Goal: Information Seeking & Learning: Learn about a topic

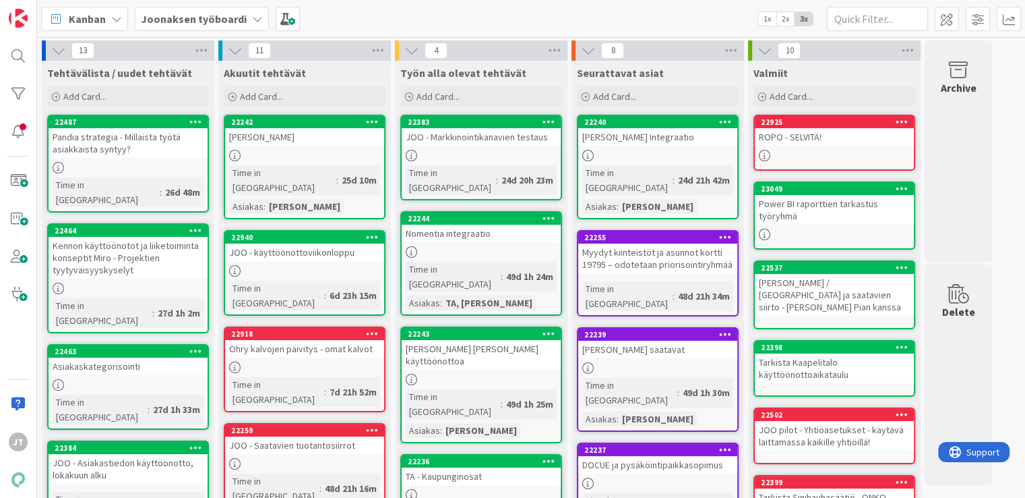
click at [155, 20] on b "Joonaksen työboardi" at bounding box center [194, 18] width 106 height 13
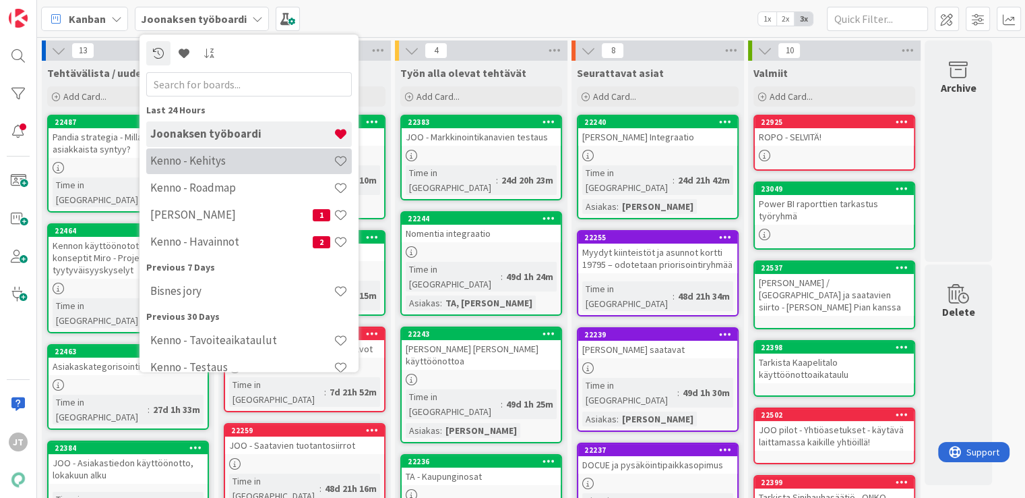
click at [206, 165] on h4 "Kenno - Kehitys" at bounding box center [241, 160] width 183 height 13
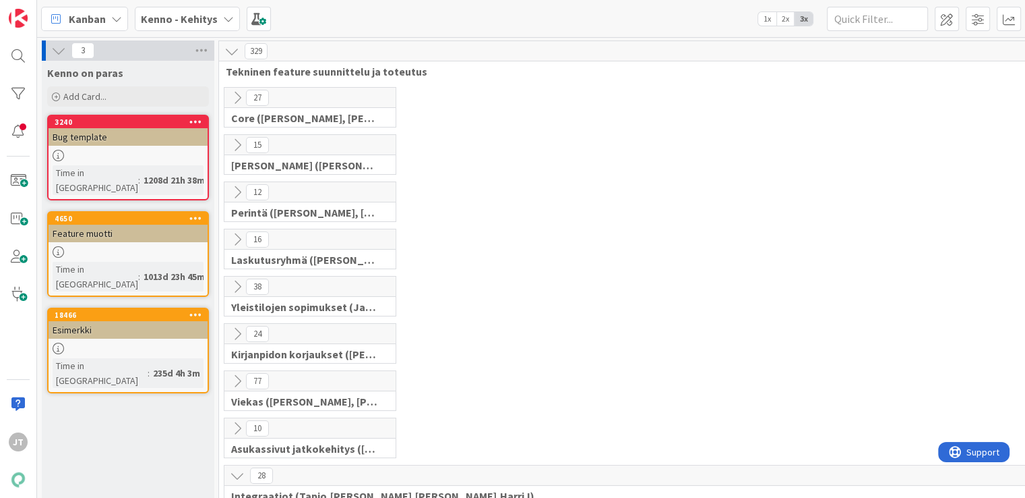
click at [237, 143] on icon at bounding box center [237, 145] width 15 height 15
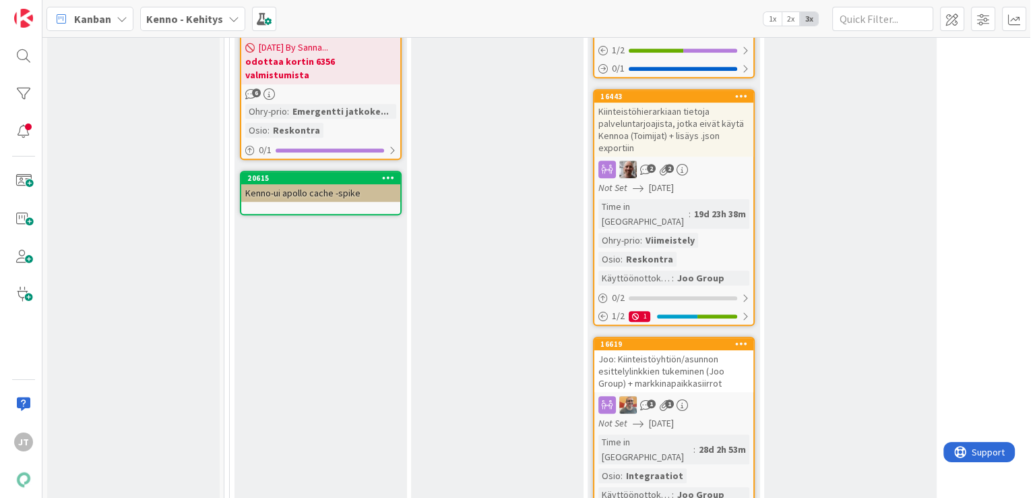
scroll to position [630, 0]
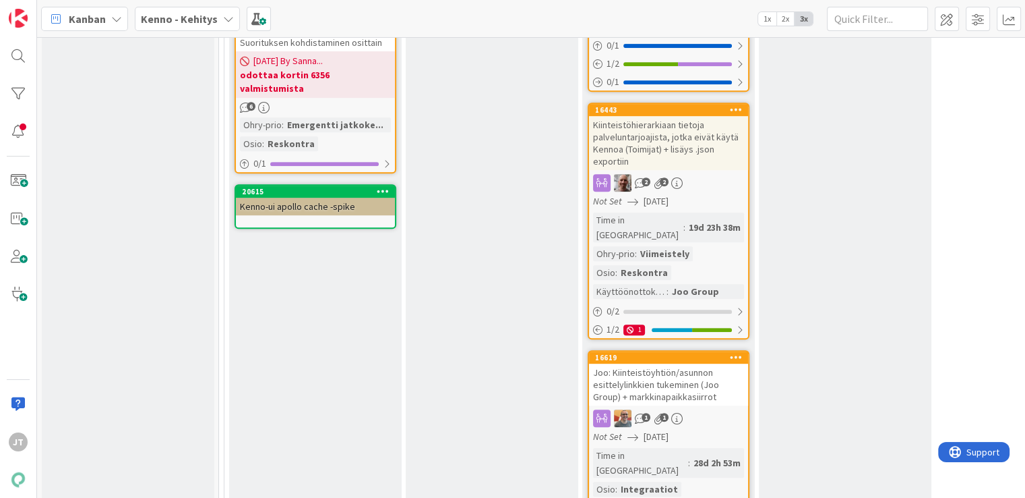
click at [680, 116] on div "Kiinteistöhierarkiaan tietoja palveluntarjoajista, jotka eivät käytä Kennoa (To…" at bounding box center [668, 143] width 159 height 54
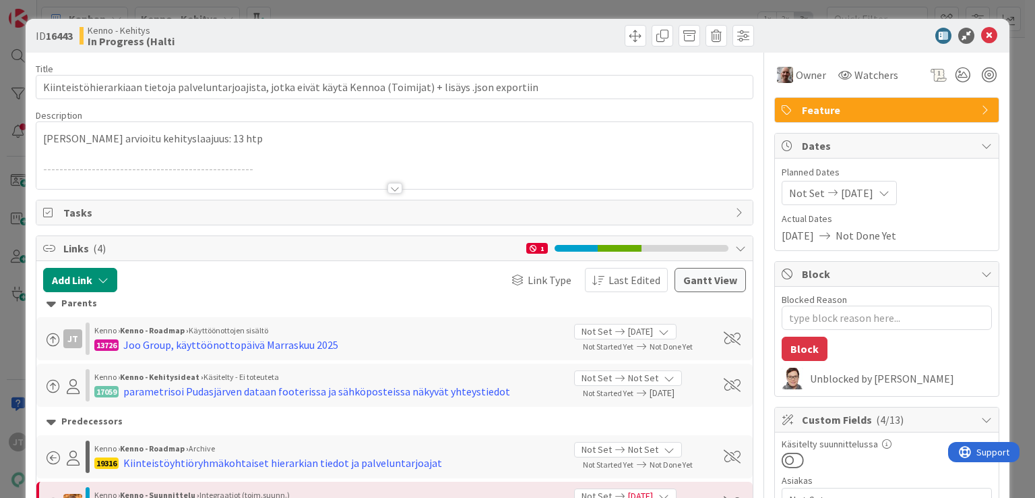
click at [388, 189] on div at bounding box center [395, 188] width 15 height 11
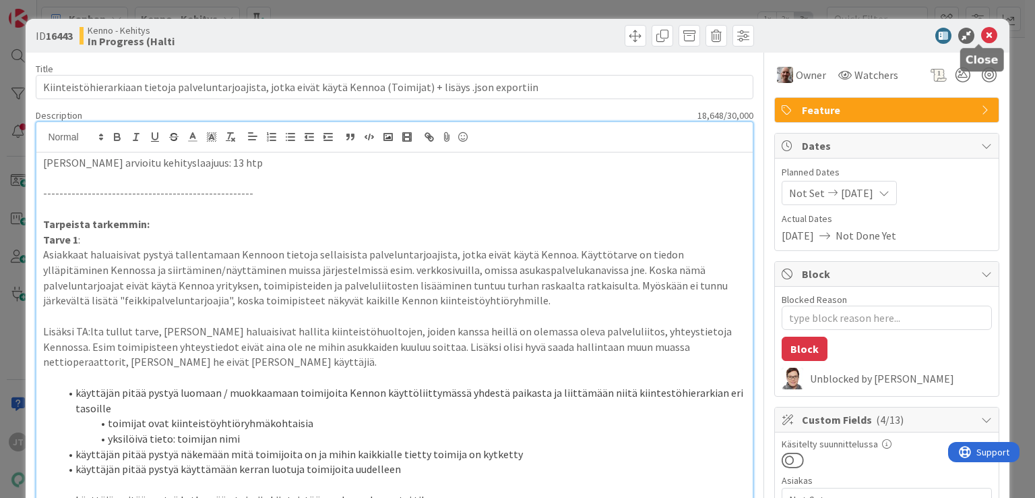
click at [982, 38] on icon at bounding box center [990, 36] width 16 height 16
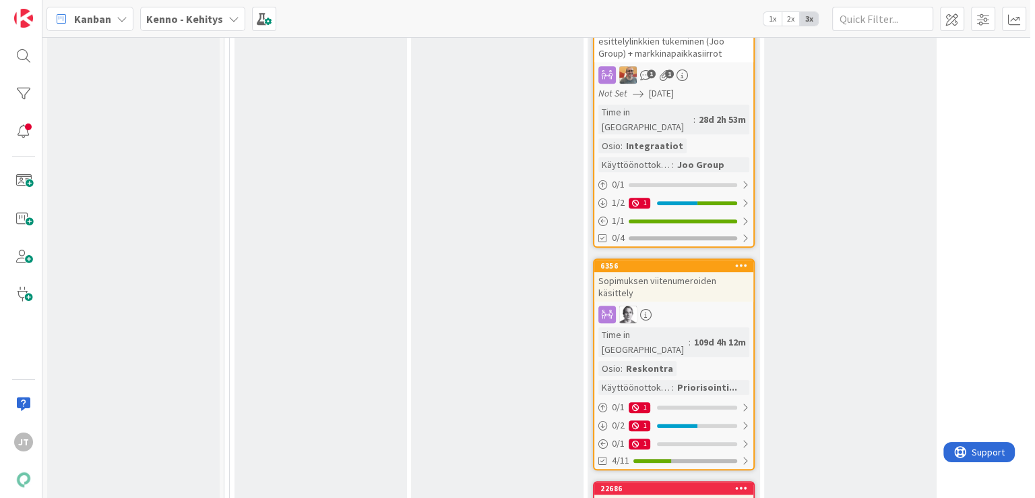
scroll to position [852, 0]
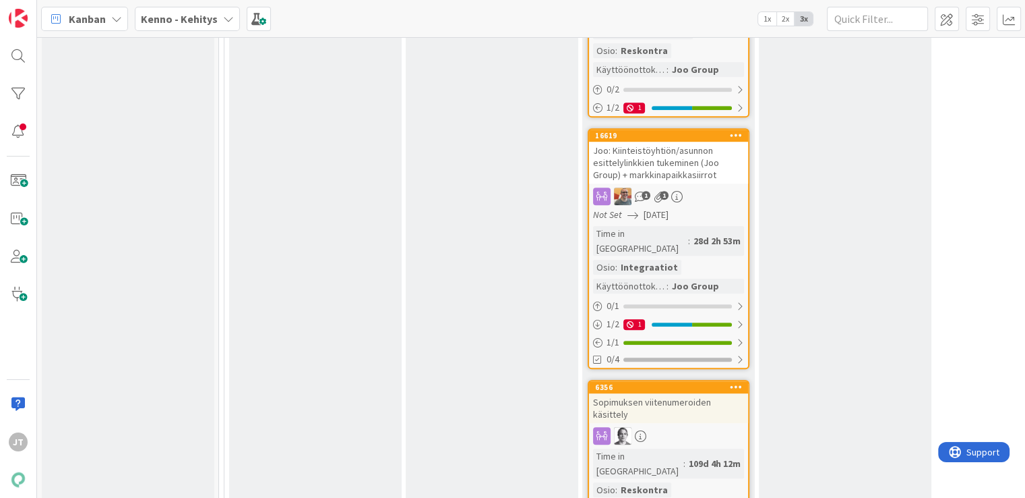
click at [703, 142] on div "Joo: Kiinteistöyhtiön/asunnon esittelylinkkien tukeminen (Joo Group) + markkina…" at bounding box center [668, 163] width 159 height 42
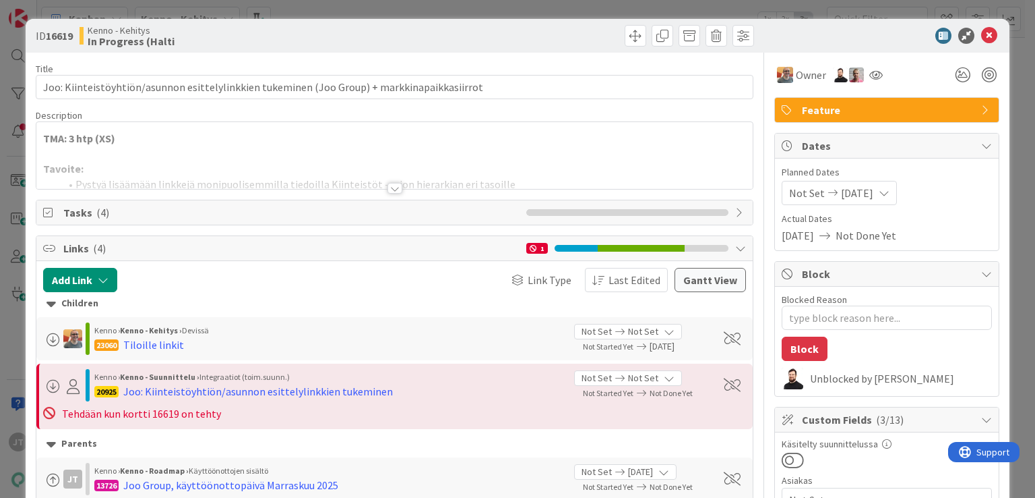
click at [390, 188] on div at bounding box center [395, 188] width 15 height 11
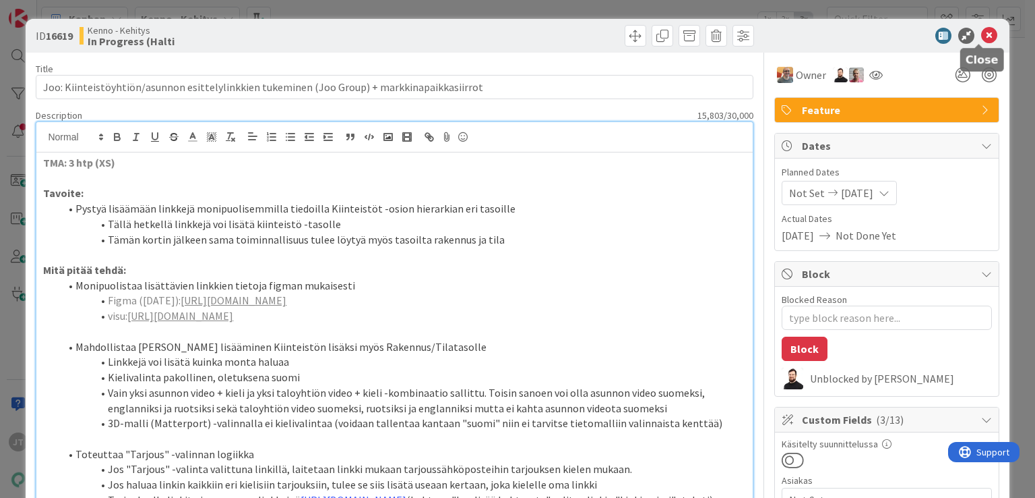
click at [982, 36] on icon at bounding box center [990, 36] width 16 height 16
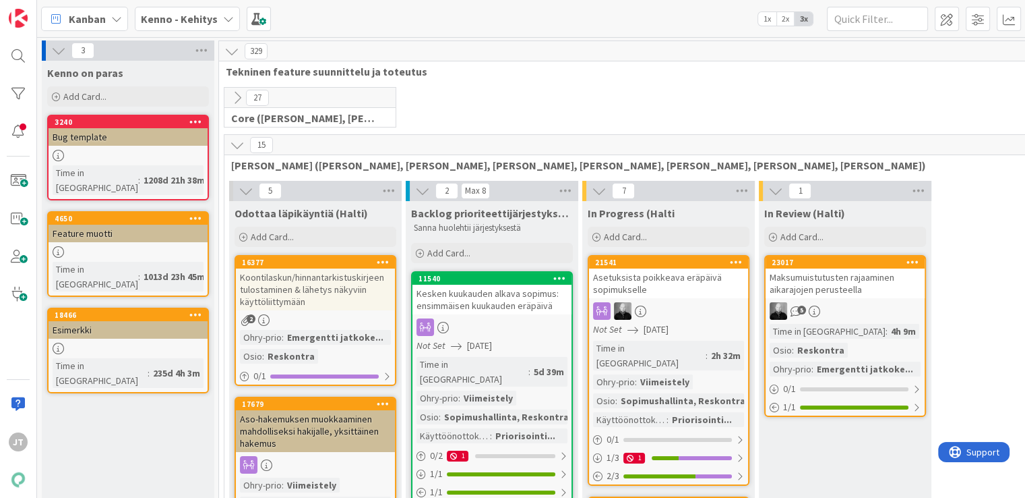
click at [243, 141] on icon at bounding box center [237, 145] width 15 height 15
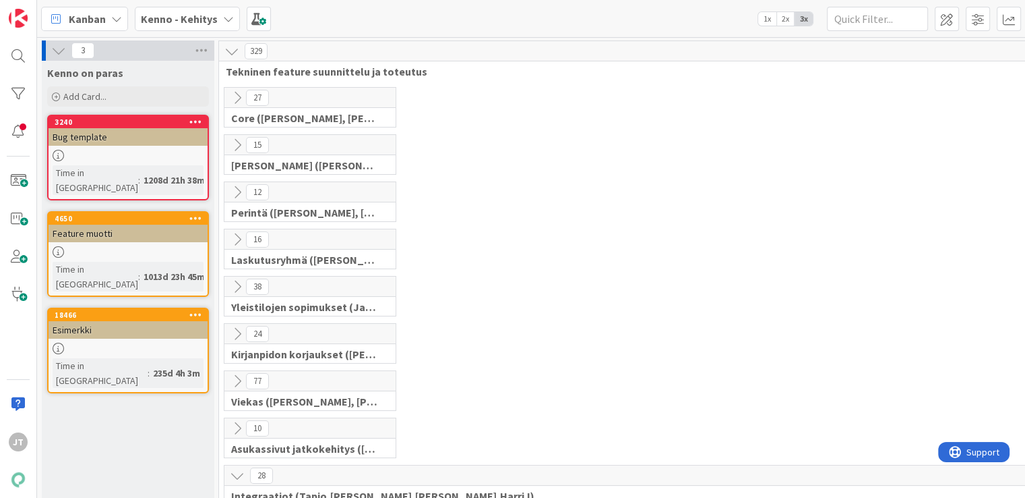
click at [235, 149] on icon at bounding box center [237, 145] width 15 height 15
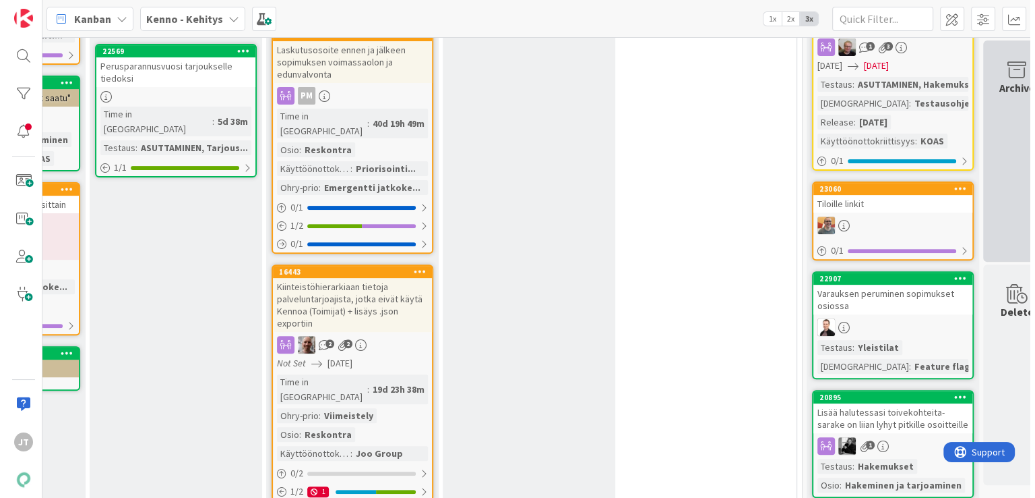
scroll to position [442, 322]
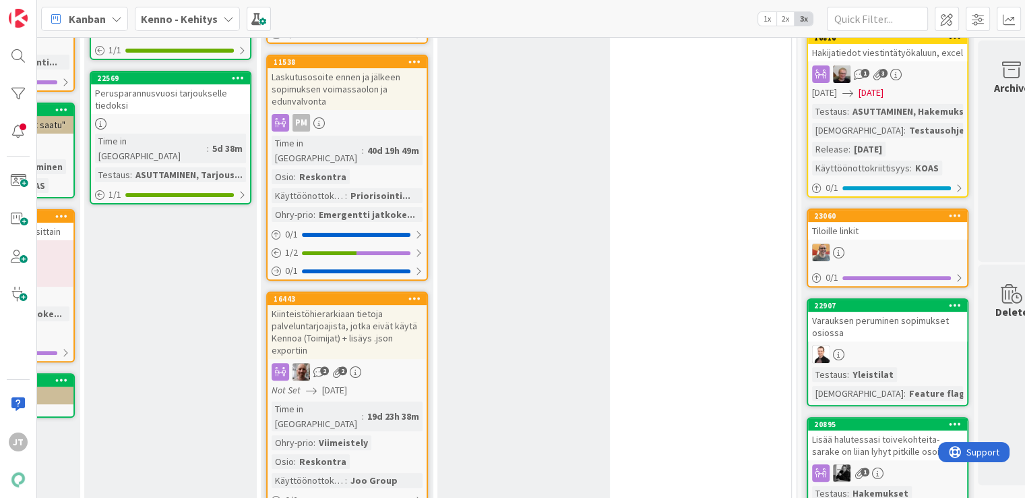
click at [874, 234] on div "Tiloille linkit" at bounding box center [887, 231] width 159 height 18
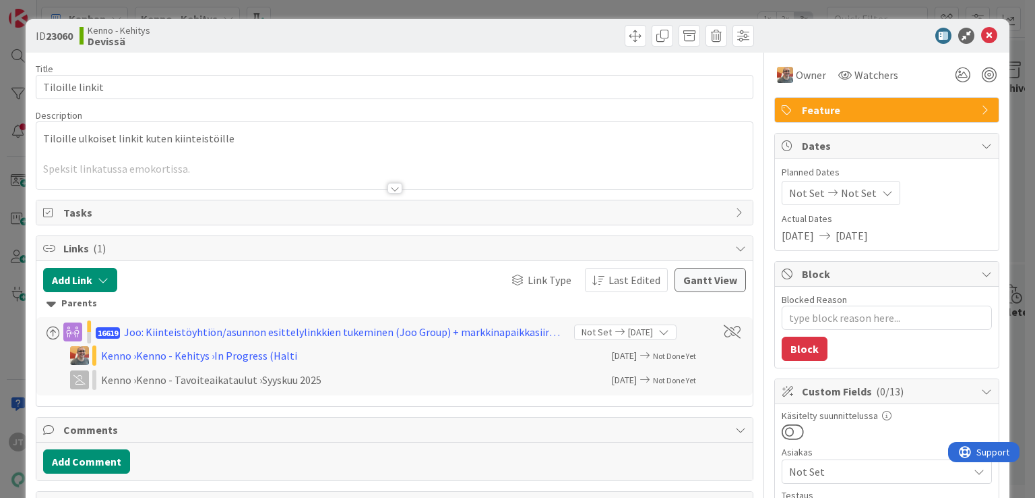
click at [389, 187] on div at bounding box center [395, 188] width 15 height 11
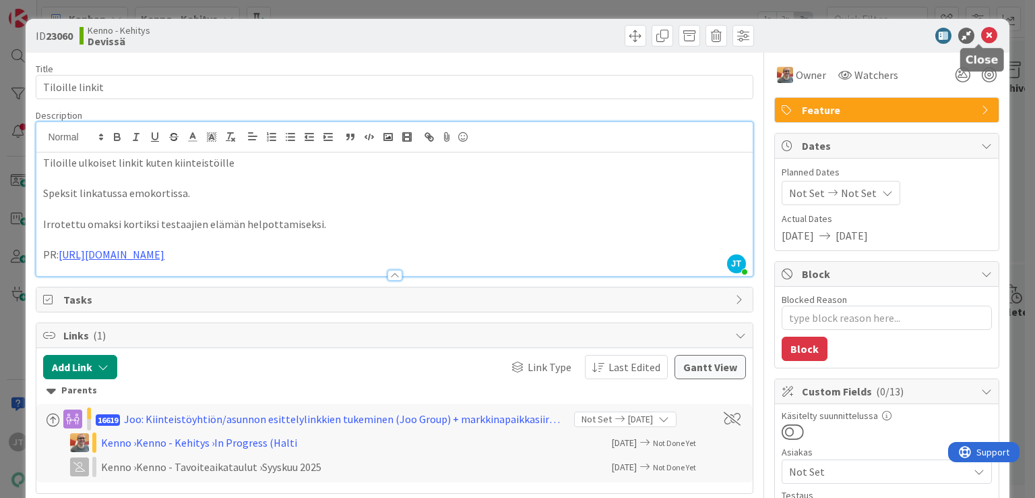
click at [982, 31] on icon at bounding box center [990, 36] width 16 height 16
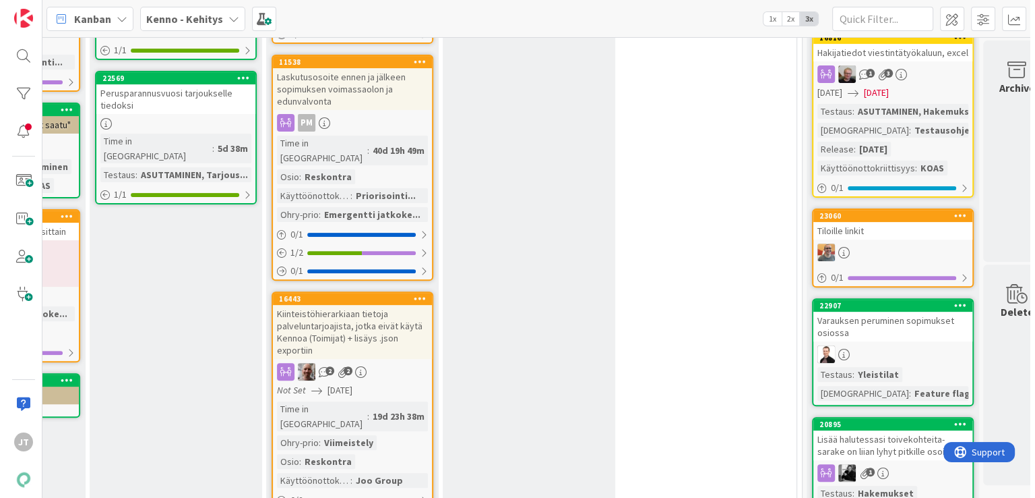
scroll to position [563, 322]
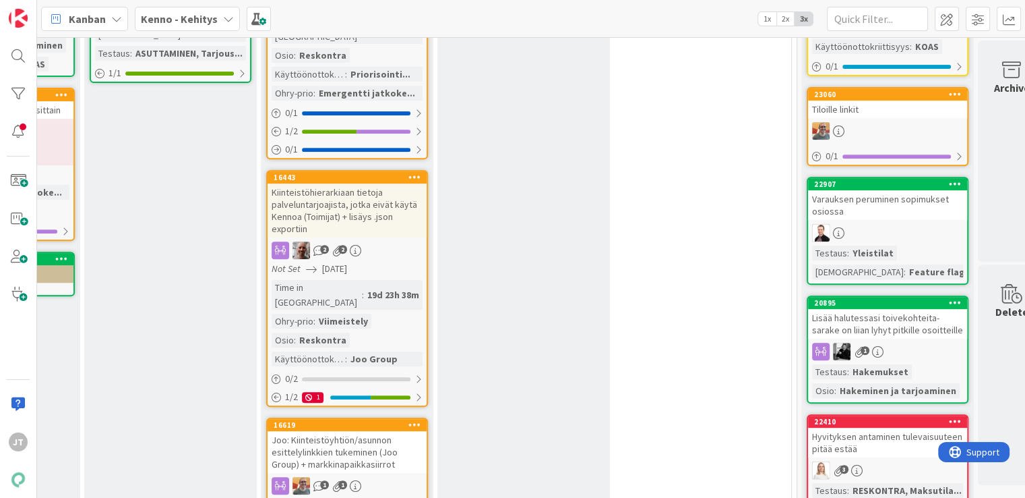
click at [360, 183] on div "Kiinteistöhierarkiaan tietoja palveluntarjoajista, jotka eivät käytä Kennoa (To…" at bounding box center [347, 210] width 159 height 54
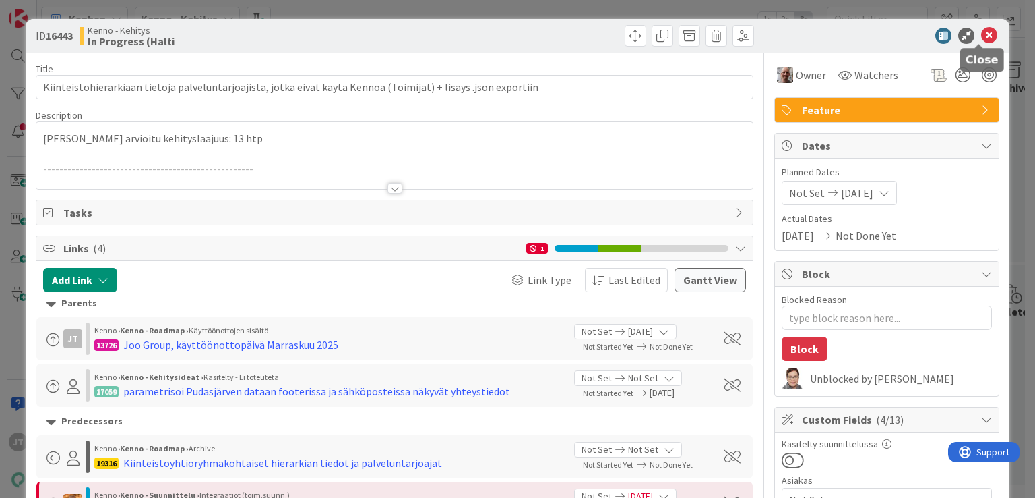
click at [982, 38] on icon at bounding box center [990, 36] width 16 height 16
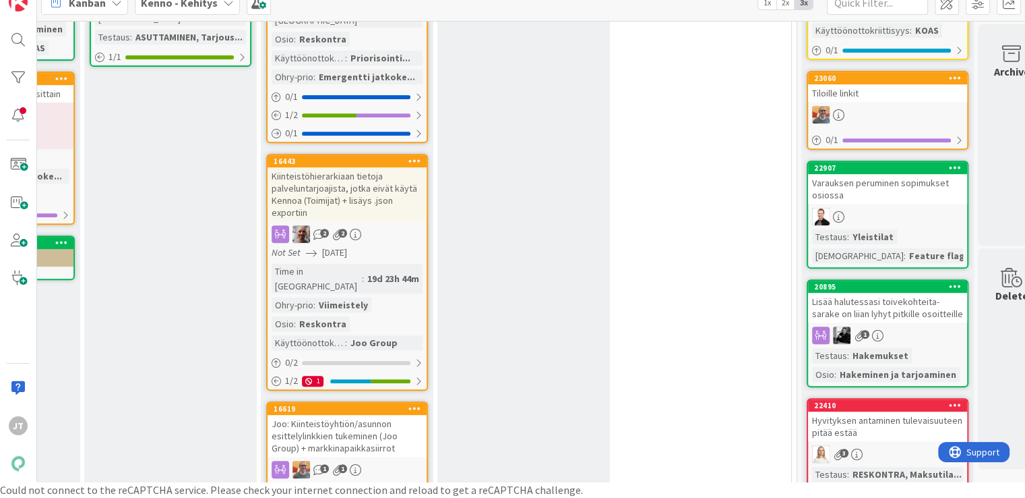
click at [322, 415] on div "Joo: Kiinteistöyhtiön/asunnon esittelylinkkien tukeminen (Joo Group) + markkina…" at bounding box center [347, 436] width 159 height 42
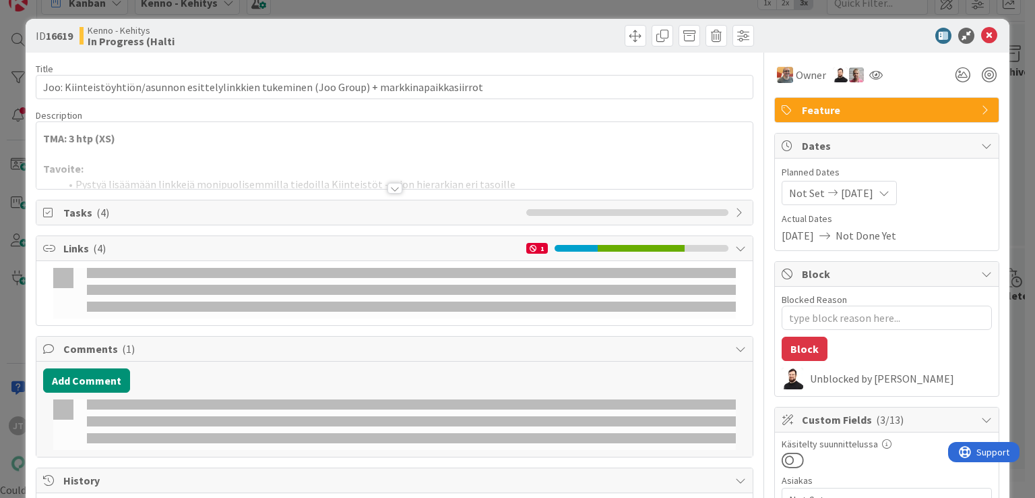
type textarea "x"
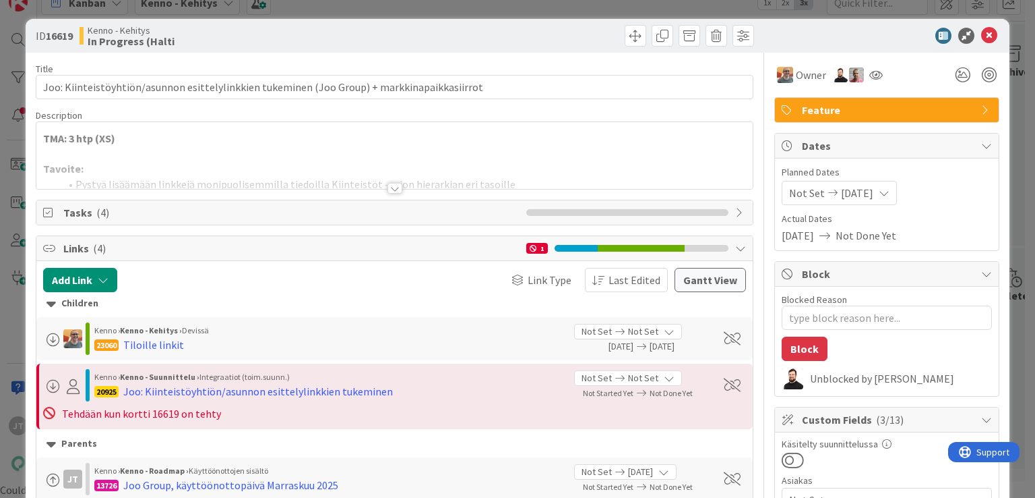
click at [390, 187] on div at bounding box center [395, 188] width 15 height 11
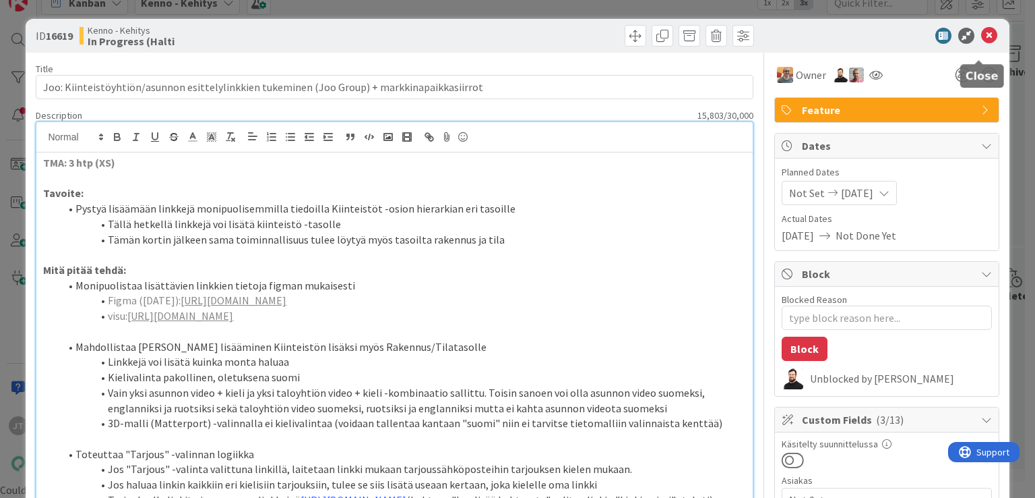
click at [982, 39] on icon at bounding box center [990, 36] width 16 height 16
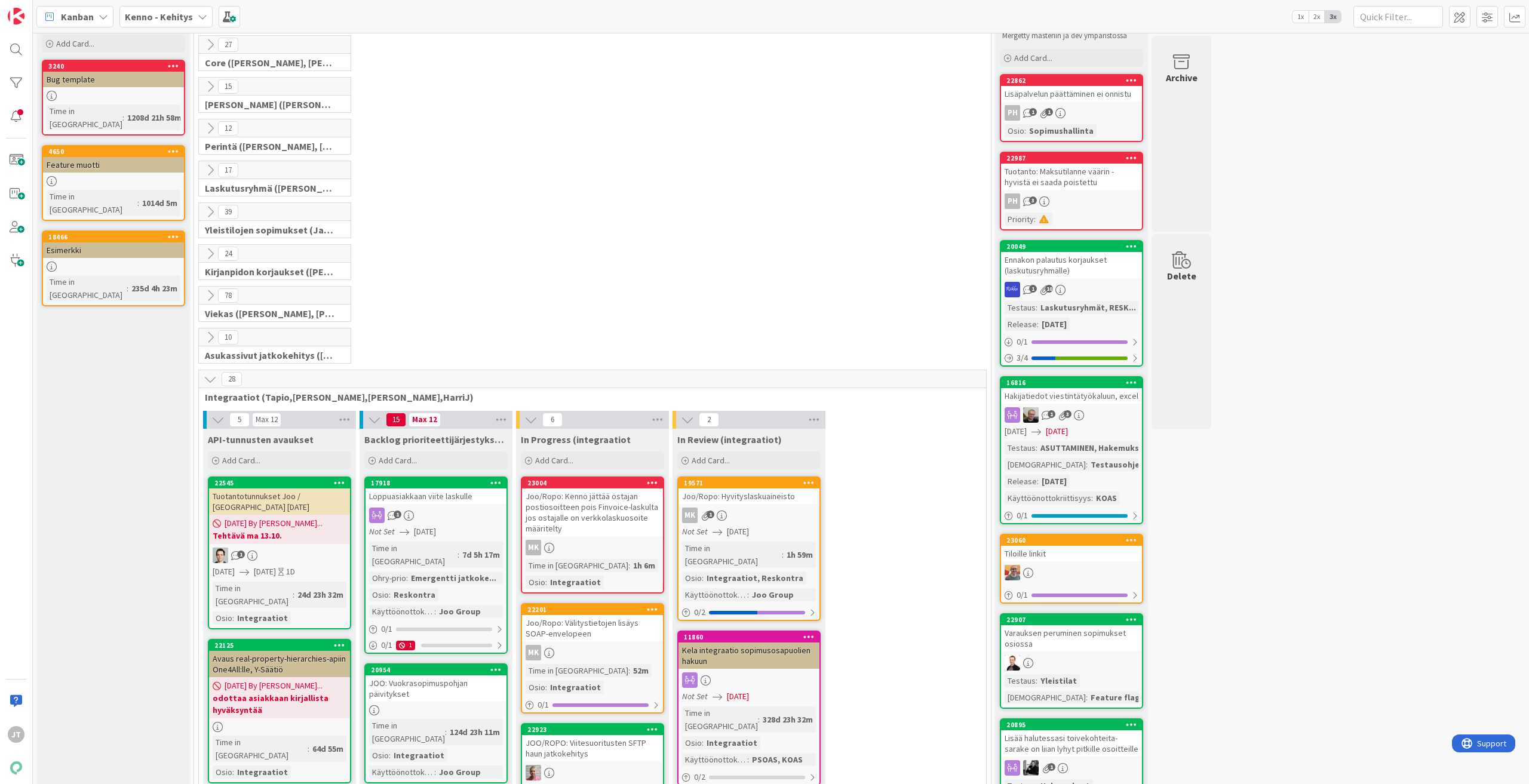
scroll to position [59, 0]
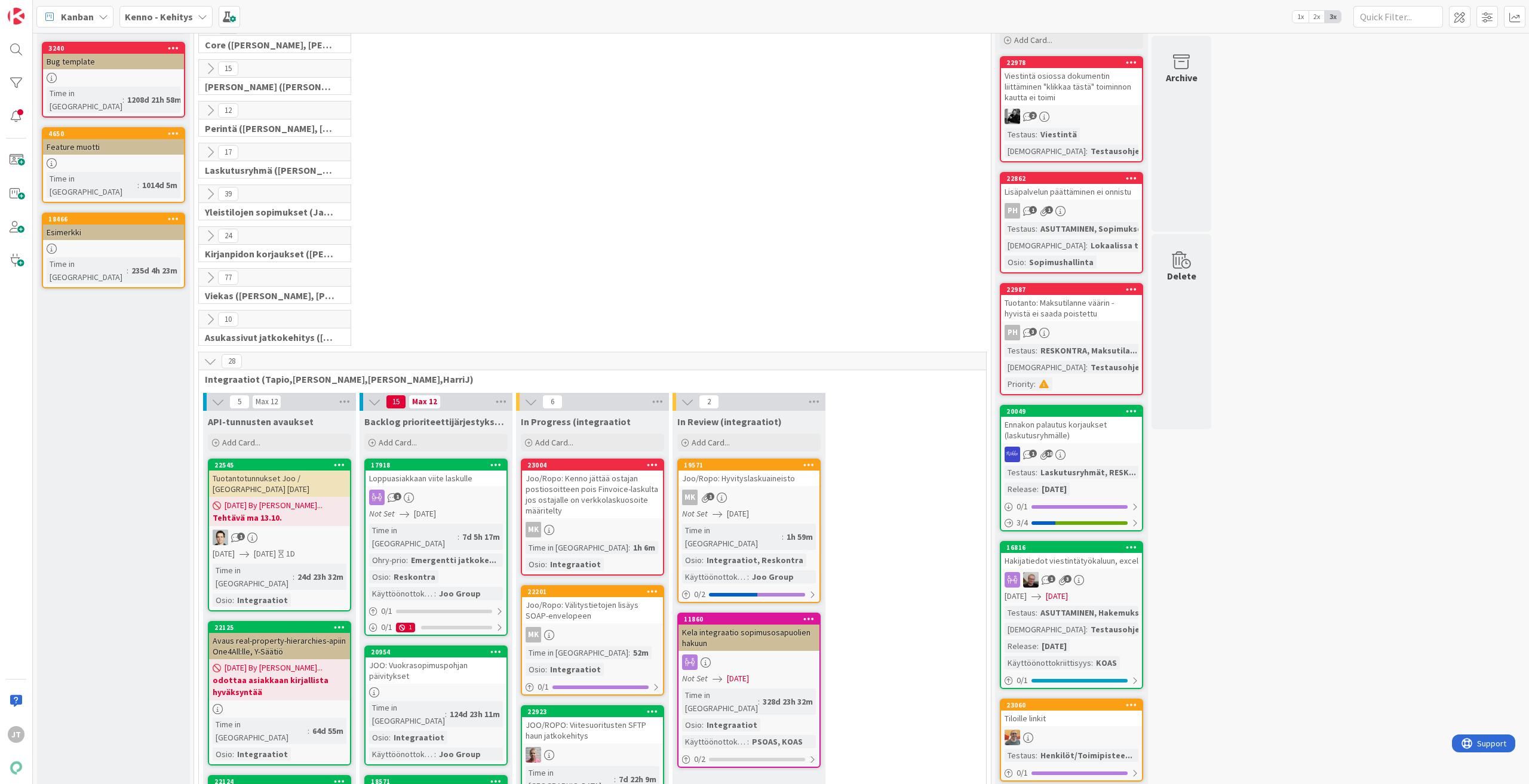
click at [162, 11] on b "Kenno - Kehitys" at bounding box center [159, 16] width 68 height 12
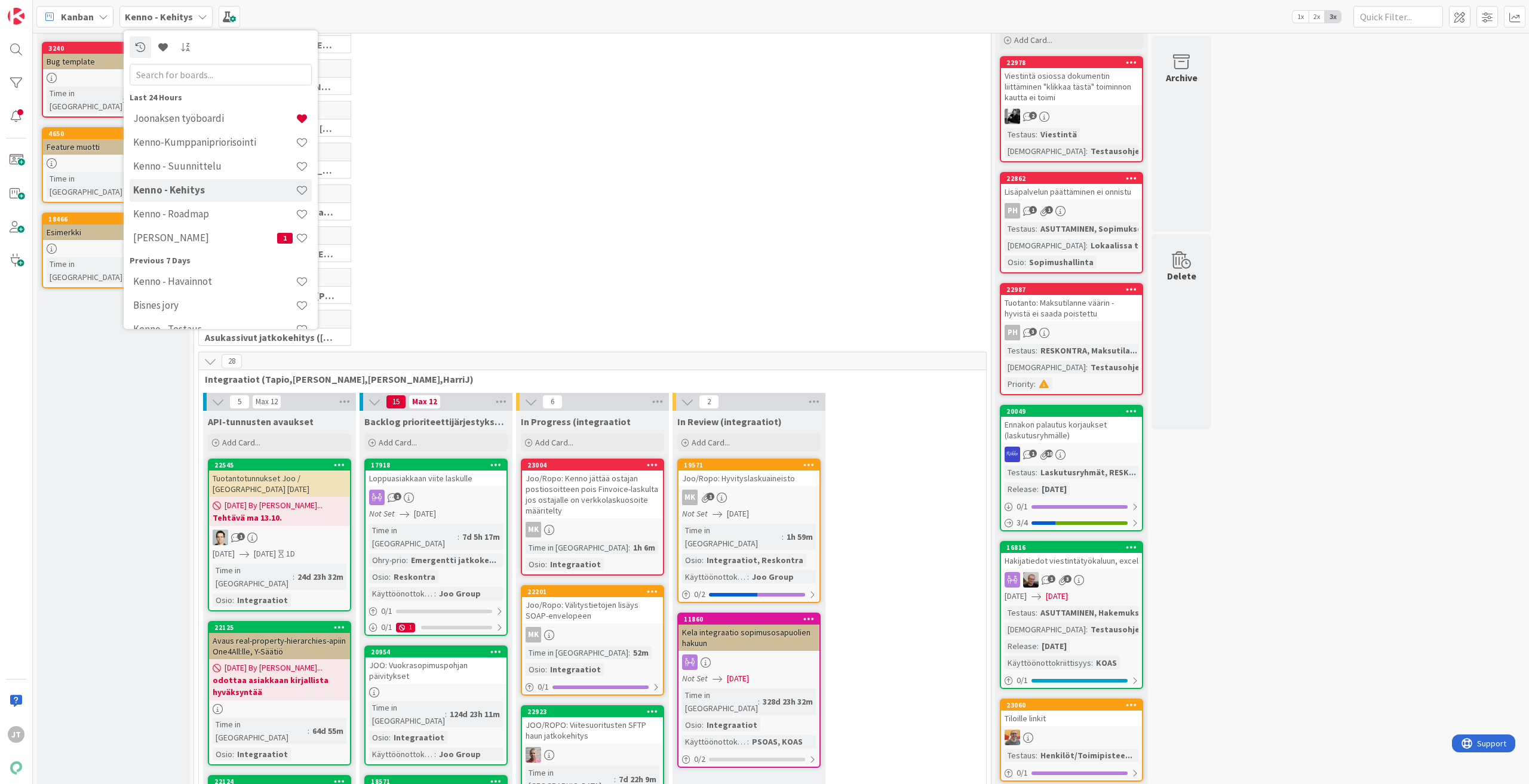
click at [190, 120] on h4 "Joonaksen työboardi" at bounding box center [213, 118] width 162 height 12
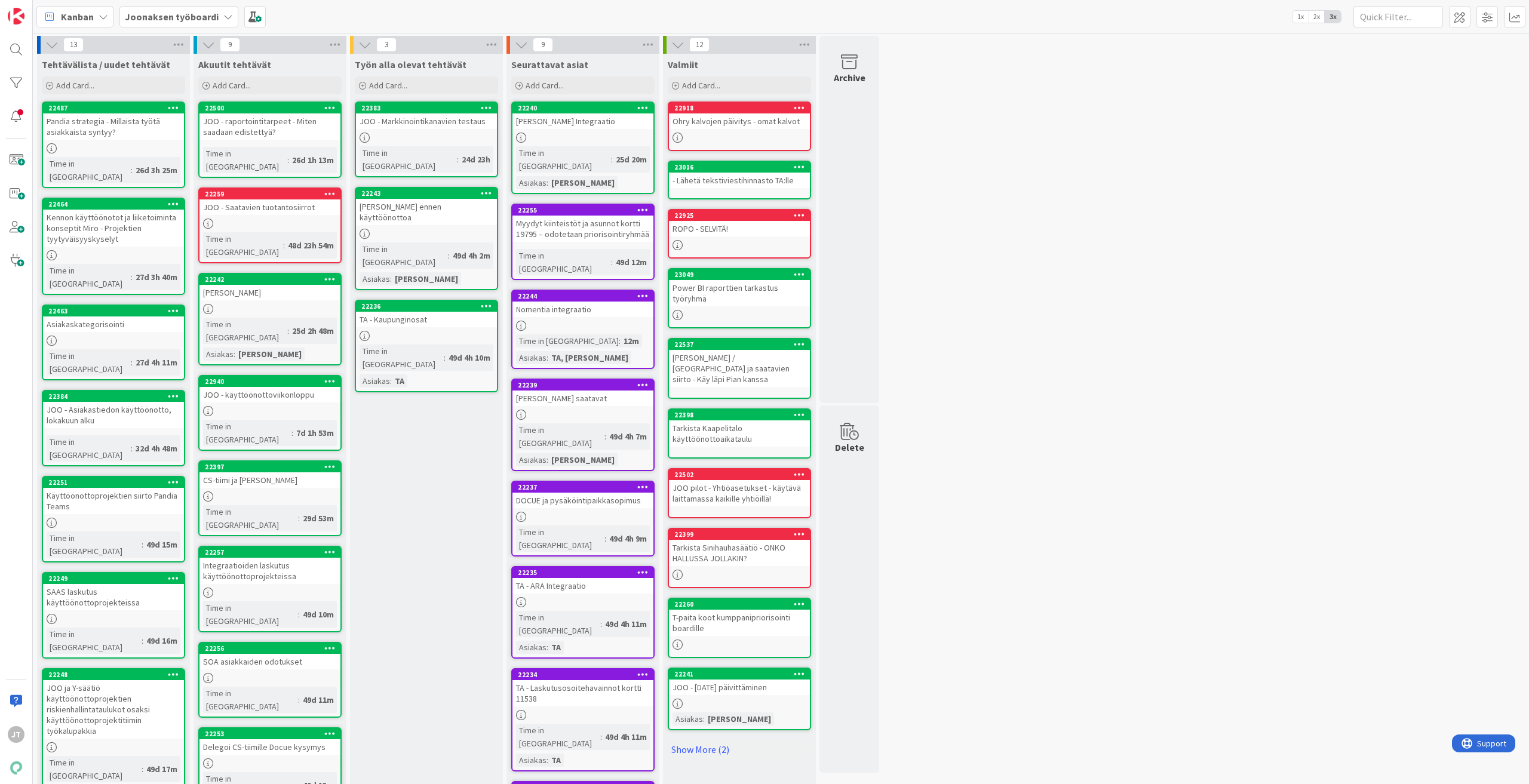
click at [272, 128] on div "JOO - raportointitarpeet - Miten saadaan edistettyä?" at bounding box center [269, 127] width 141 height 27
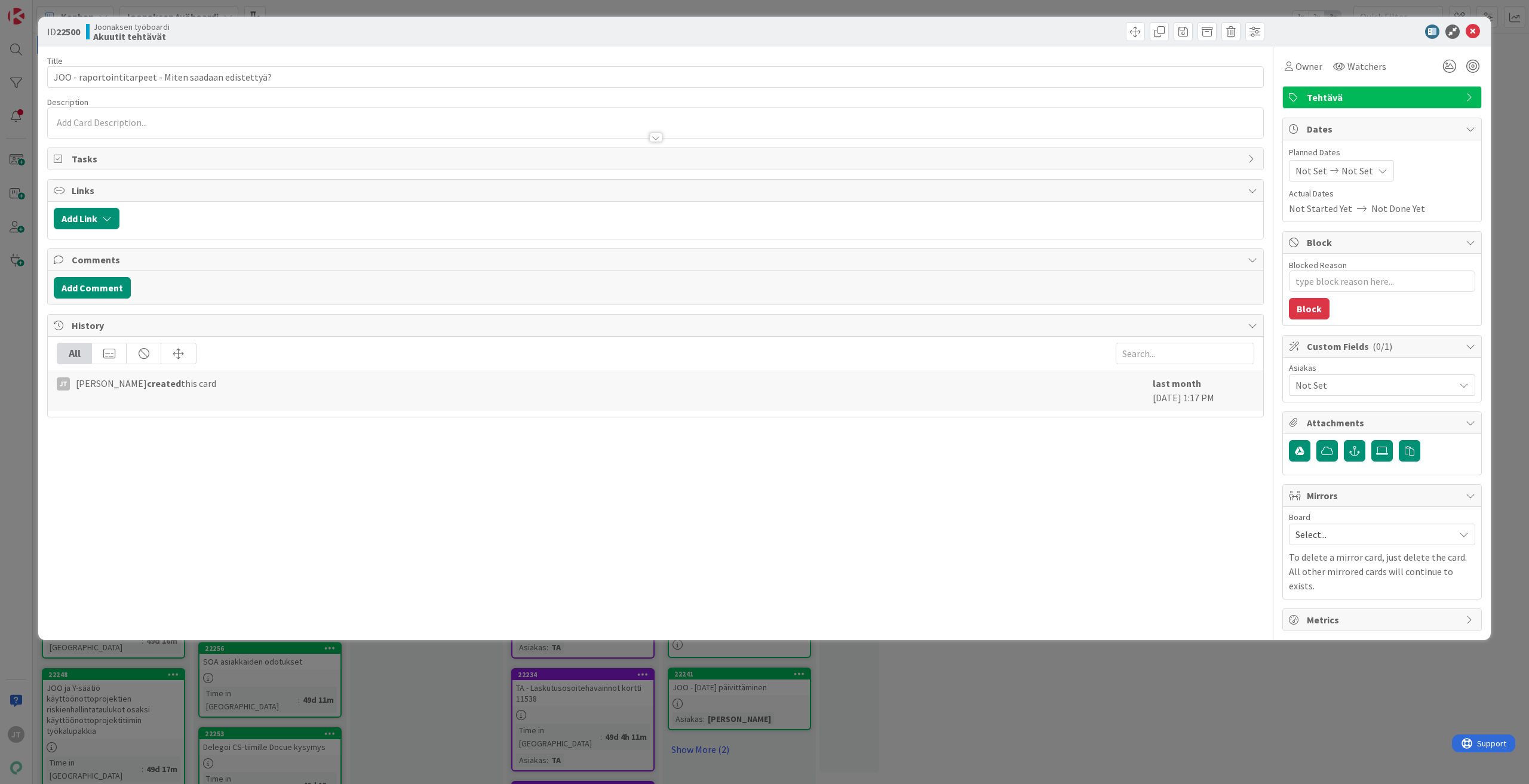
type textarea "x"
click at [409, 143] on div "Title 52 / 128 JOO - raportointitarpeet - Miten saadaan edistettyä? Description…" at bounding box center [655, 339] width 1216 height 585
click at [385, 133] on div at bounding box center [656, 132] width 1215 height 12
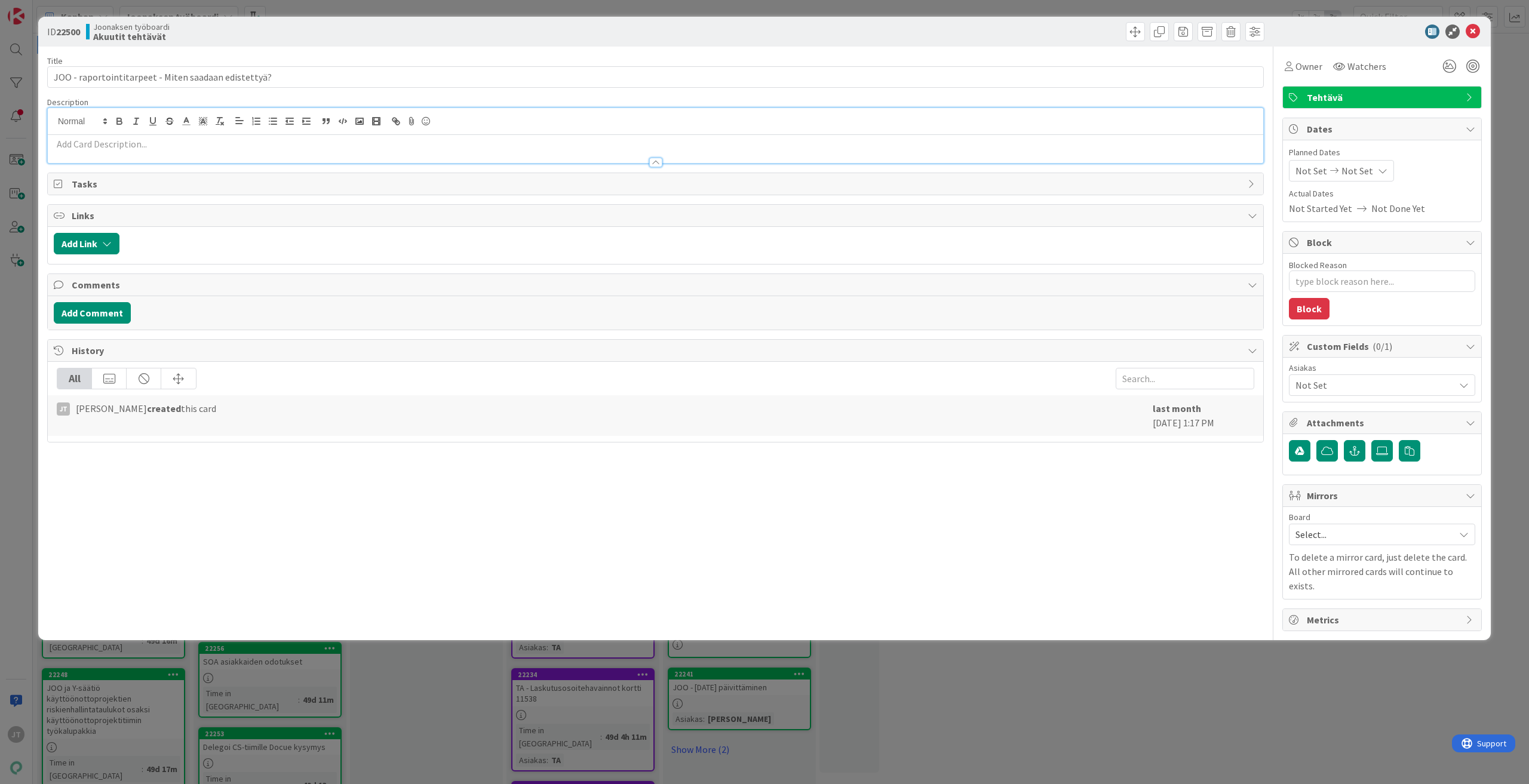
click at [349, 141] on p at bounding box center [656, 144] width 1203 height 14
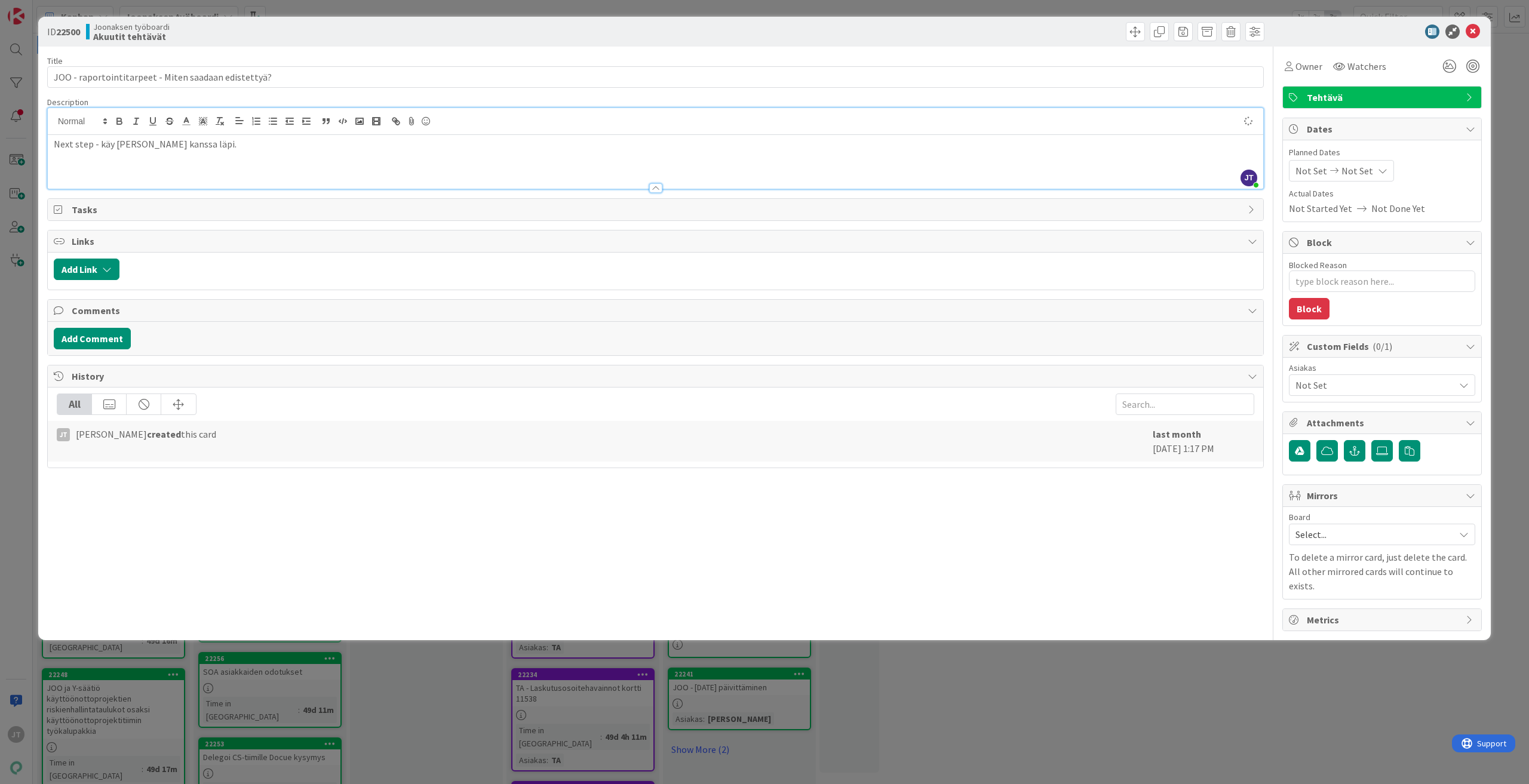
type textarea "x"
click at [1472, 33] on icon at bounding box center [1472, 32] width 14 height 14
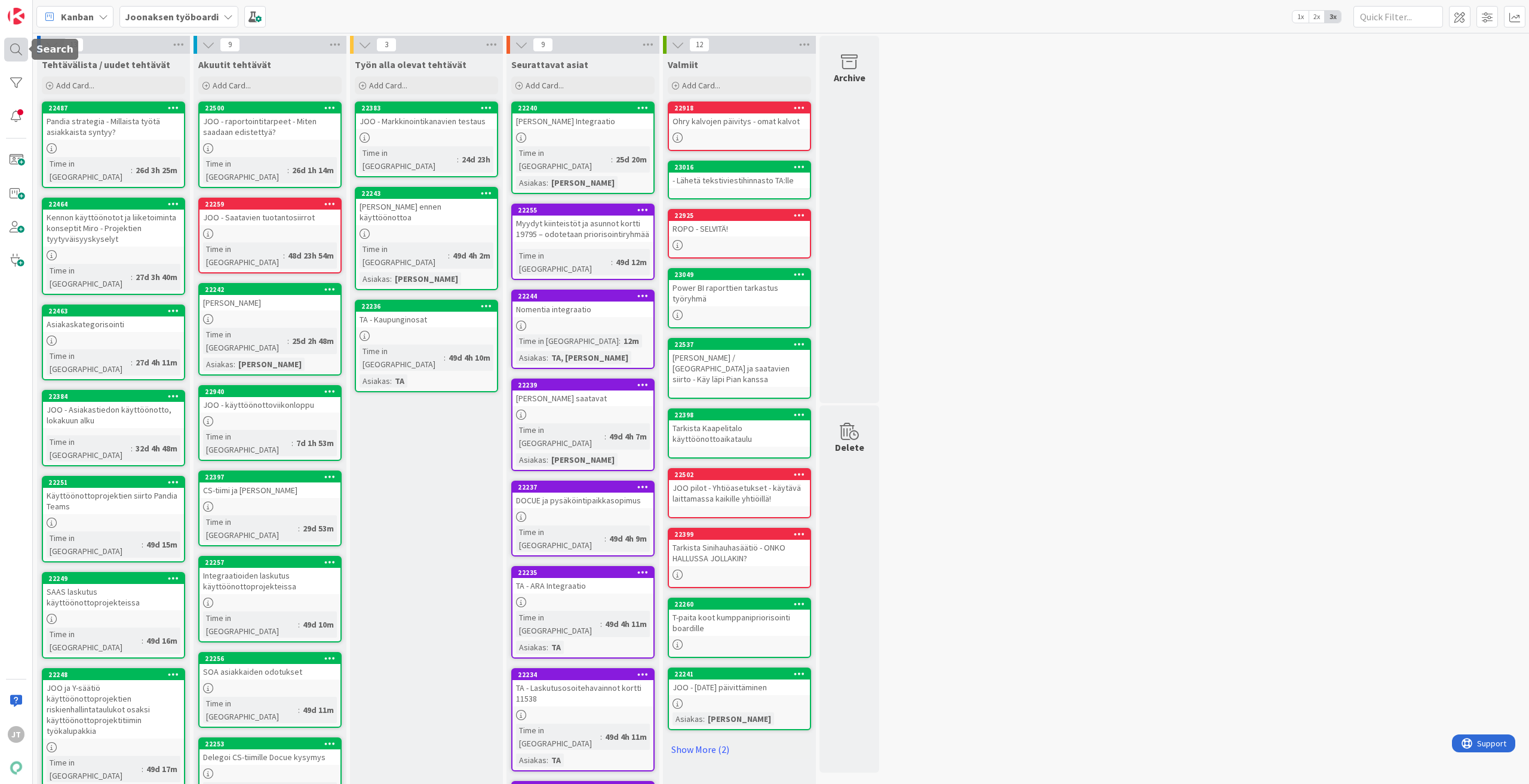
click at [14, 48] on div at bounding box center [16, 49] width 24 height 24
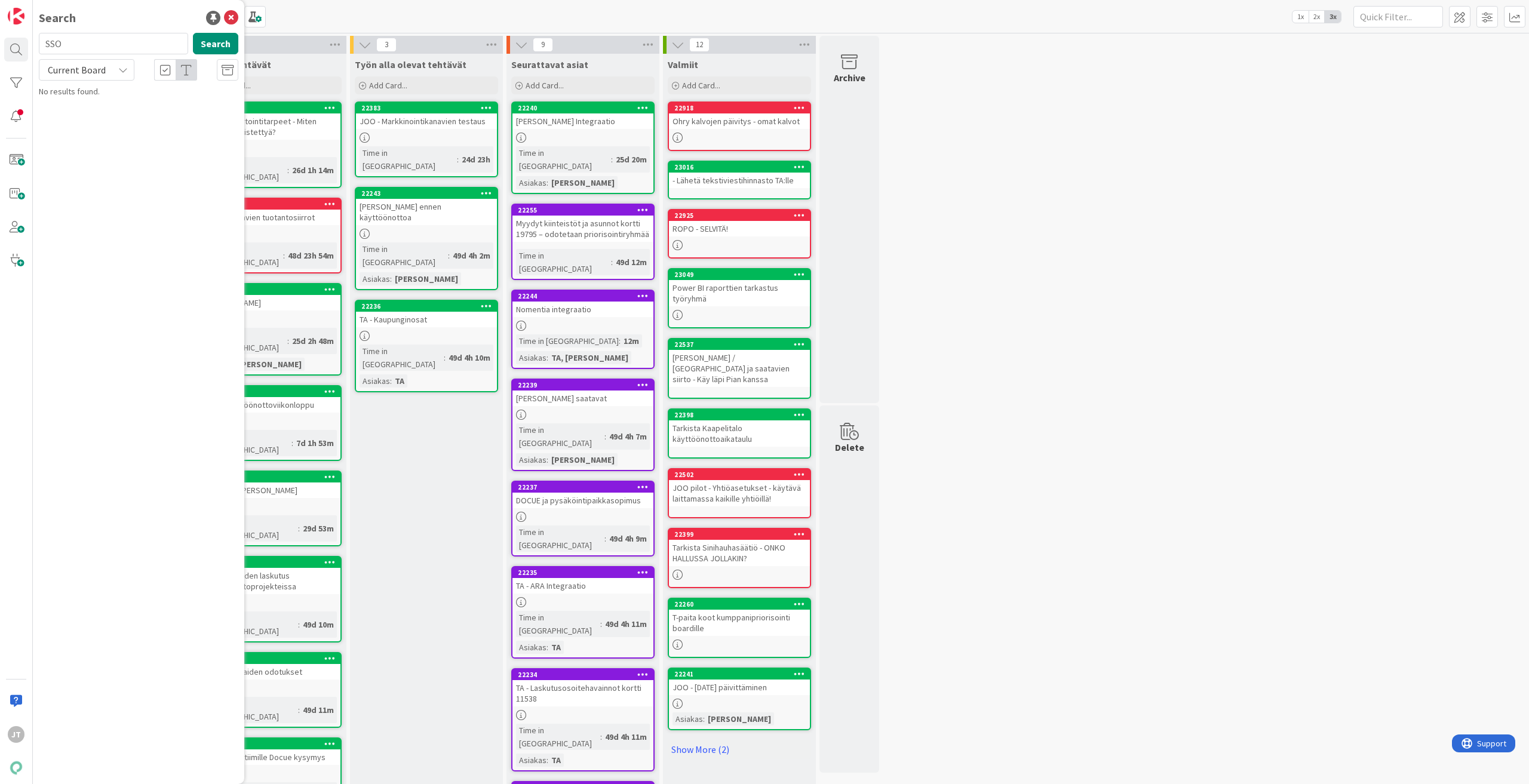
type input "SSO"
click at [106, 74] on span "Current Board" at bounding box center [76, 69] width 62 height 17
click at [110, 117] on span "All Boards" at bounding box center [107, 120] width 124 height 18
click at [100, 104] on mark "SSO" at bounding box center [94, 105] width 20 height 12
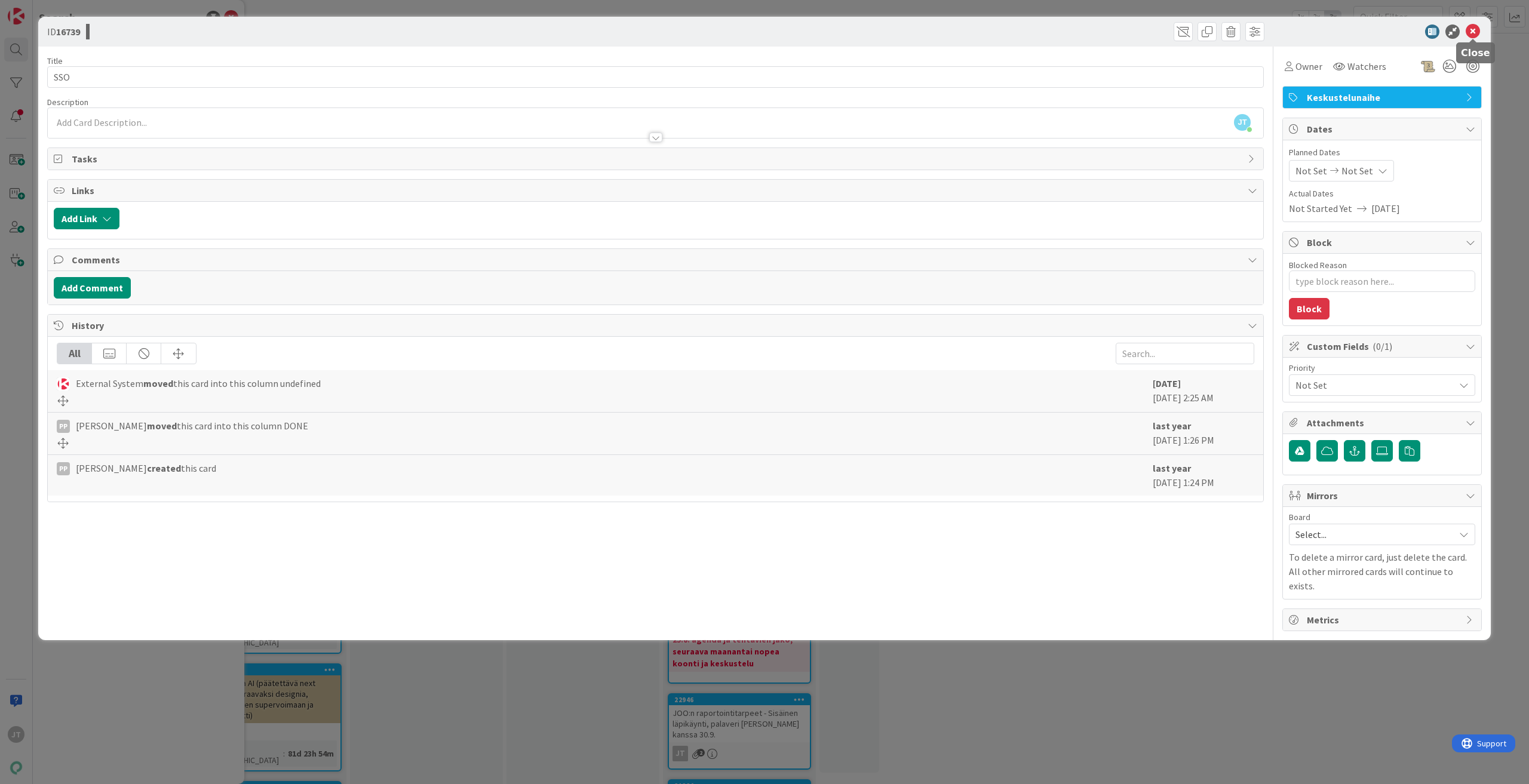
click at [1469, 30] on icon at bounding box center [1472, 32] width 14 height 14
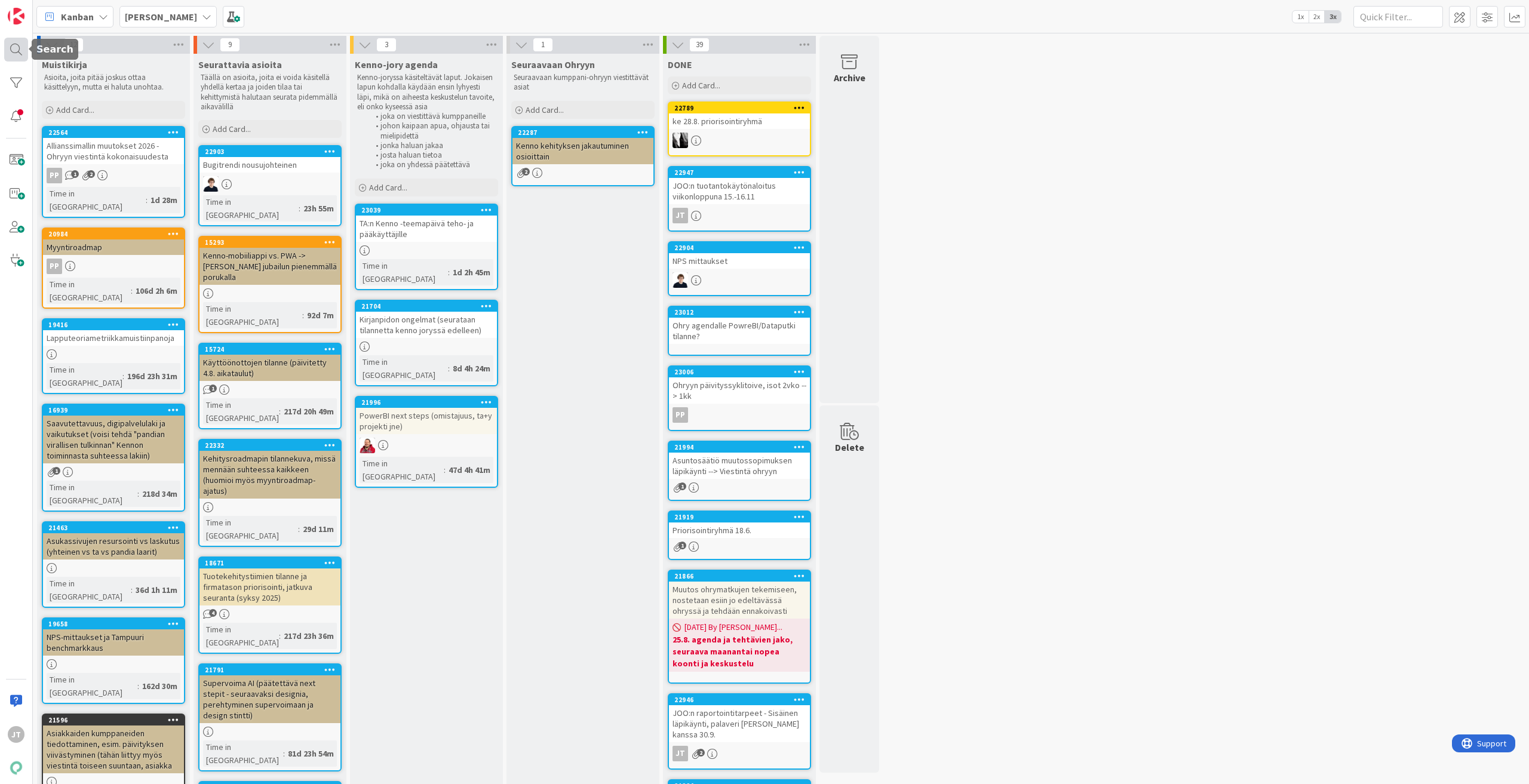
click at [21, 49] on div at bounding box center [16, 49] width 24 height 24
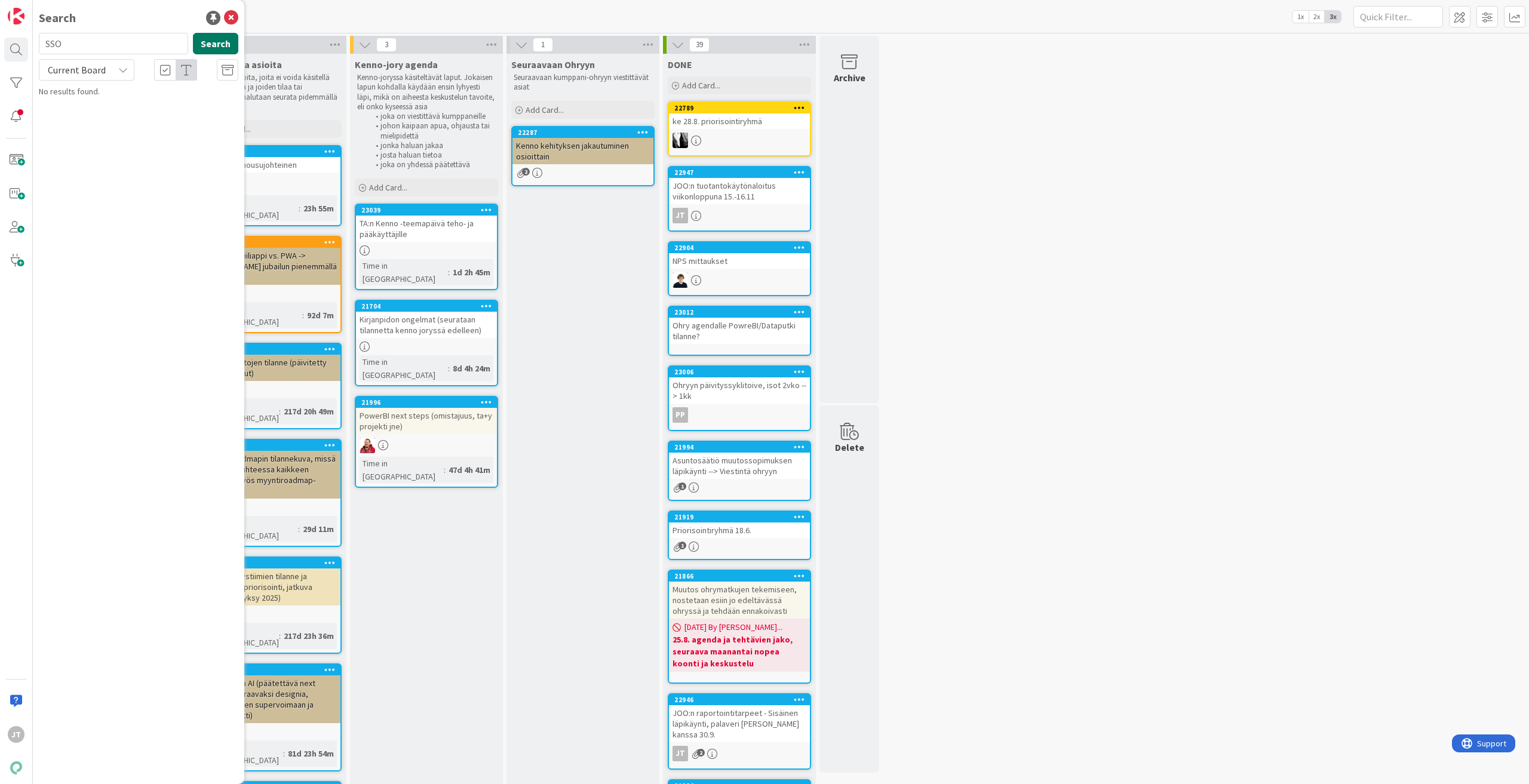
click at [207, 45] on button "Search" at bounding box center [215, 43] width 45 height 21
click at [144, 138] on span "/AD/MFA next steps (laitetaanko kehitysideoihin? huom. myös tuotteistus ja hinn…" at bounding box center [140, 146] width 168 height 35
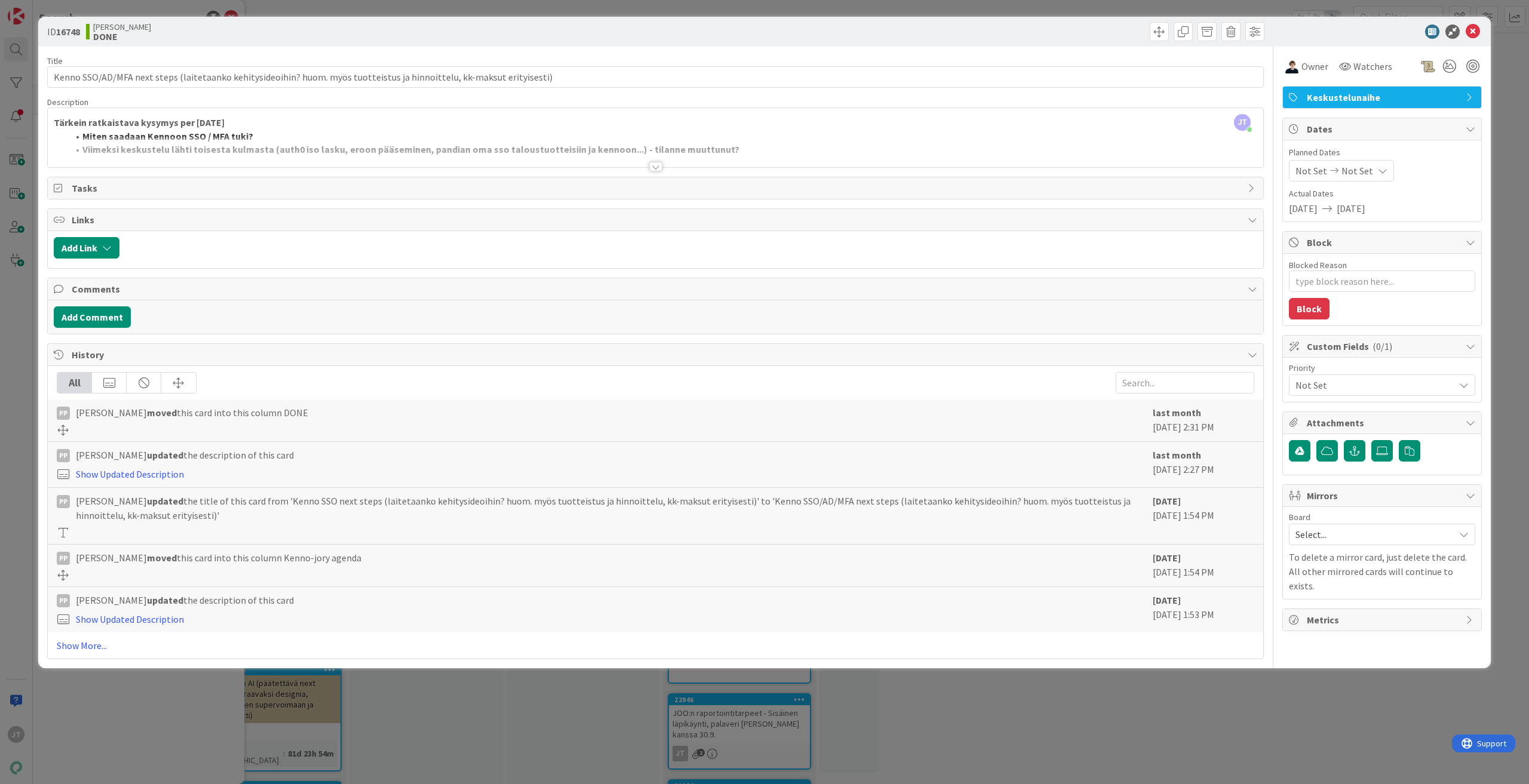
click at [655, 165] on div at bounding box center [656, 167] width 13 height 10
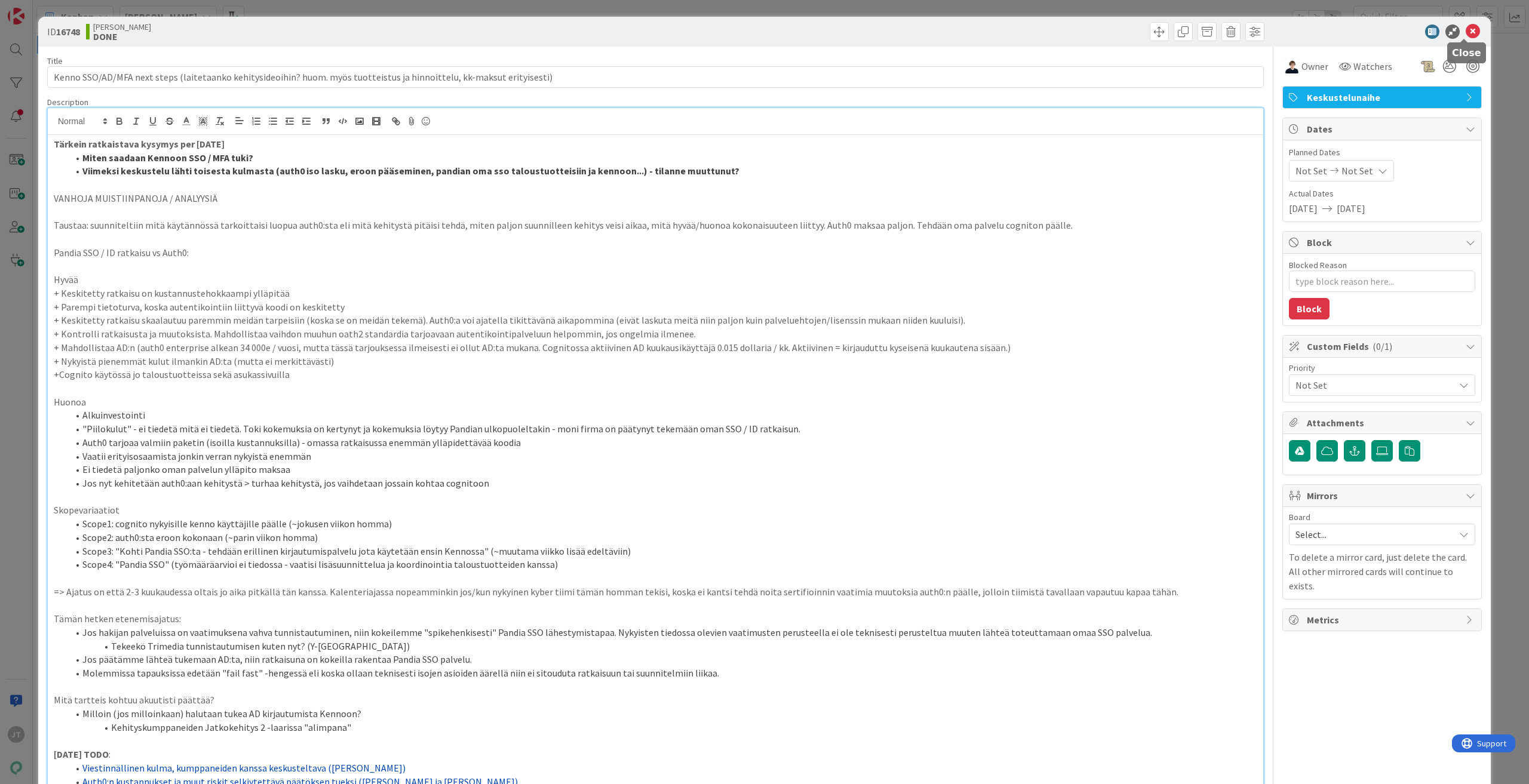
click at [1467, 28] on icon at bounding box center [1472, 32] width 14 height 14
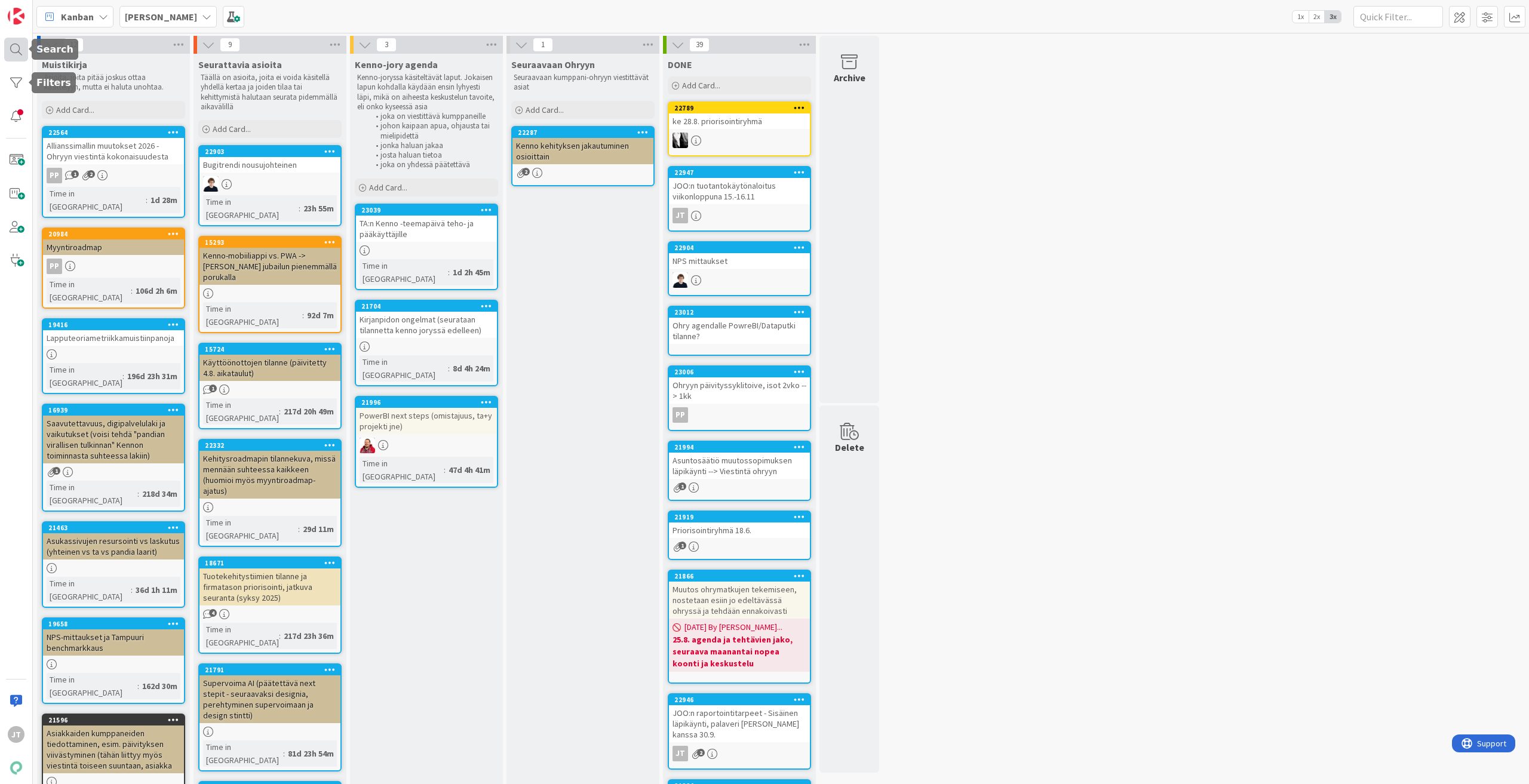
click at [16, 53] on div at bounding box center [16, 49] width 24 height 24
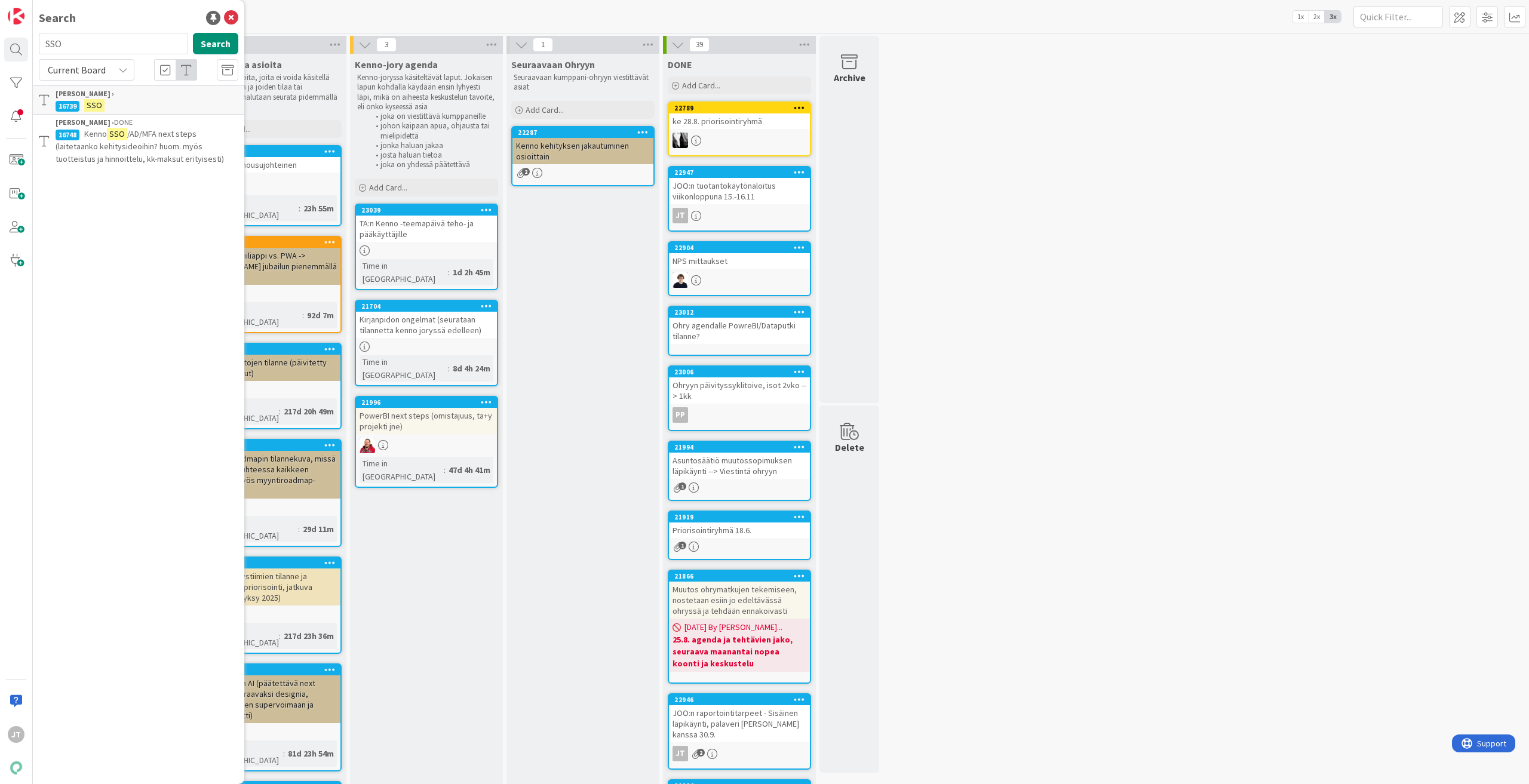
click at [92, 43] on input "SSO" at bounding box center [113, 43] width 150 height 21
click at [234, 14] on icon at bounding box center [231, 18] width 14 height 14
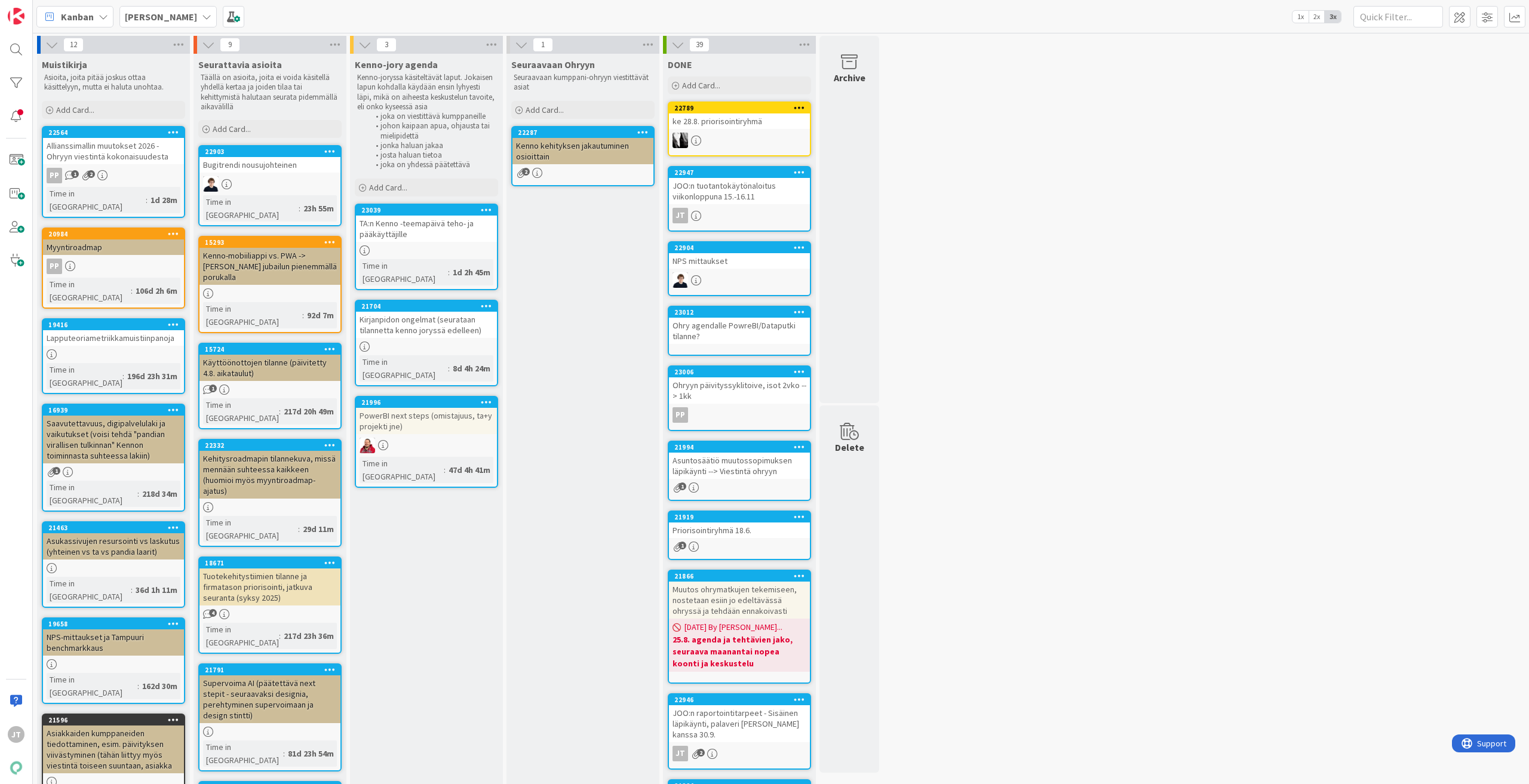
click at [161, 21] on b "Kenno JoRy" at bounding box center [161, 16] width 73 height 12
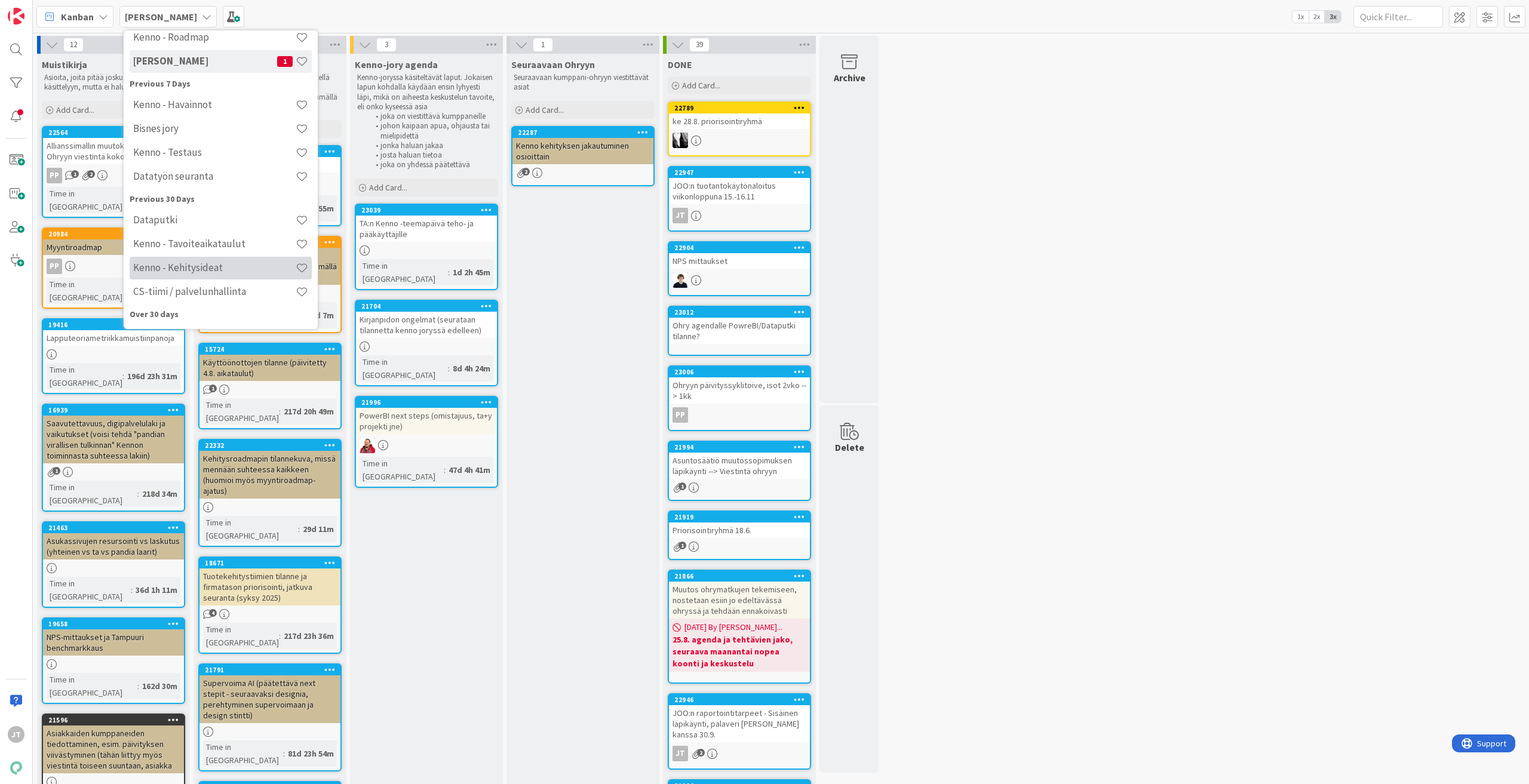
scroll to position [226, 0]
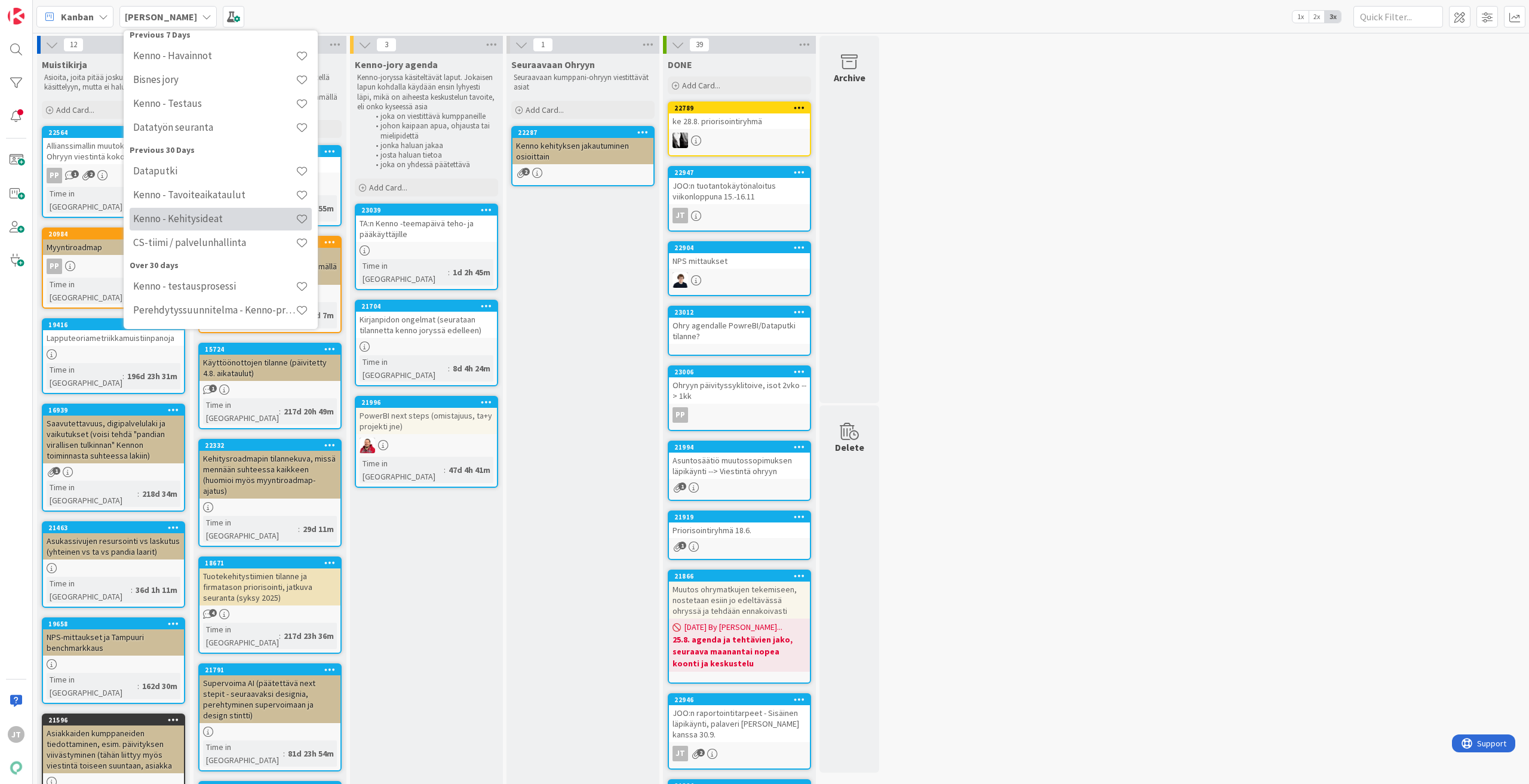
click at [191, 219] on h4 "Kenno - Kehitysideat" at bounding box center [213, 218] width 162 height 12
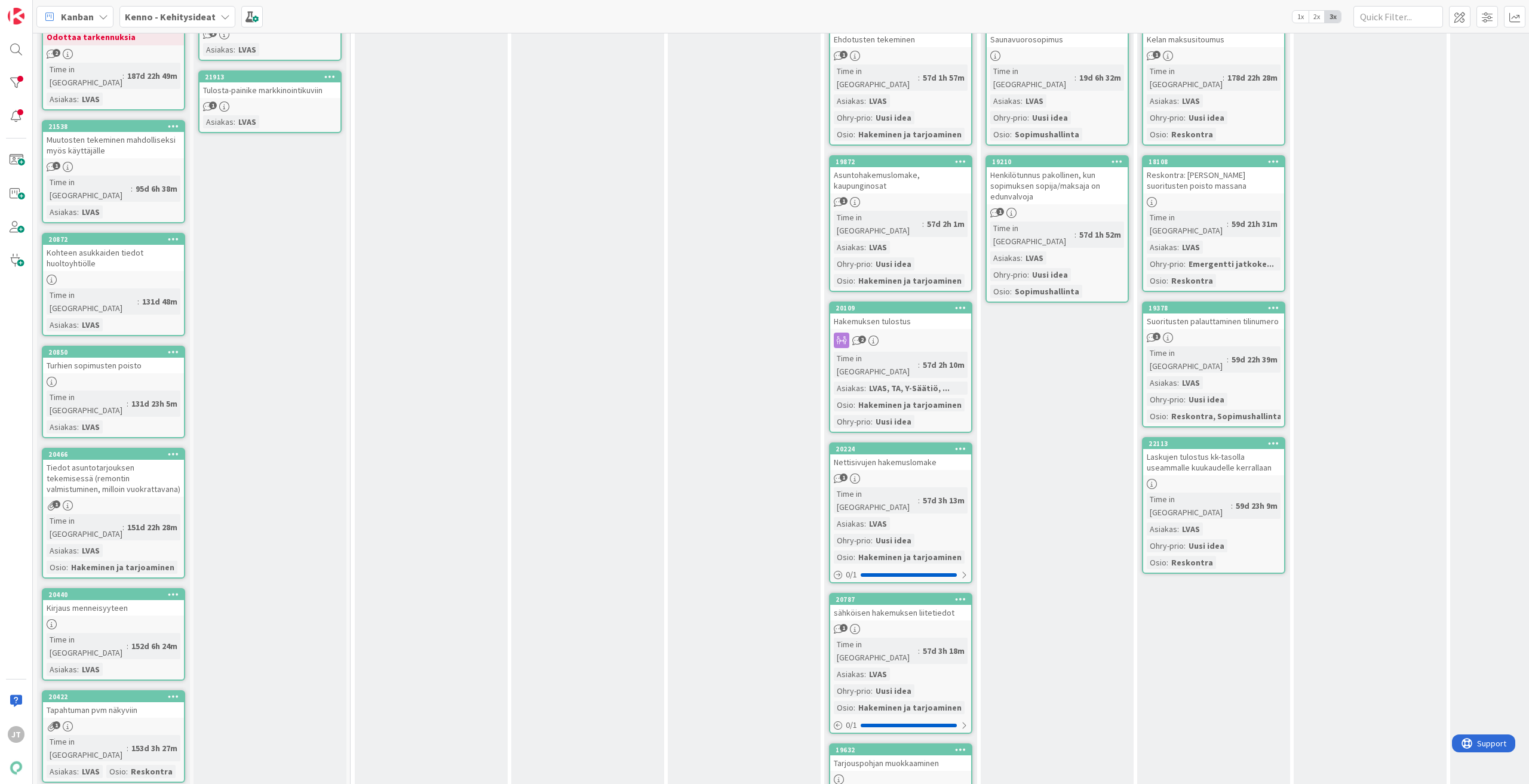
scroll to position [120, 0]
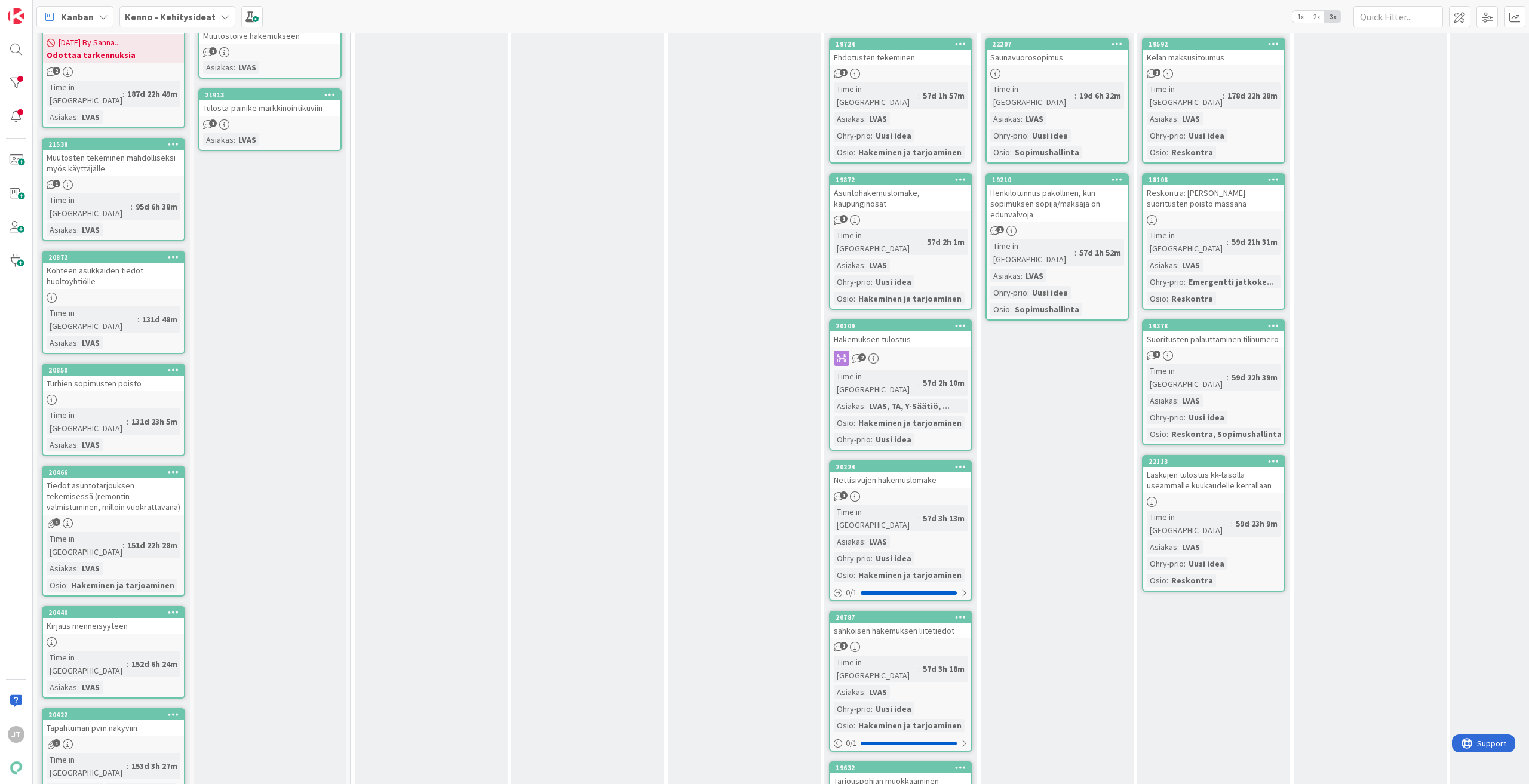
click at [903, 461] on link "20224 Nettisivujen hakemuslomake 1 Time in Column : 57d 3h 13m Asiakas : LVAS O…" at bounding box center [901, 531] width 144 height 141
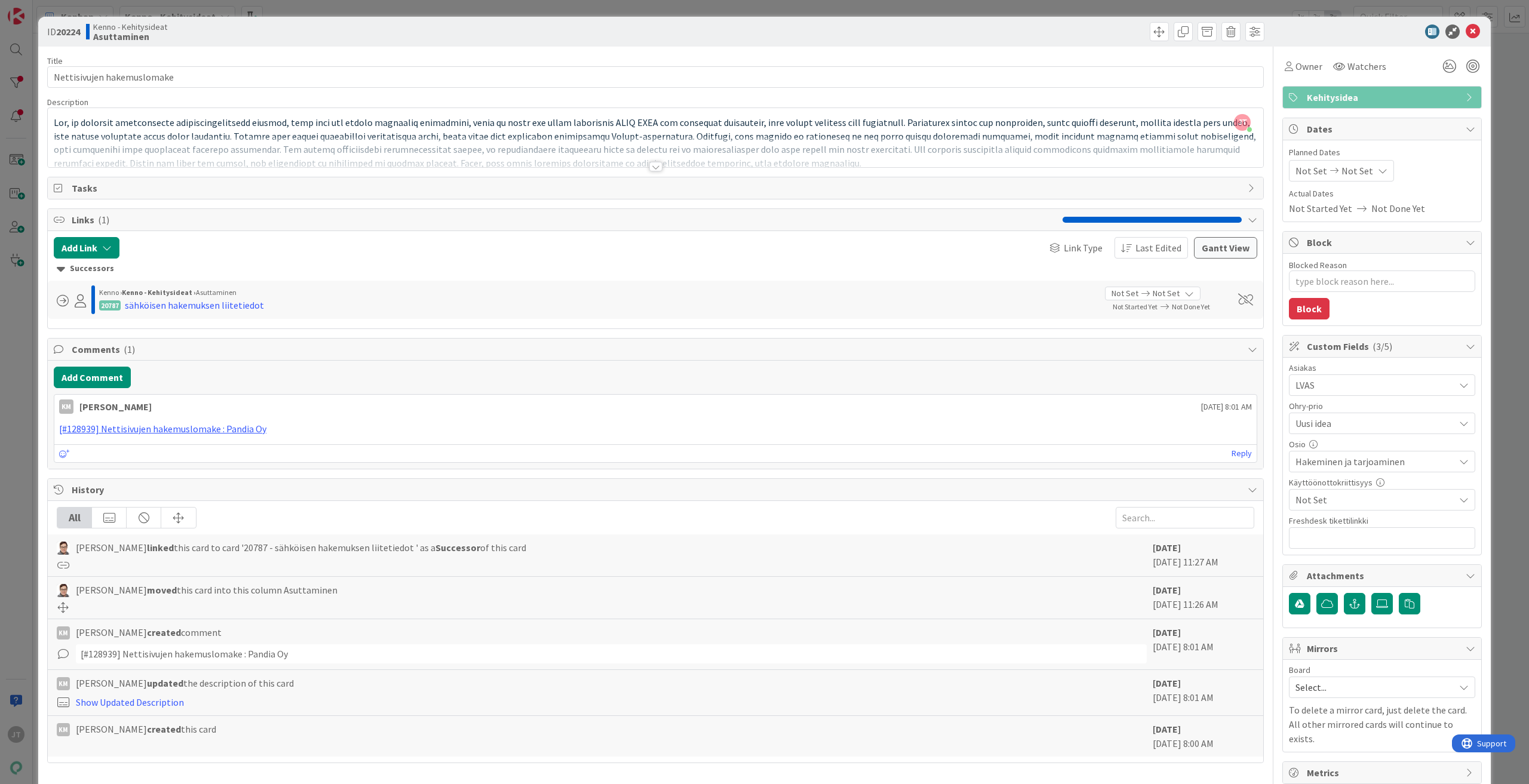
click at [653, 170] on div at bounding box center [656, 167] width 13 height 10
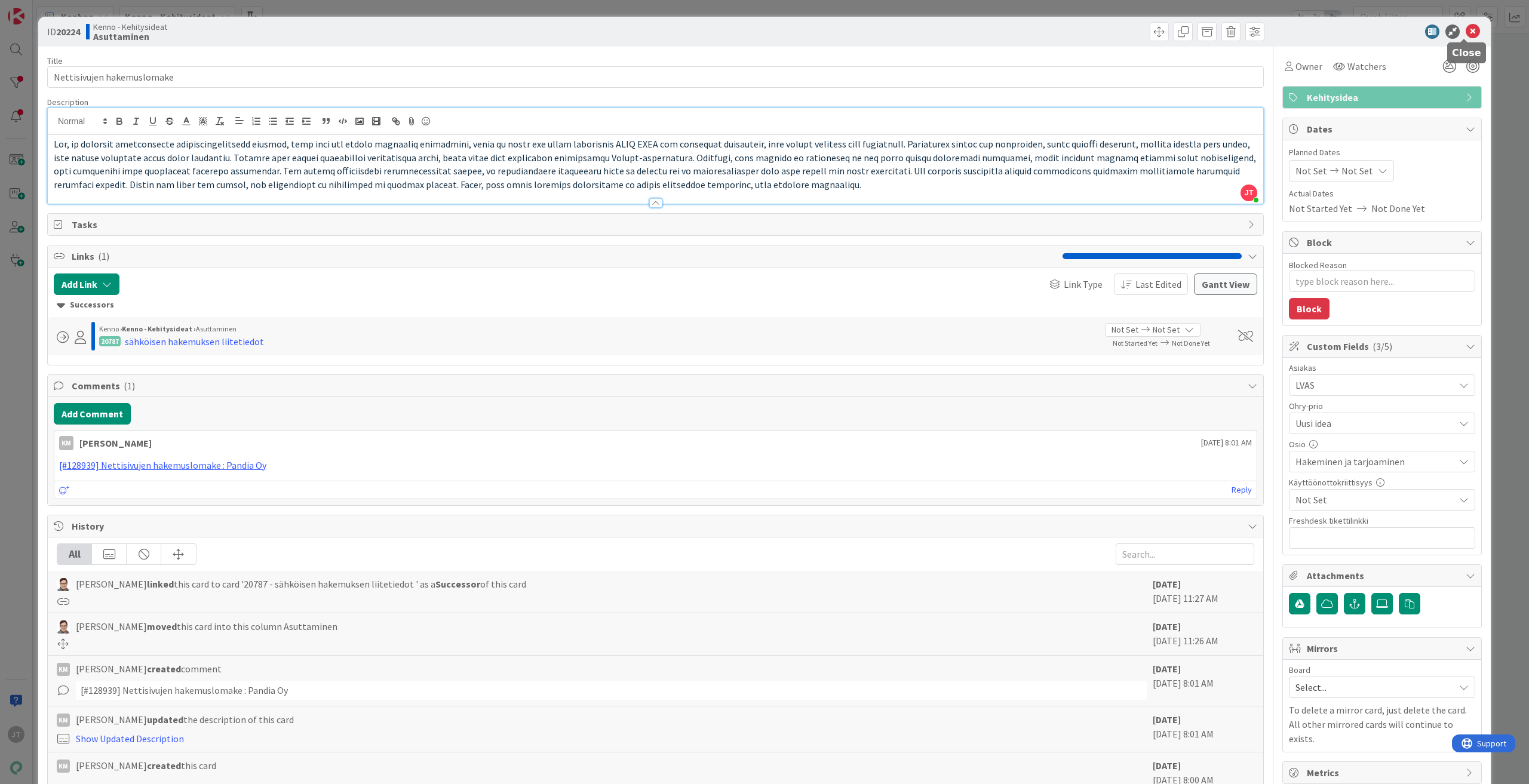
click at [1465, 32] on icon at bounding box center [1472, 32] width 14 height 14
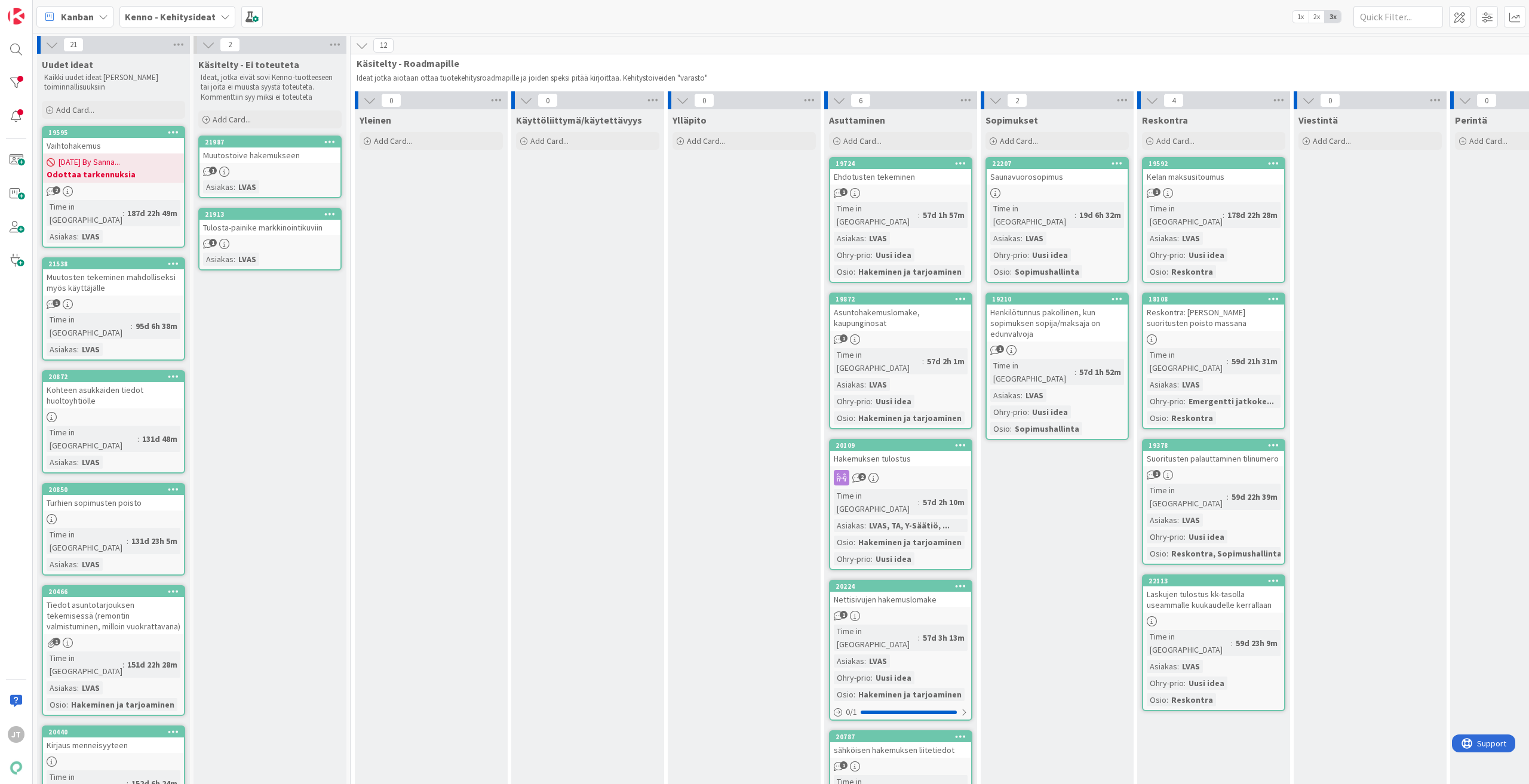
click at [162, 483] on link "20850 Turhien sopimusten poisto Time in Column : 131d 23h 5m Asiakas : LVAS" at bounding box center [113, 529] width 144 height 92
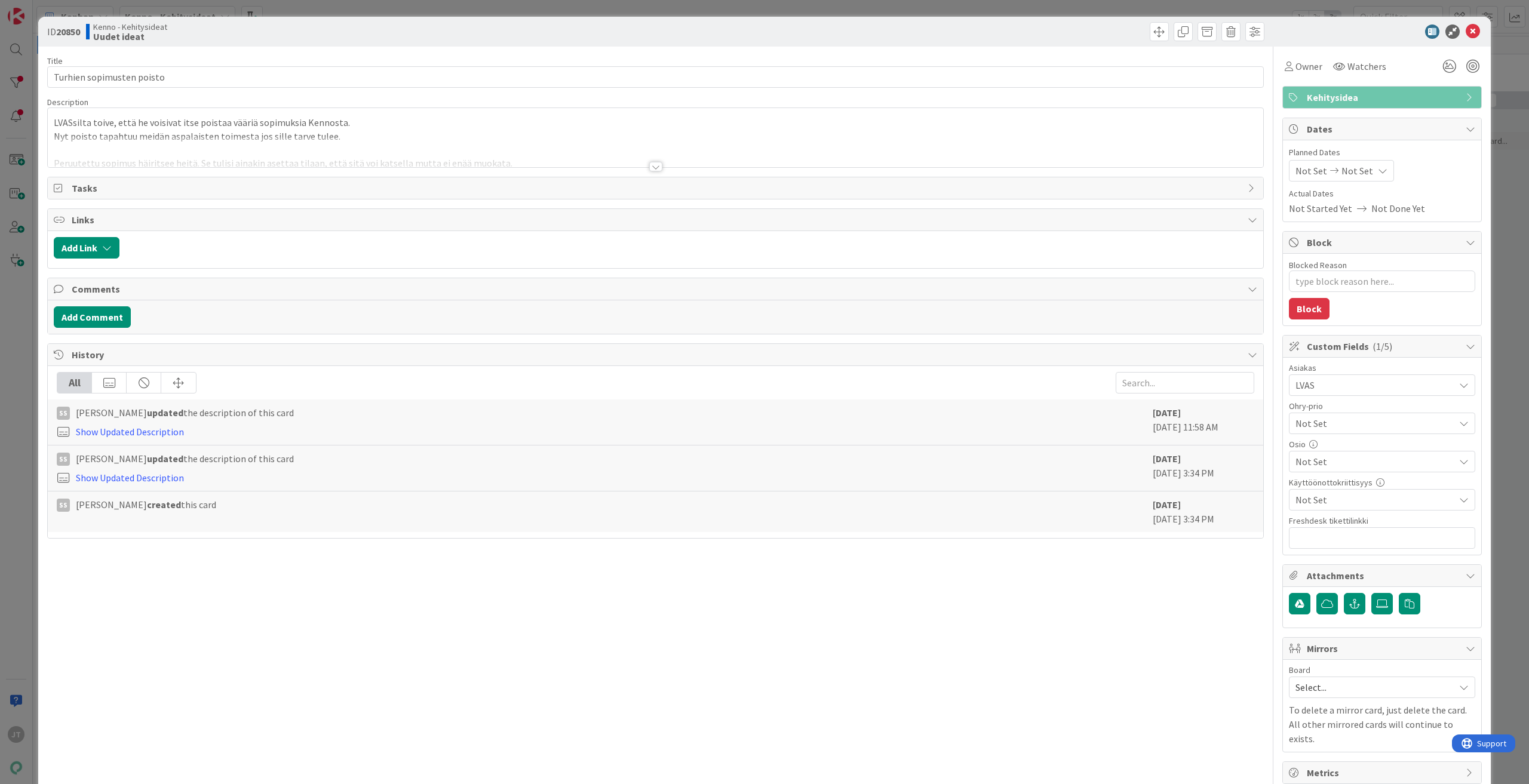
click at [651, 167] on div at bounding box center [656, 167] width 13 height 10
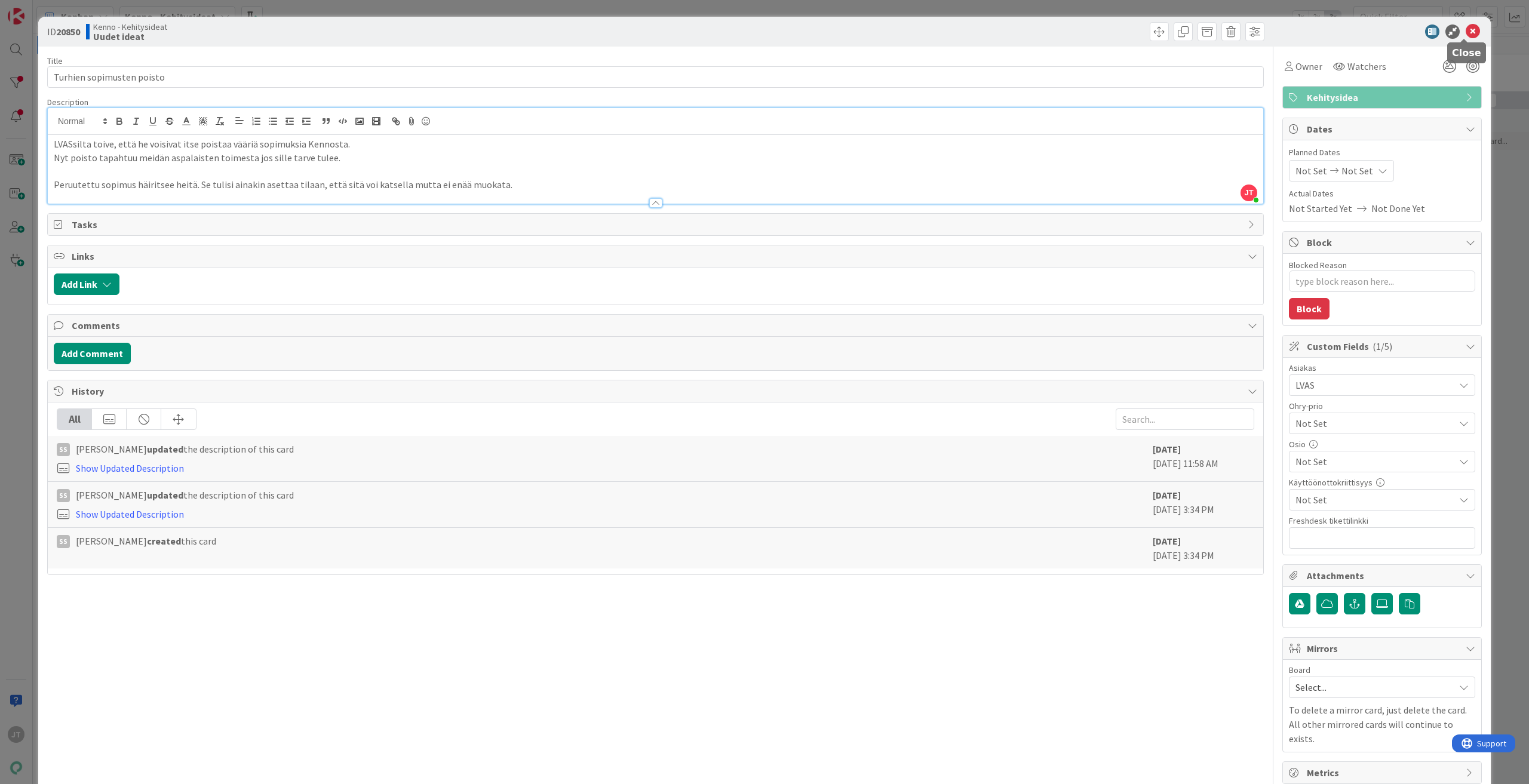
click at [1469, 32] on icon at bounding box center [1472, 32] width 14 height 14
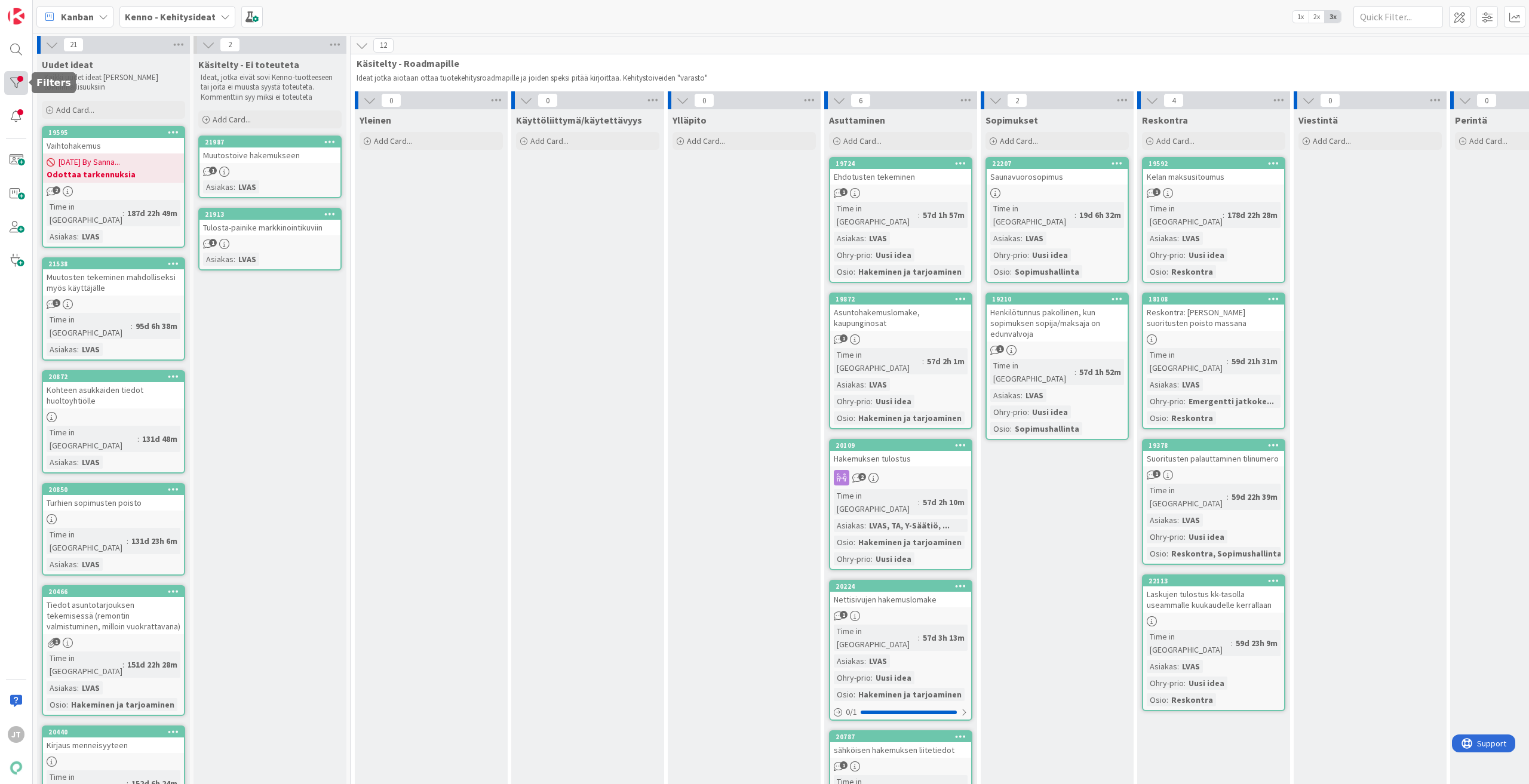
click at [12, 92] on div at bounding box center [16, 82] width 24 height 24
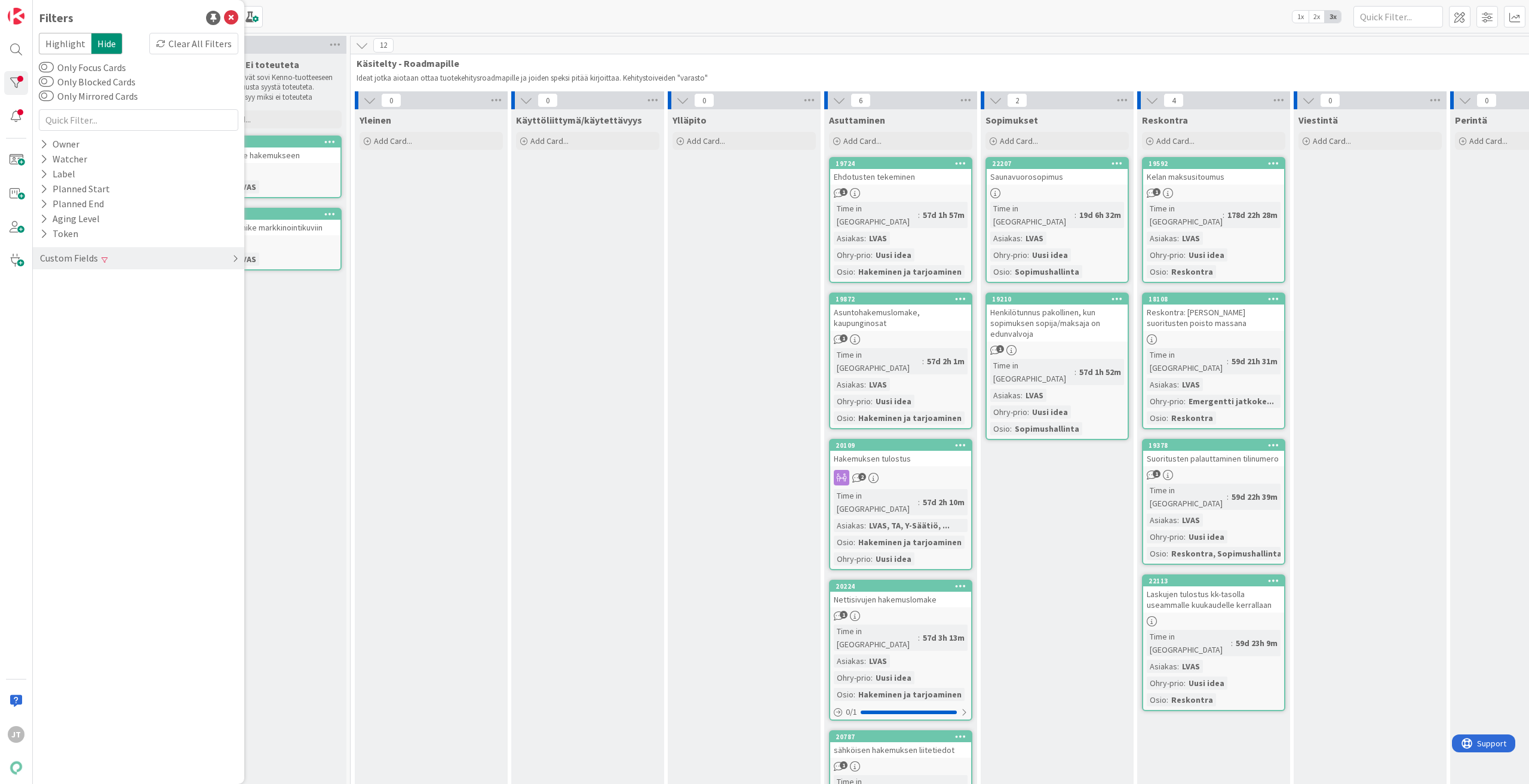
click at [96, 260] on div "Custom Fields" at bounding box center [69, 258] width 60 height 15
click at [89, 283] on span at bounding box center [92, 284] width 6 height 7
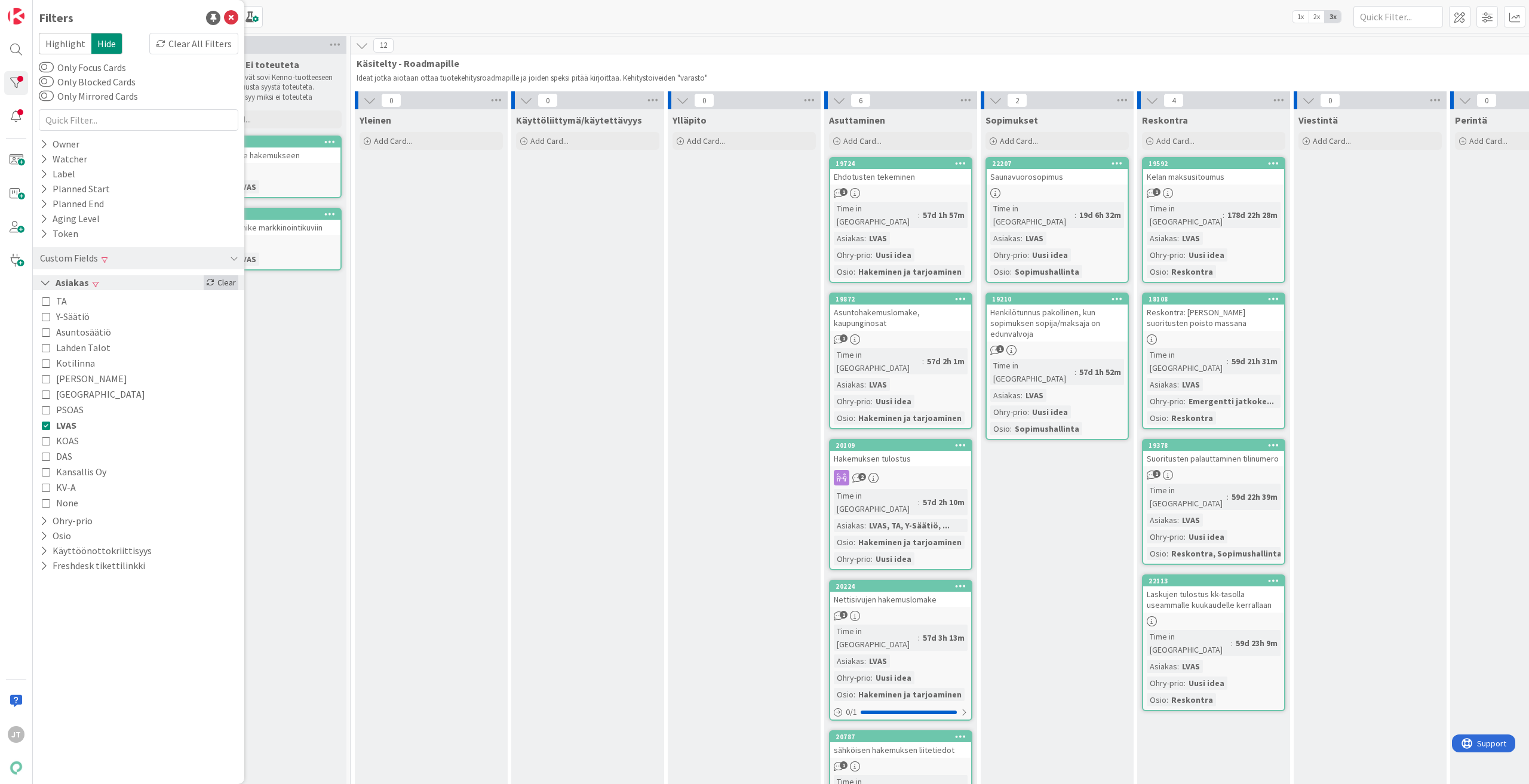
click at [226, 285] on div "Clear" at bounding box center [221, 283] width 35 height 15
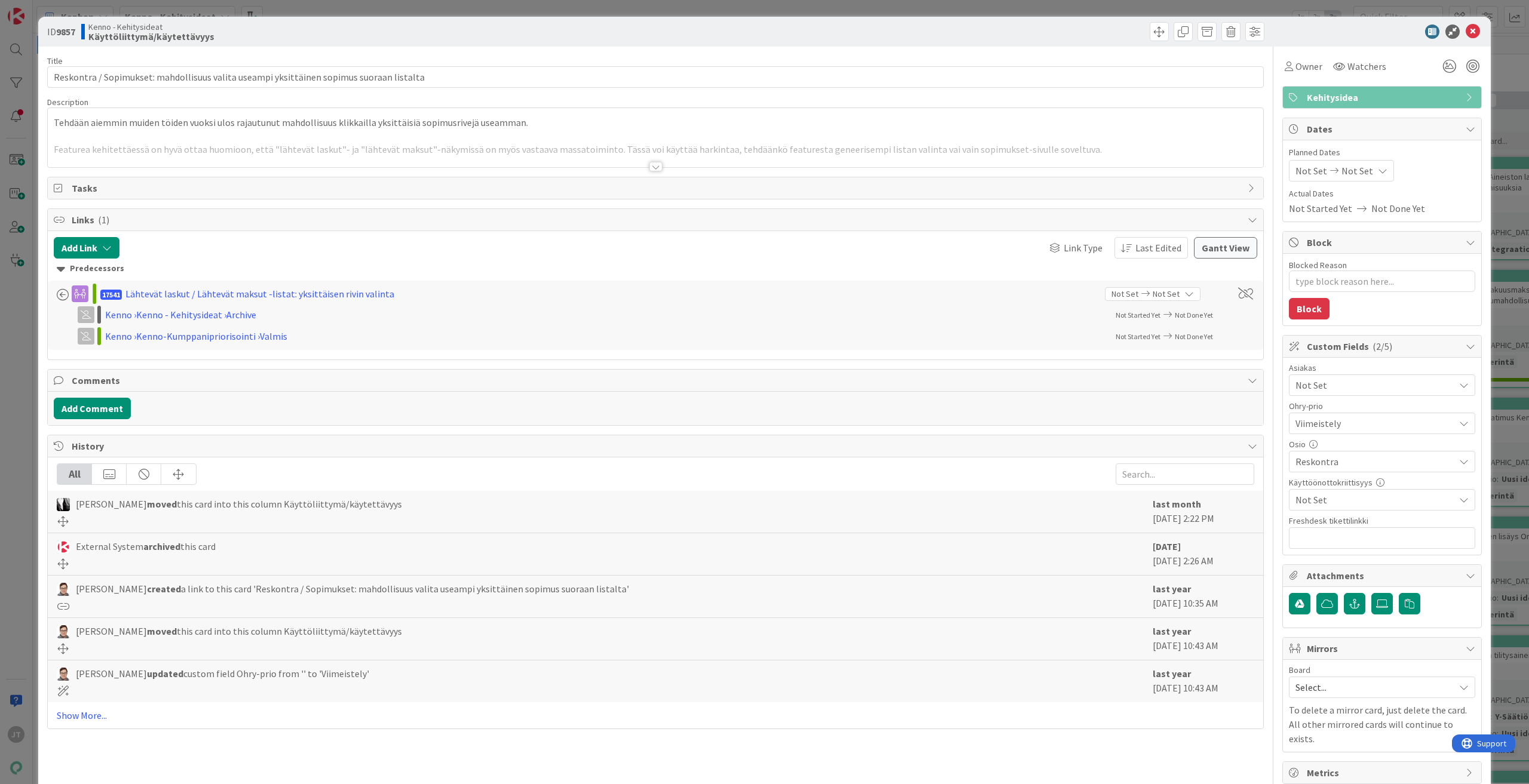
type textarea "x"
click at [1465, 27] on icon at bounding box center [1472, 32] width 14 height 14
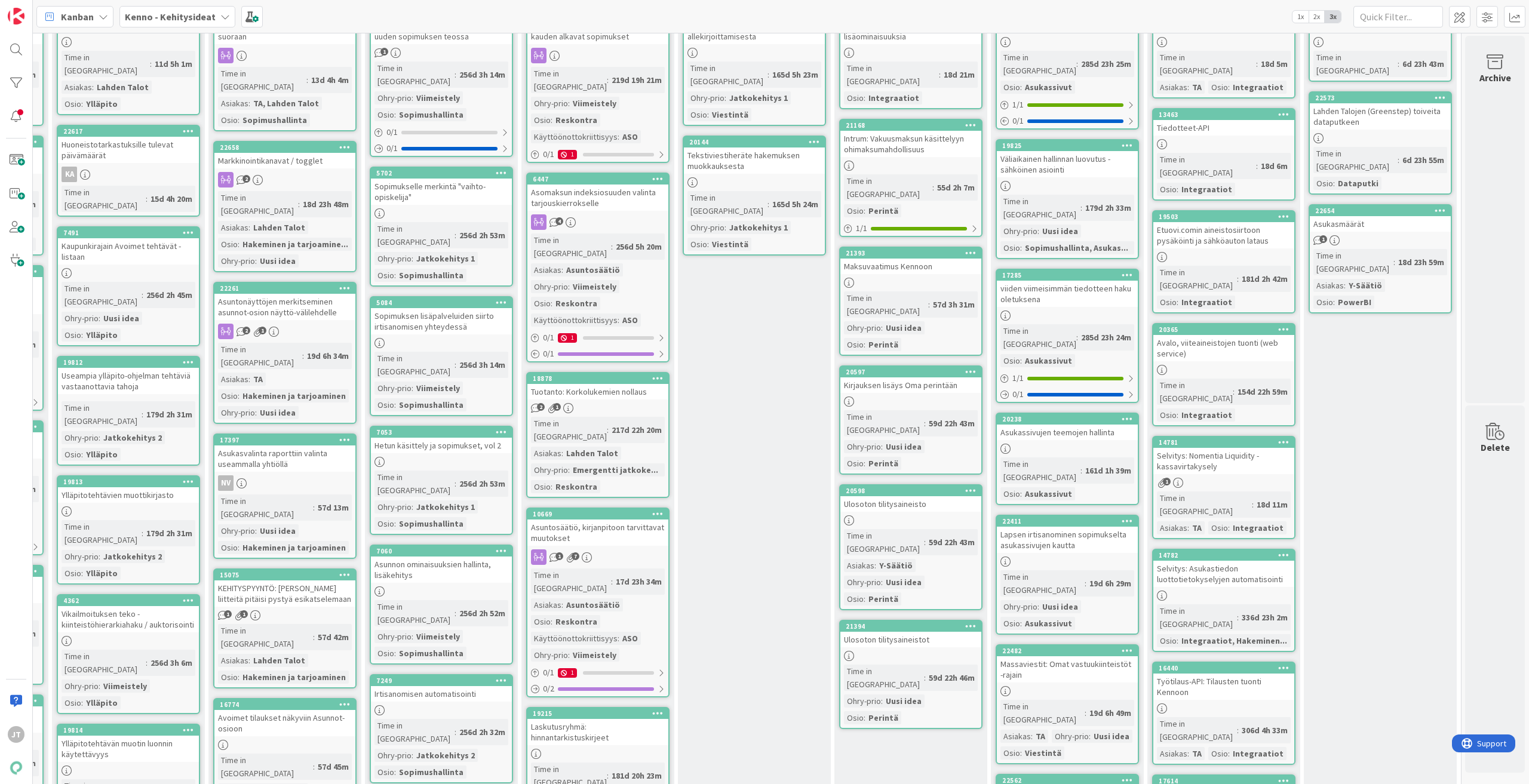
scroll to position [0, 625]
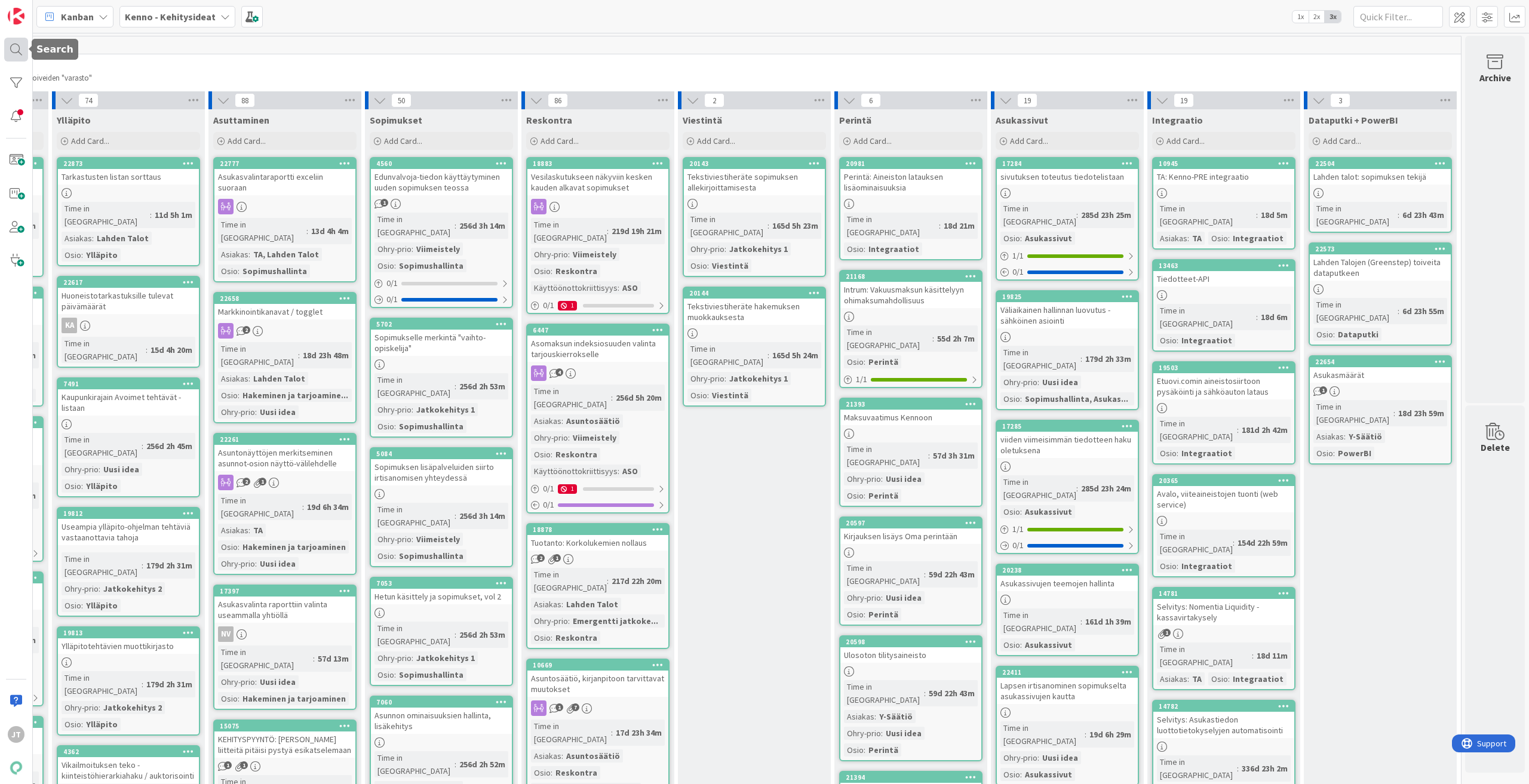
click at [16, 50] on div at bounding box center [16, 49] width 24 height 24
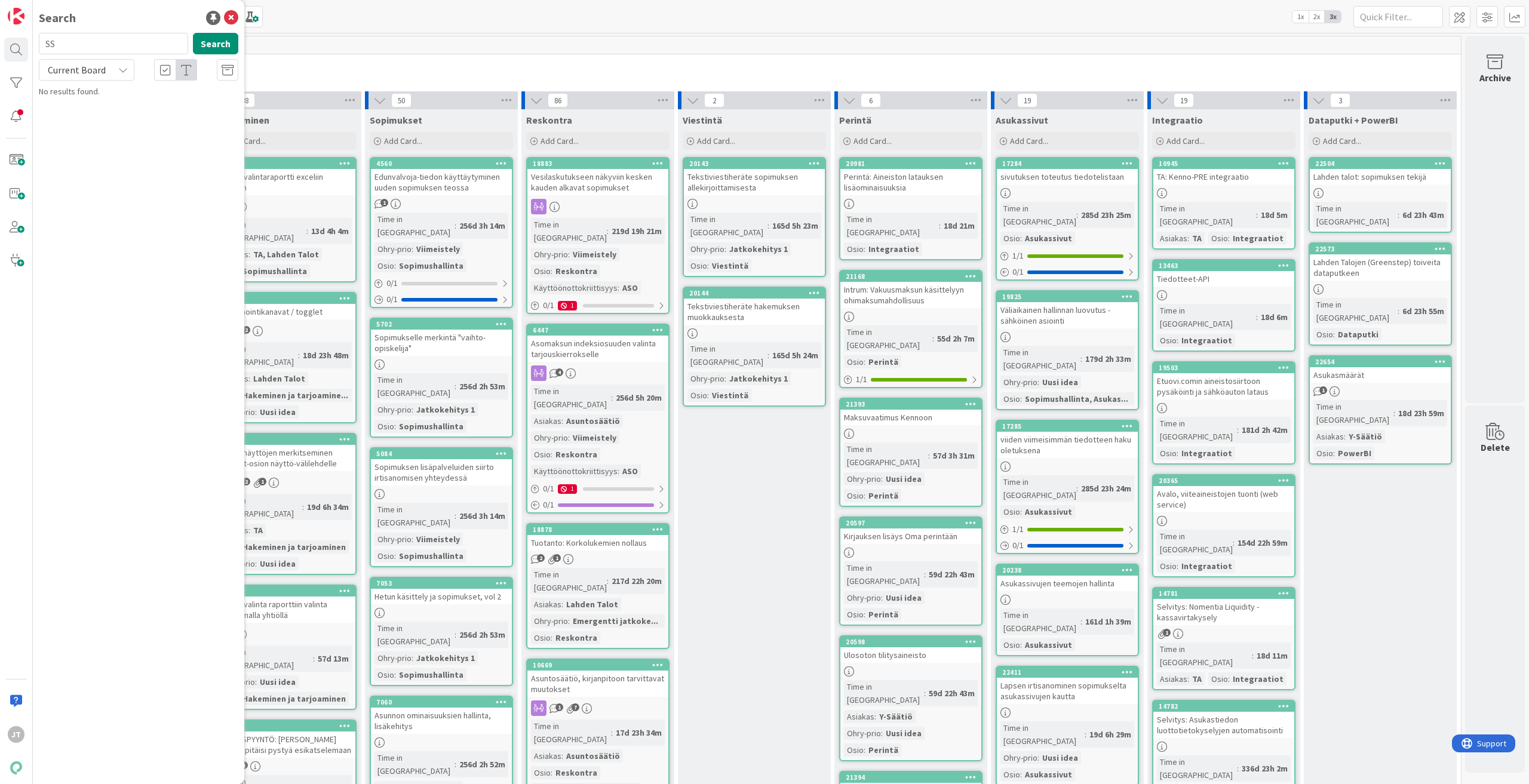
type input "S"
type input "MFA"
click at [106, 65] on span "Current Board" at bounding box center [76, 69] width 62 height 17
click at [109, 118] on span "All Boards" at bounding box center [107, 120] width 124 height 18
click at [210, 45] on button "Search" at bounding box center [215, 43] width 45 height 21
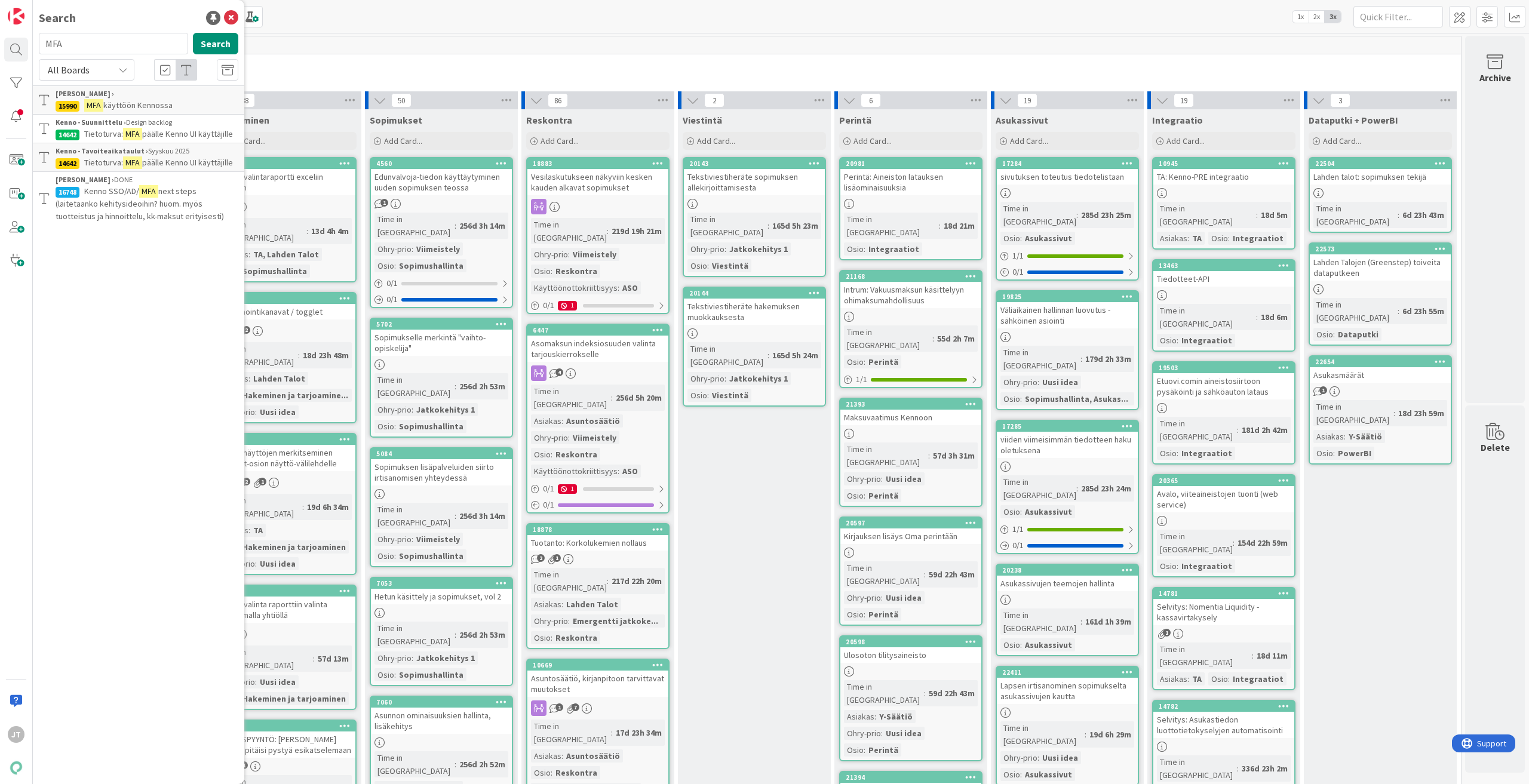
click at [182, 128] on p "Tietoturva: MFA päälle Kenno UI käyttäjille" at bounding box center [147, 134] width 182 height 12
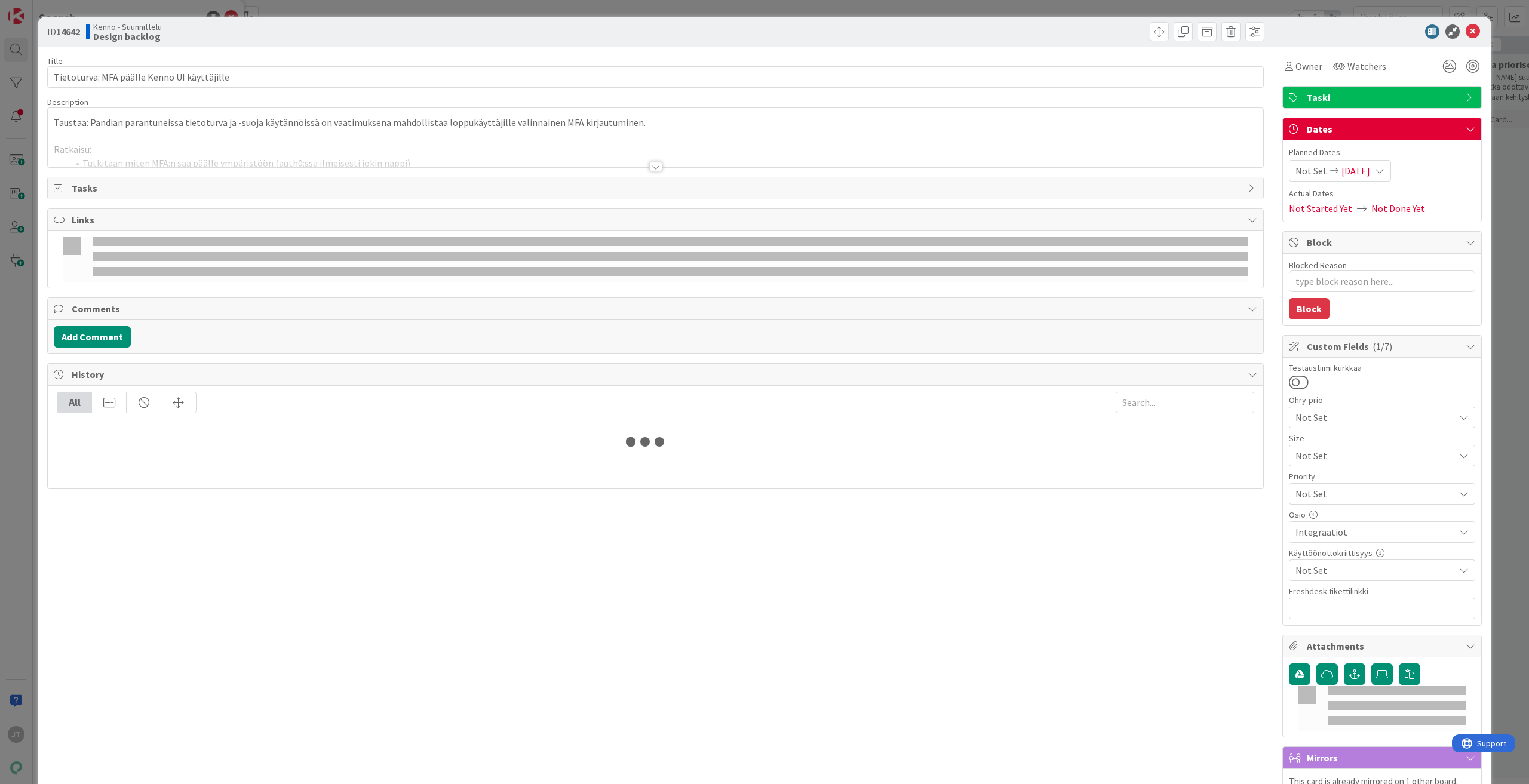
type textarea "x"
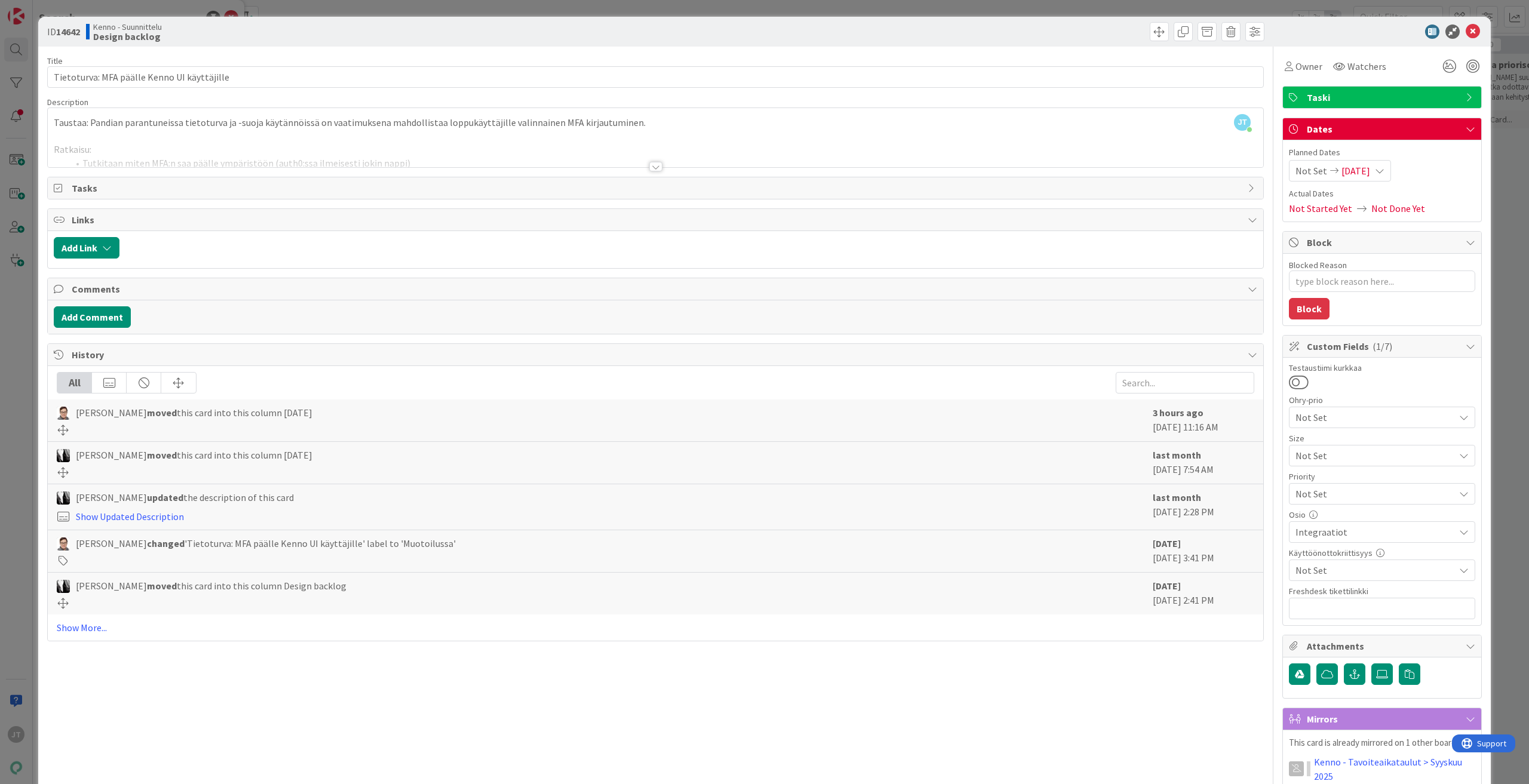
click at [650, 166] on div at bounding box center [656, 167] width 13 height 10
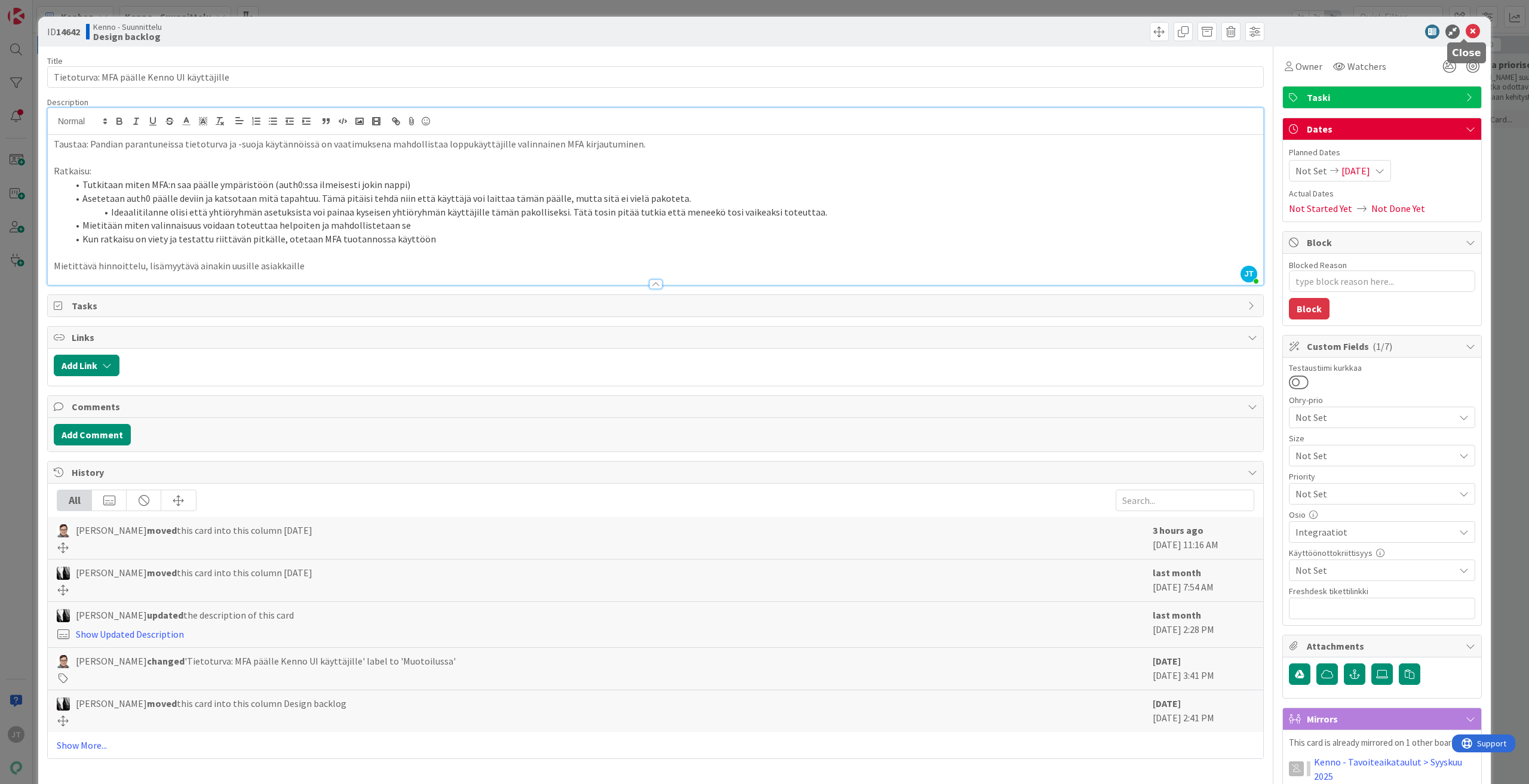
click at [1465, 25] on icon at bounding box center [1472, 32] width 14 height 14
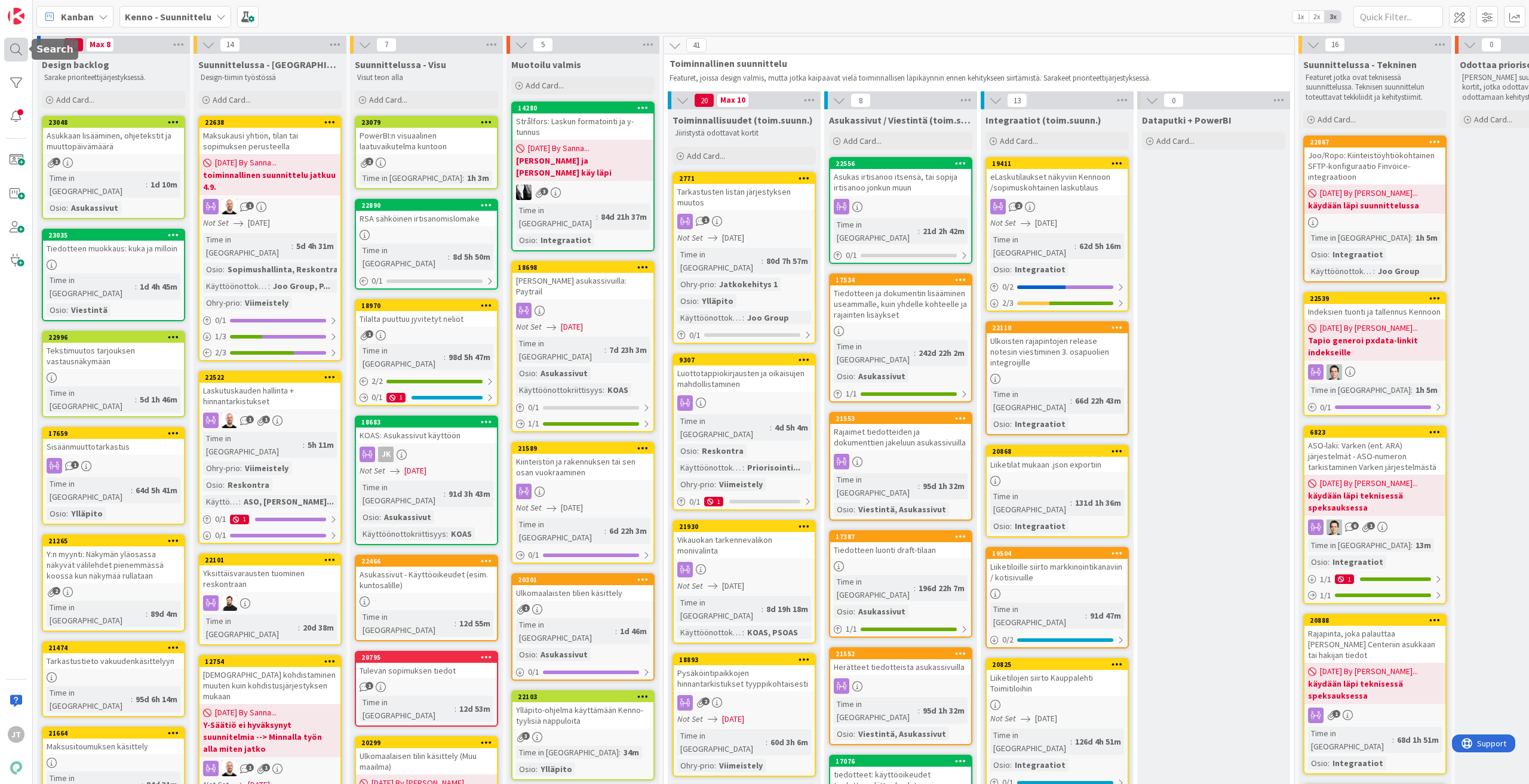
click at [5, 53] on div at bounding box center [16, 49] width 24 height 24
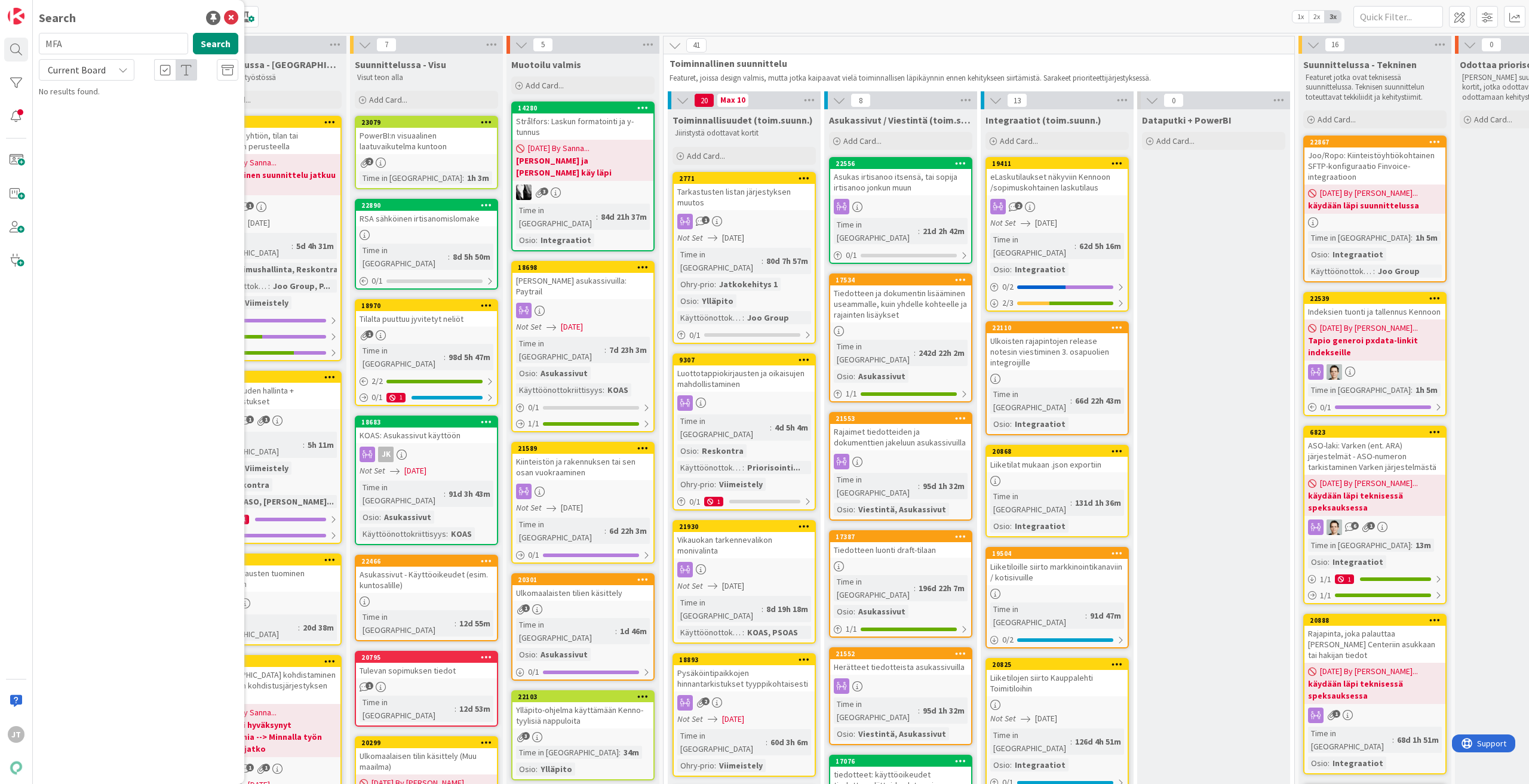
click at [78, 70] on span "Current Board" at bounding box center [76, 69] width 58 height 12
click at [95, 116] on span "All Boards" at bounding box center [107, 120] width 124 height 18
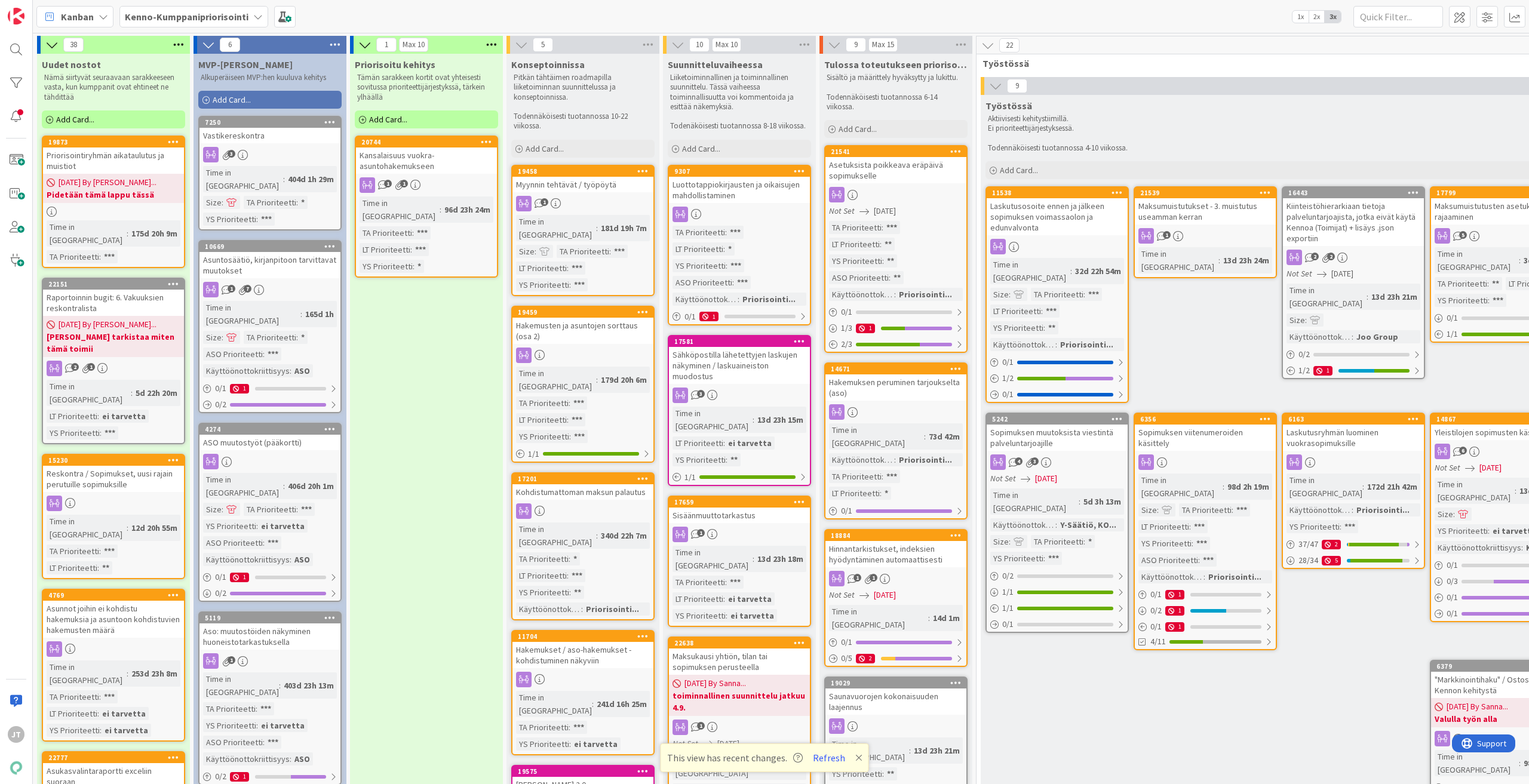
click at [175, 23] on span "Kenno-Kumppanipriorisointi" at bounding box center [187, 17] width 124 height 14
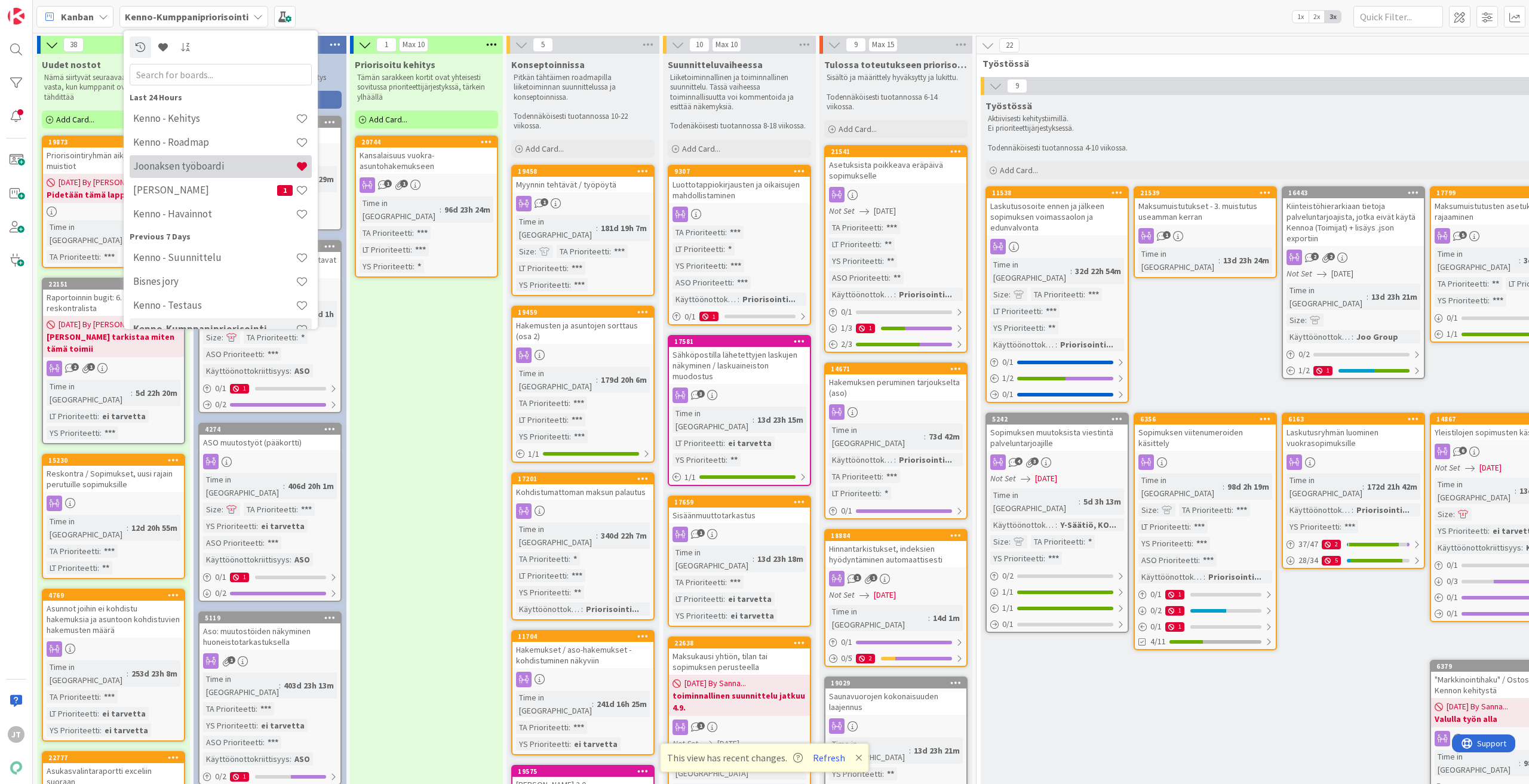
click at [215, 171] on h4 "Joonaksen työboardi" at bounding box center [213, 166] width 162 height 12
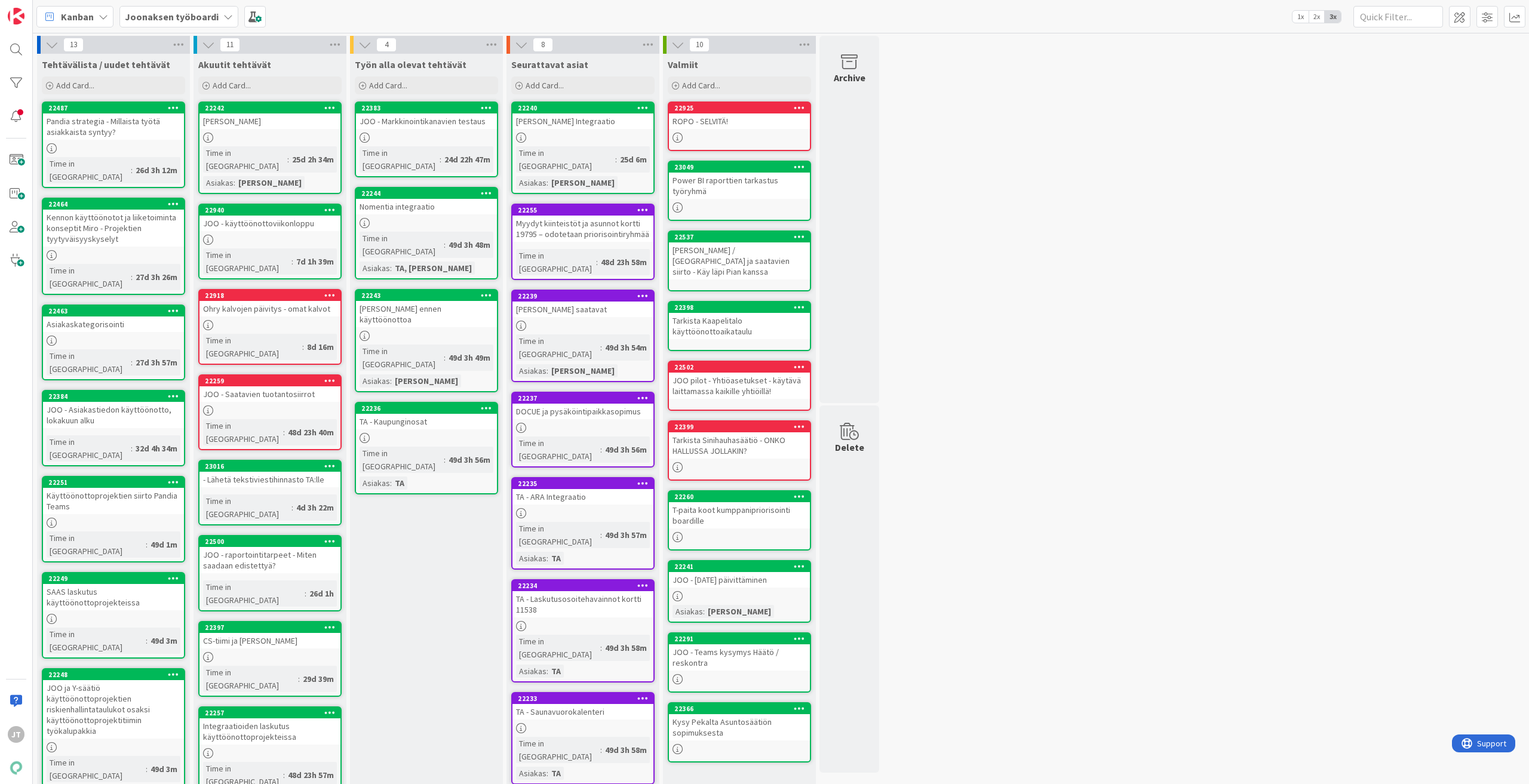
click at [452, 128] on div "JOO - Markkinointikanavien testaus" at bounding box center [426, 121] width 141 height 16
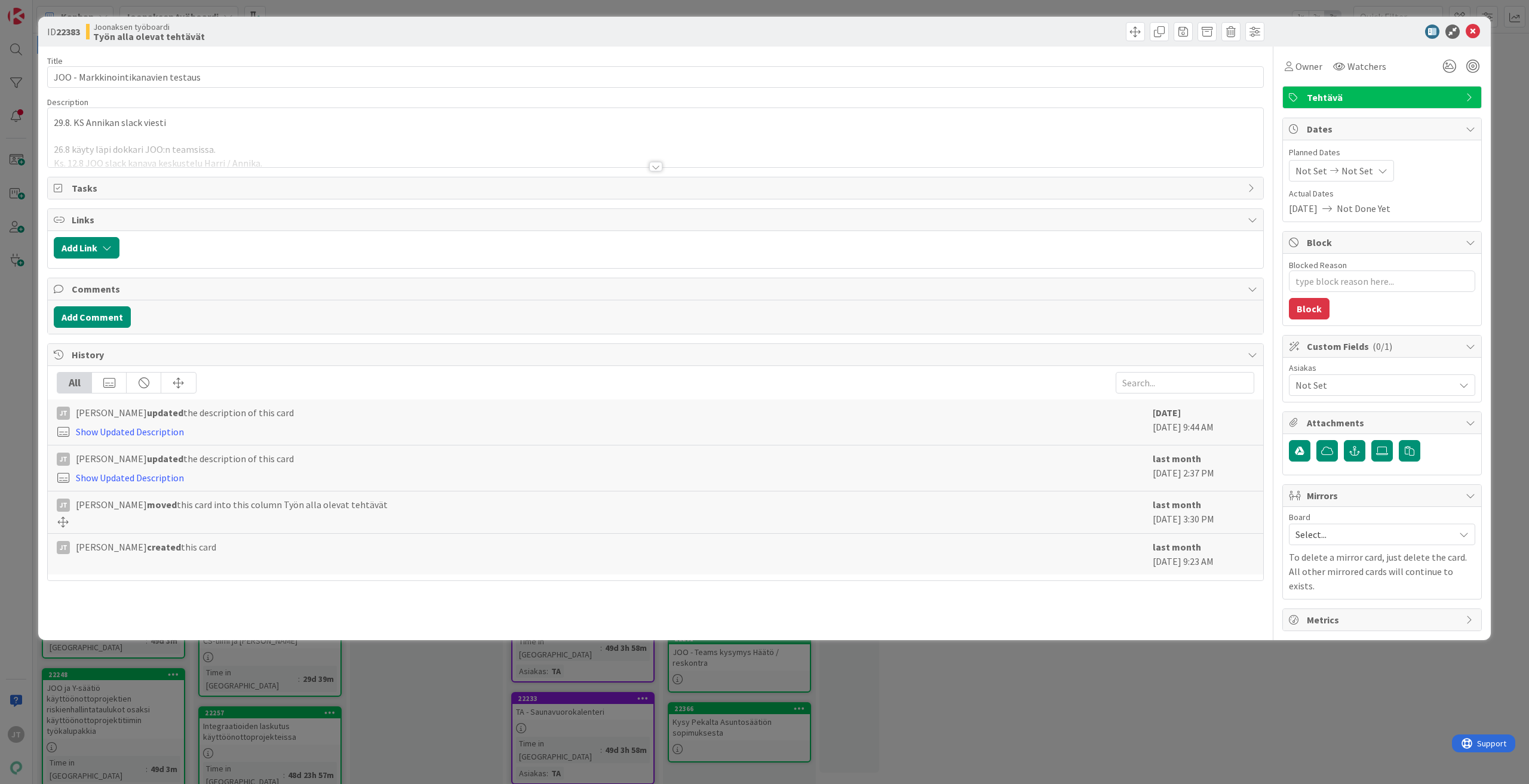
drag, startPoint x: 664, startPoint y: 166, endPoint x: 512, endPoint y: 166, distance: 152.0
click at [663, 166] on div at bounding box center [656, 151] width 1215 height 30
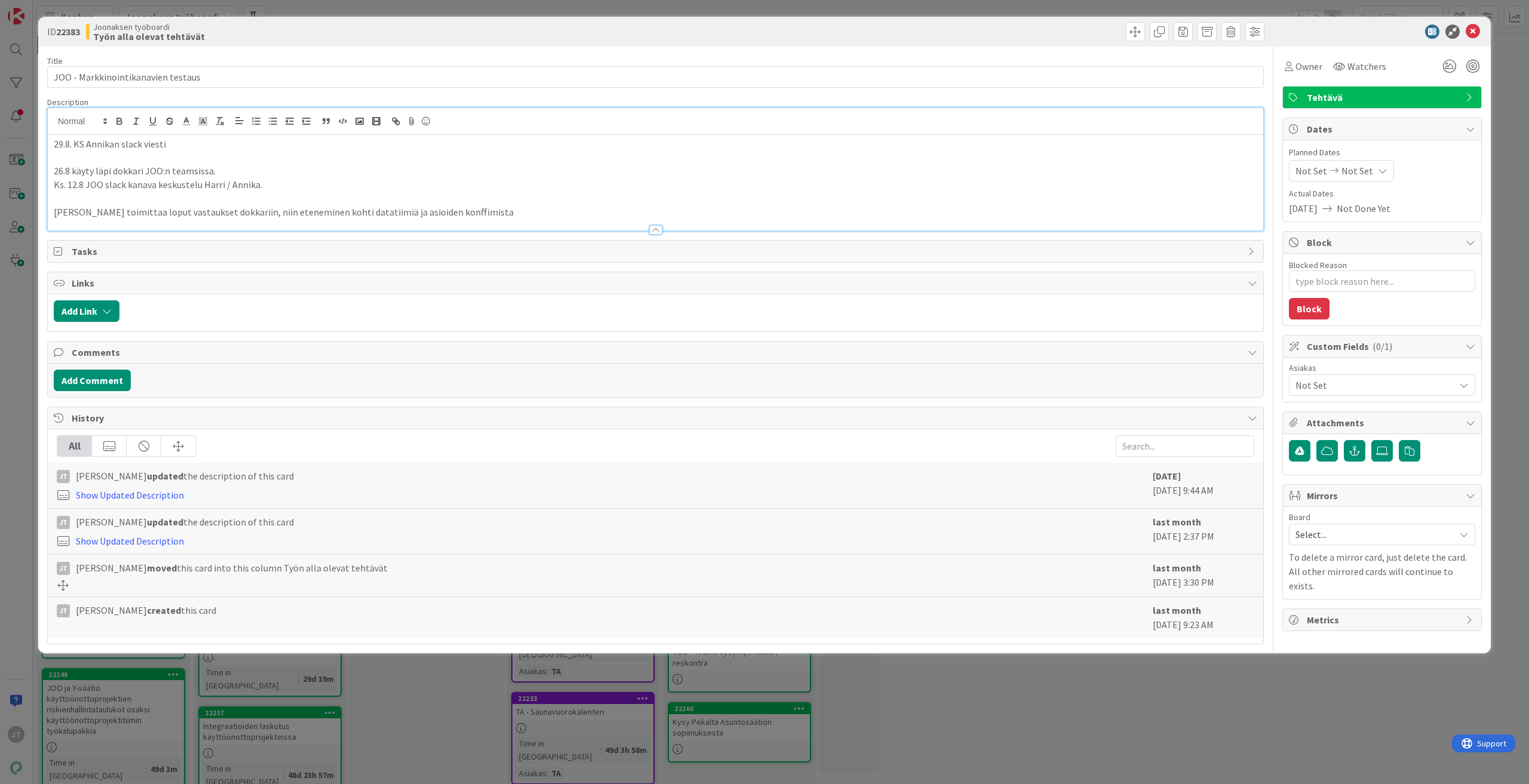
drag, startPoint x: 209, startPoint y: 161, endPoint x: 199, endPoint y: 147, distance: 17.2
click at [209, 160] on p at bounding box center [656, 159] width 1203 height 14
click at [196, 143] on p "29.8. KS Annikan slack viesti" at bounding box center [656, 144] width 1203 height 14
click at [52, 144] on div "29.8. KS Annikan slack viesti 26.8 käyty läpi dokkari JOO:n teamsissa. Ks. 12.8…" at bounding box center [656, 182] width 1215 height 96
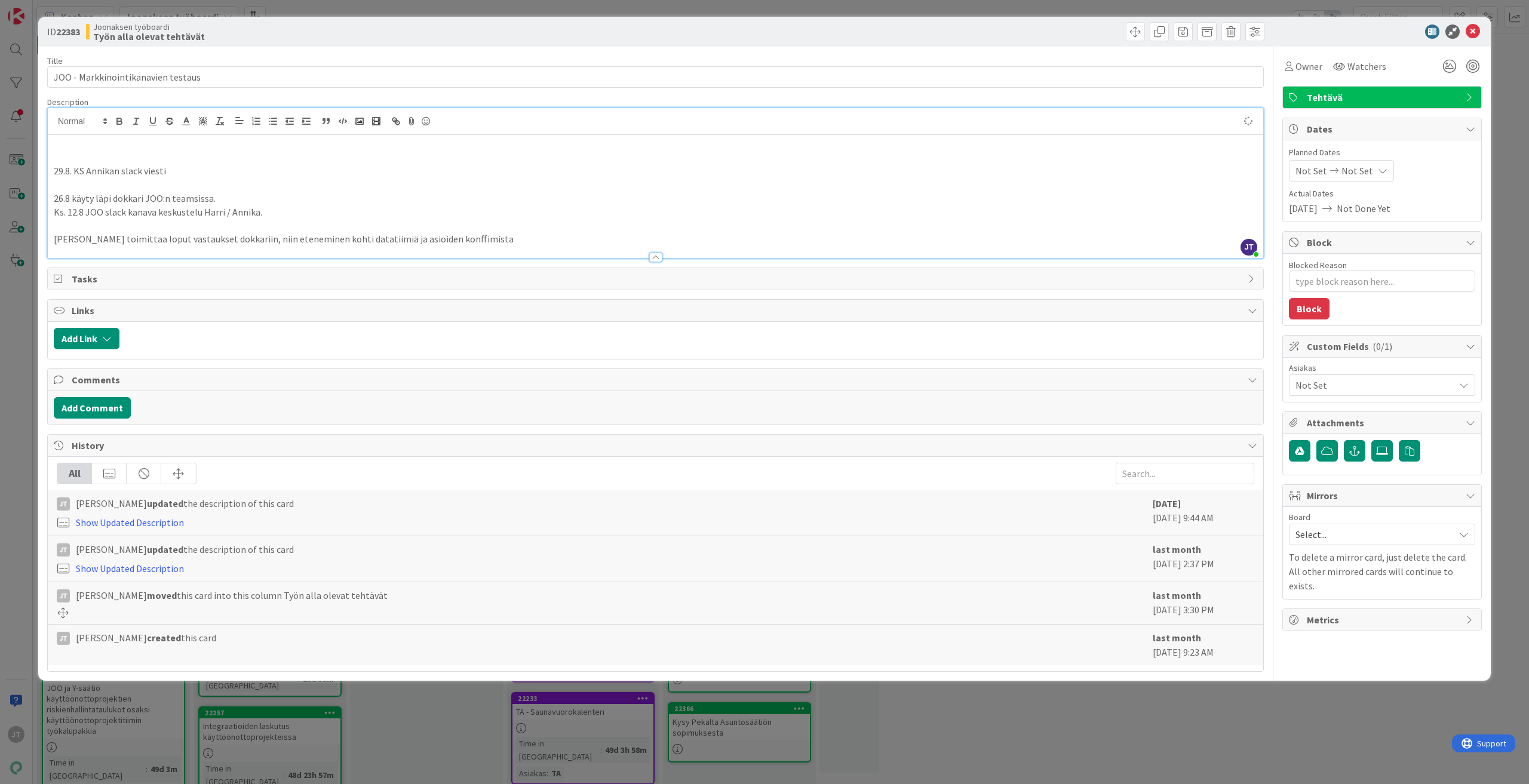
type textarea "x"
click at [1471, 28] on icon at bounding box center [1472, 32] width 14 height 14
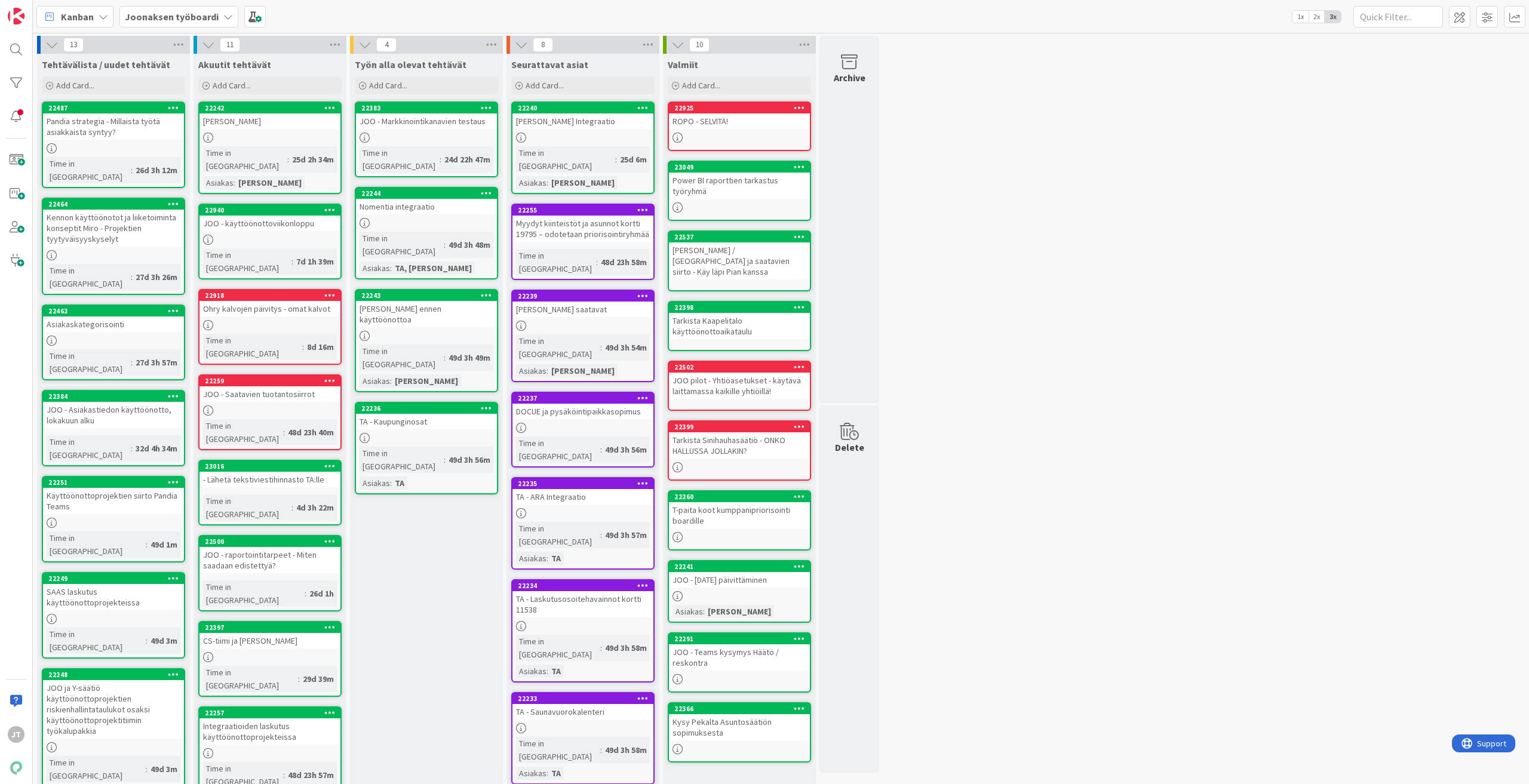
click at [455, 201] on div "Nomentia integraatio" at bounding box center [426, 206] width 141 height 16
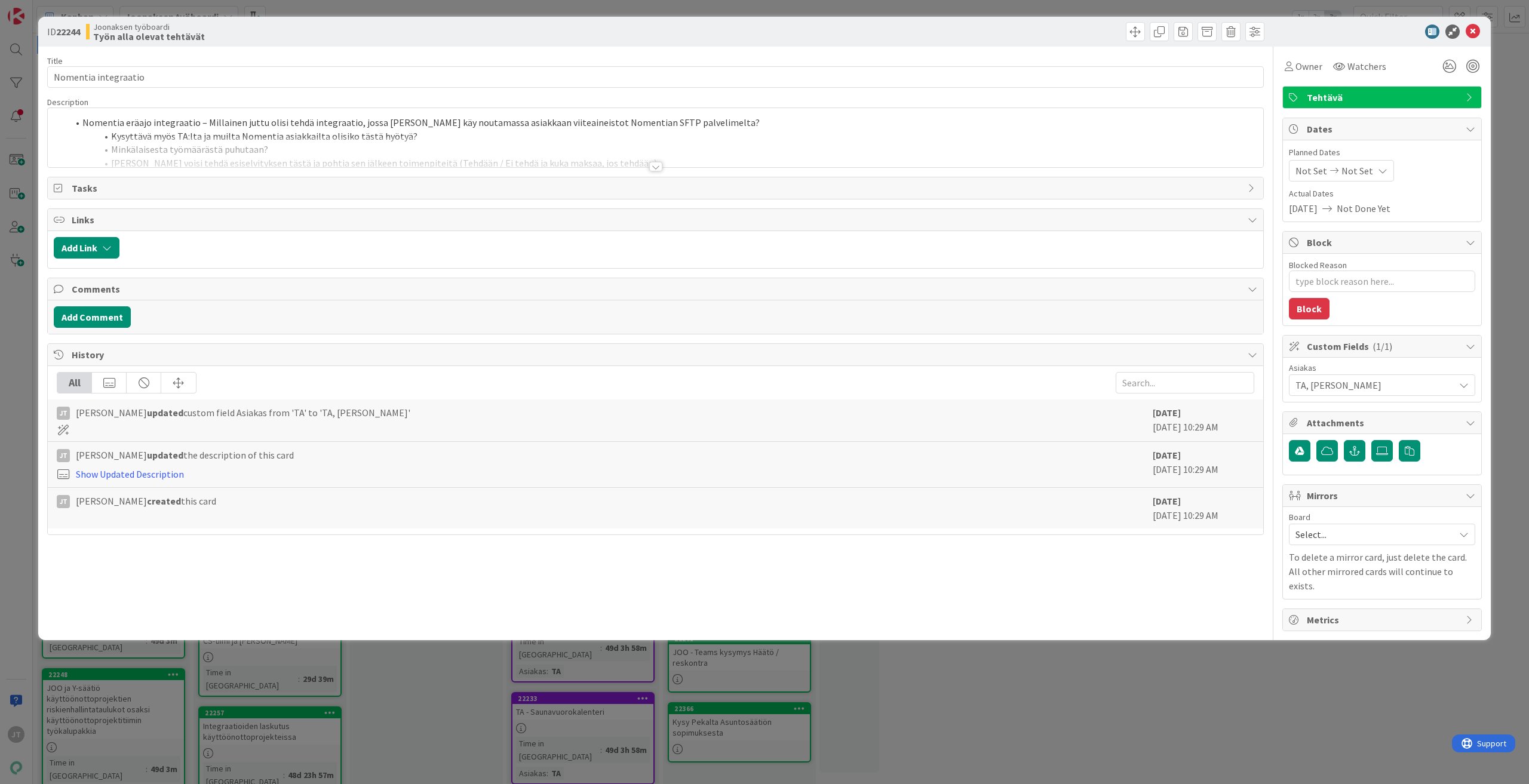
click at [663, 168] on div "Title 20 / 128 Nomentia integraatio Description Nomentia eräajo integraatio – M…" at bounding box center [655, 339] width 1216 height 585
click at [655, 164] on div at bounding box center [656, 167] width 13 height 10
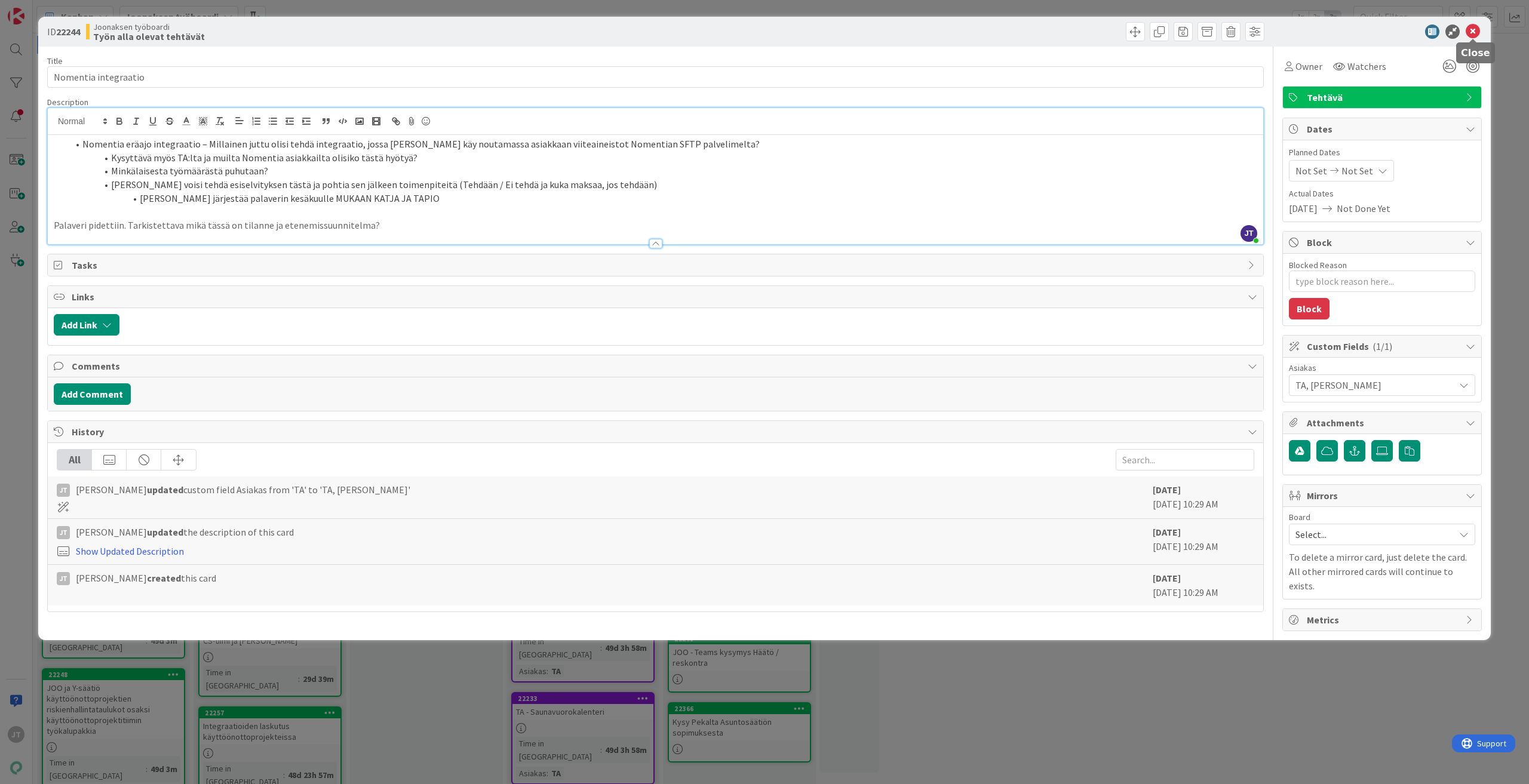
click at [1465, 29] on icon at bounding box center [1472, 32] width 14 height 14
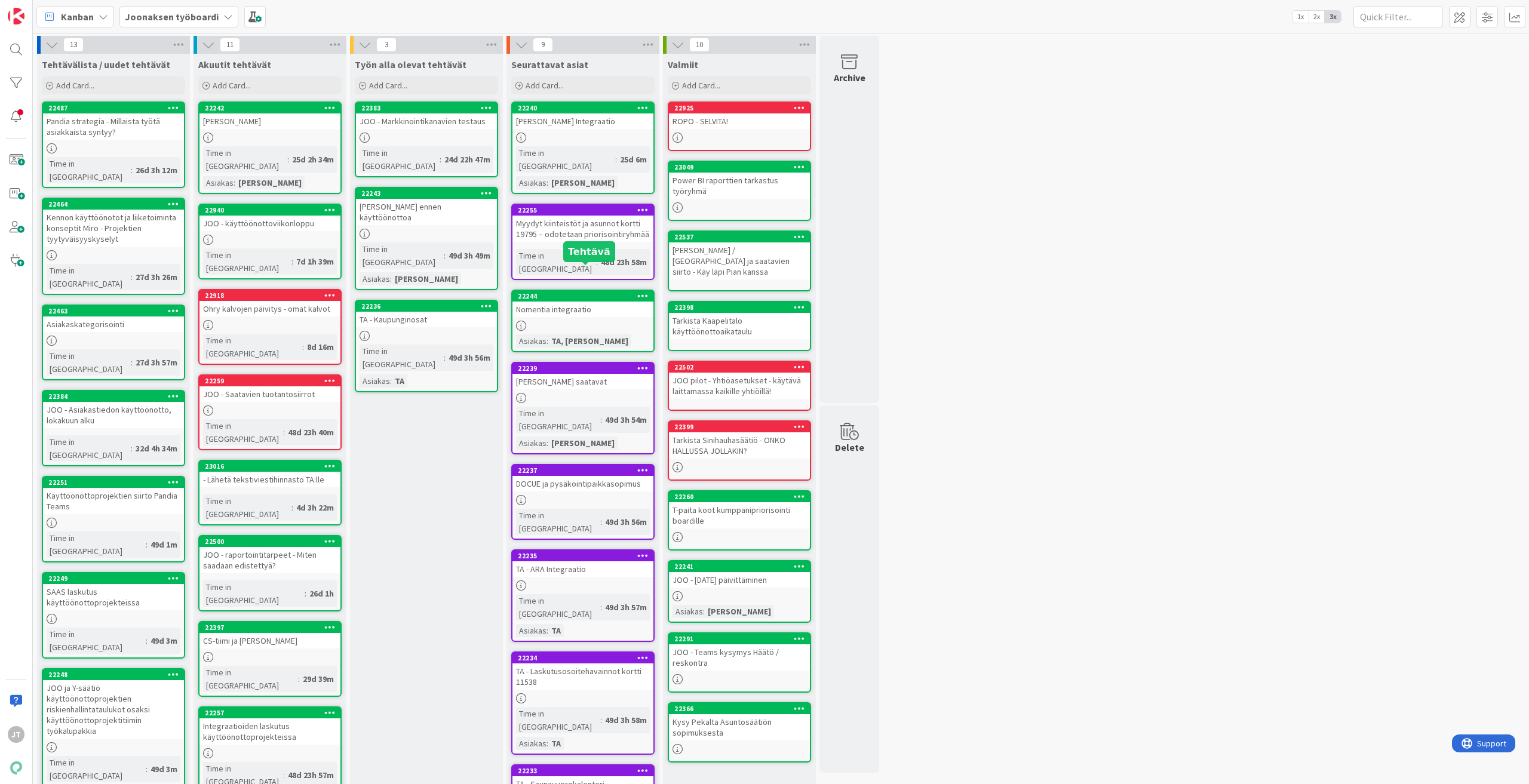
click at [580, 292] on div "22244" at bounding box center [585, 296] width 136 height 8
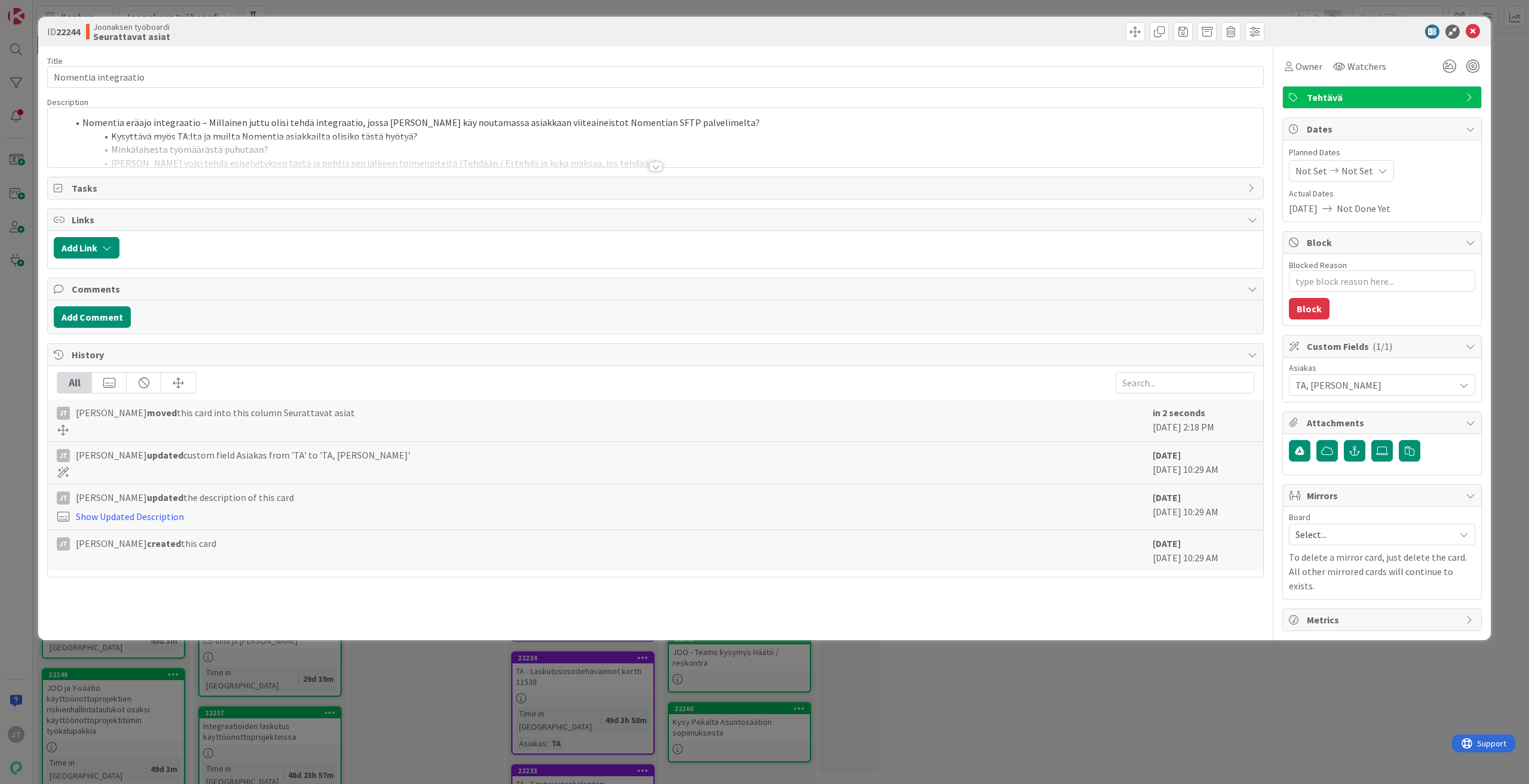
click at [1371, 97] on span "Tehtävä" at bounding box center [1383, 97] width 153 height 14
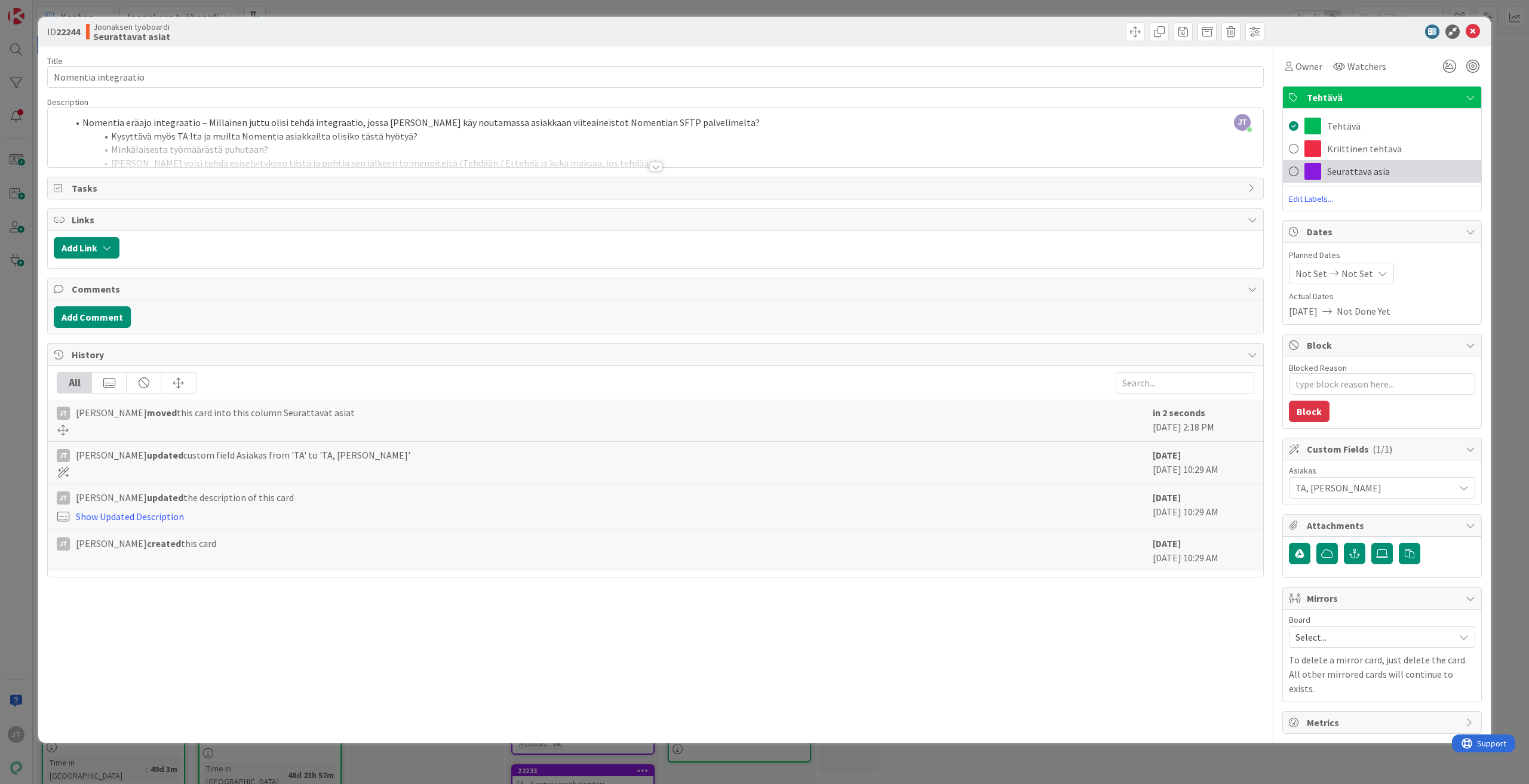
click at [1344, 165] on span "Seurattava asia" at bounding box center [1358, 171] width 63 height 14
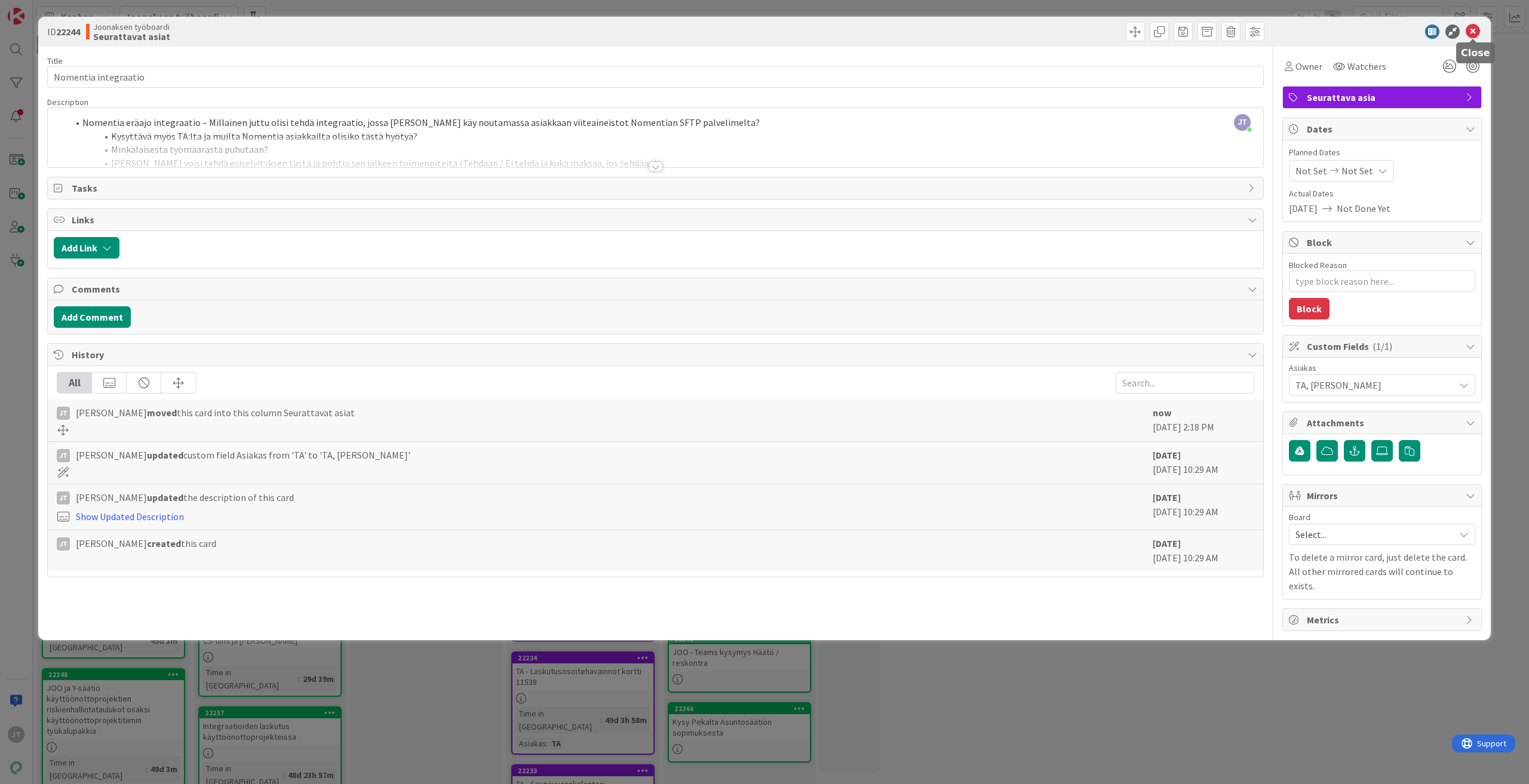
click at [1472, 33] on icon at bounding box center [1472, 32] width 14 height 14
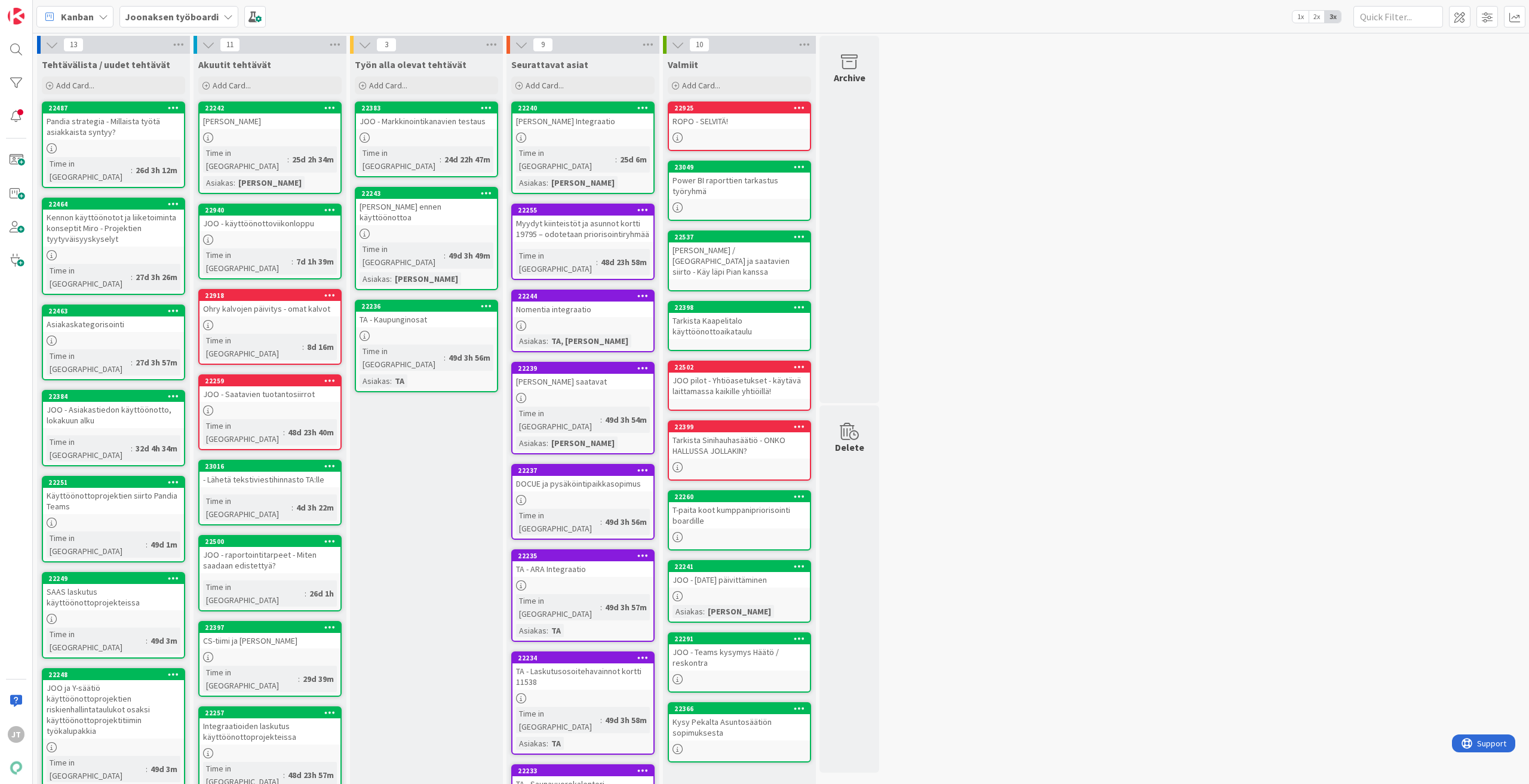
click at [580, 124] on div "JOO - ROPO Integraatio" at bounding box center [582, 121] width 141 height 16
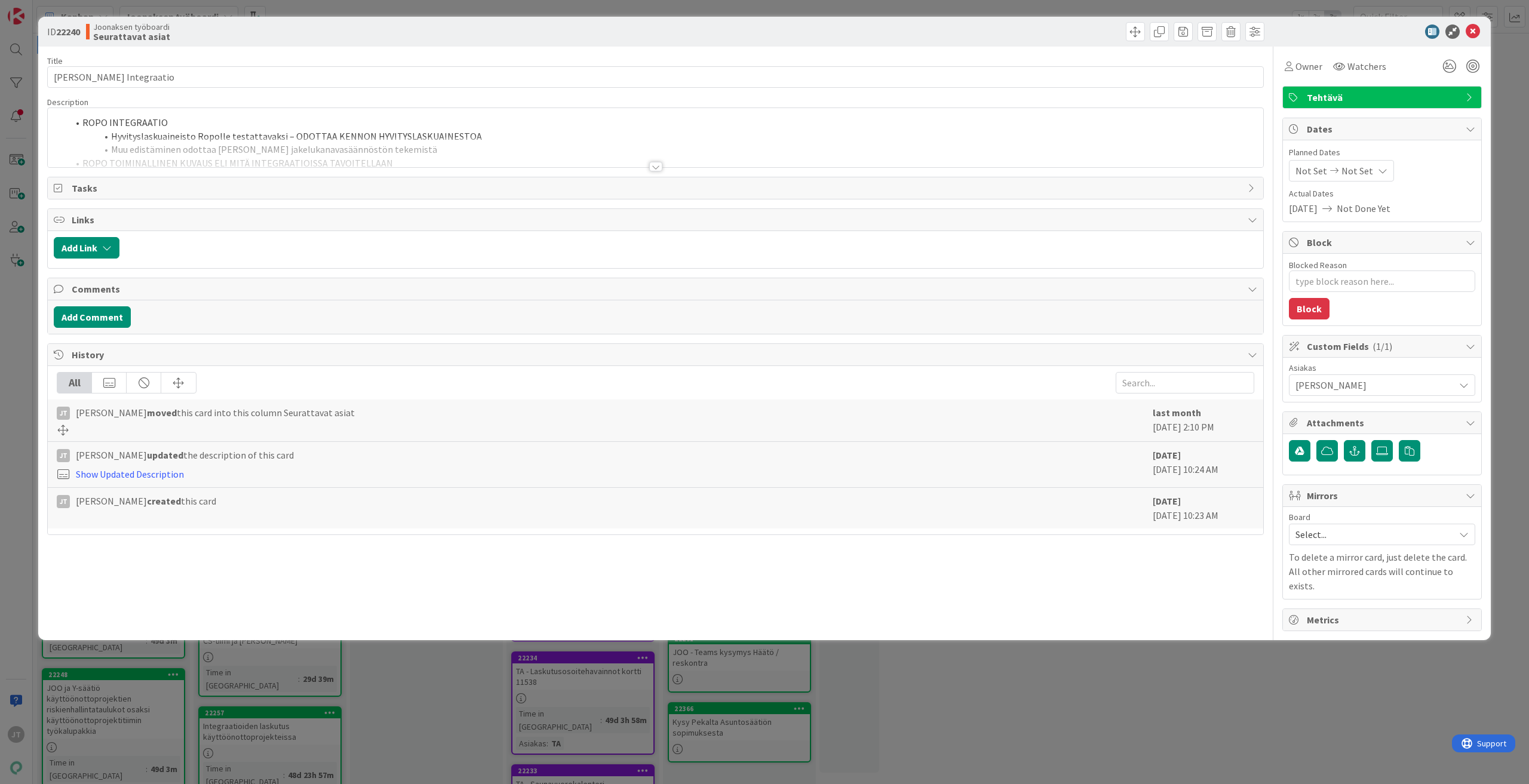
click at [656, 166] on div at bounding box center [656, 167] width 13 height 10
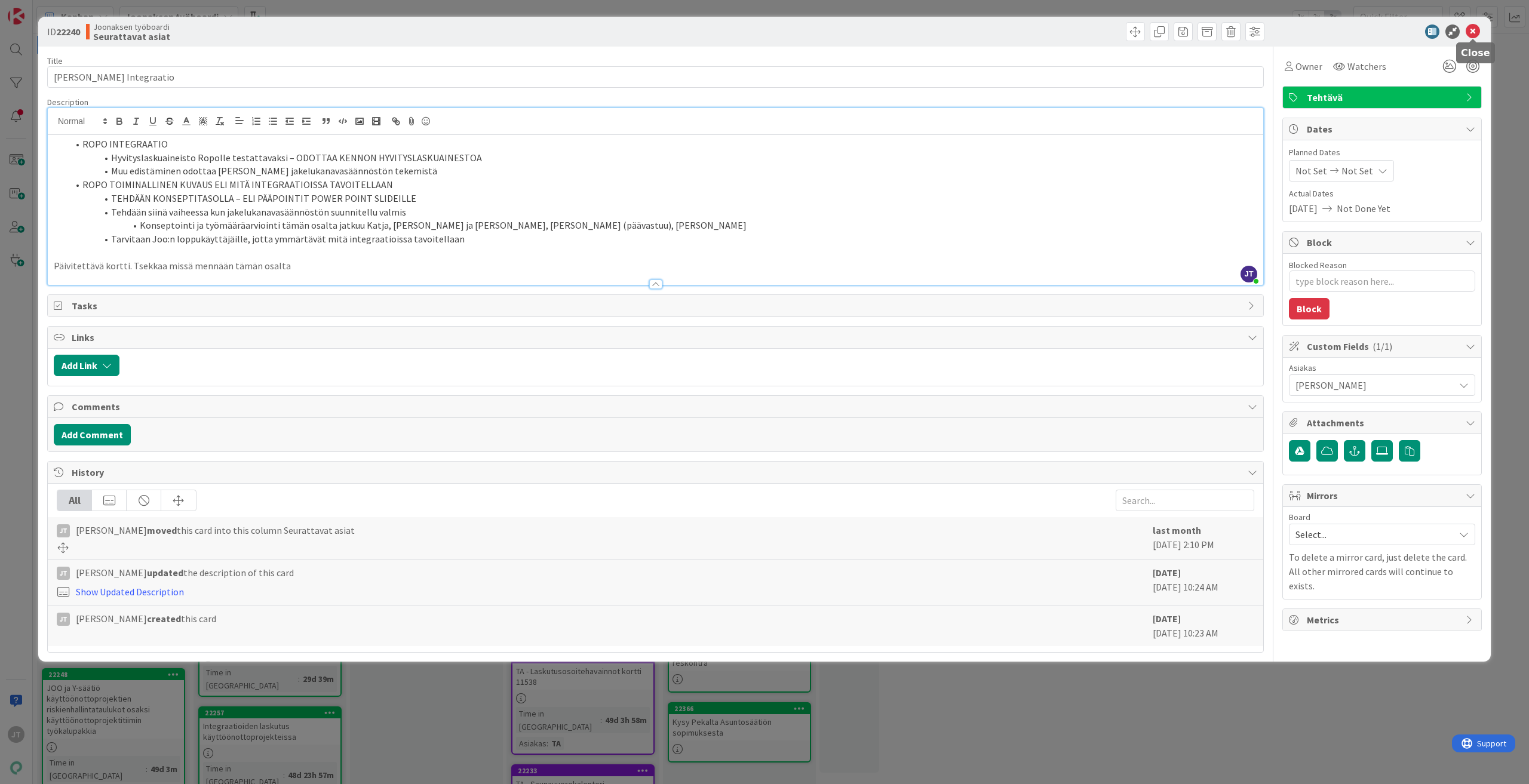
click at [1480, 34] on div at bounding box center [1376, 32] width 212 height 14
click at [1475, 33] on icon at bounding box center [1472, 32] width 14 height 14
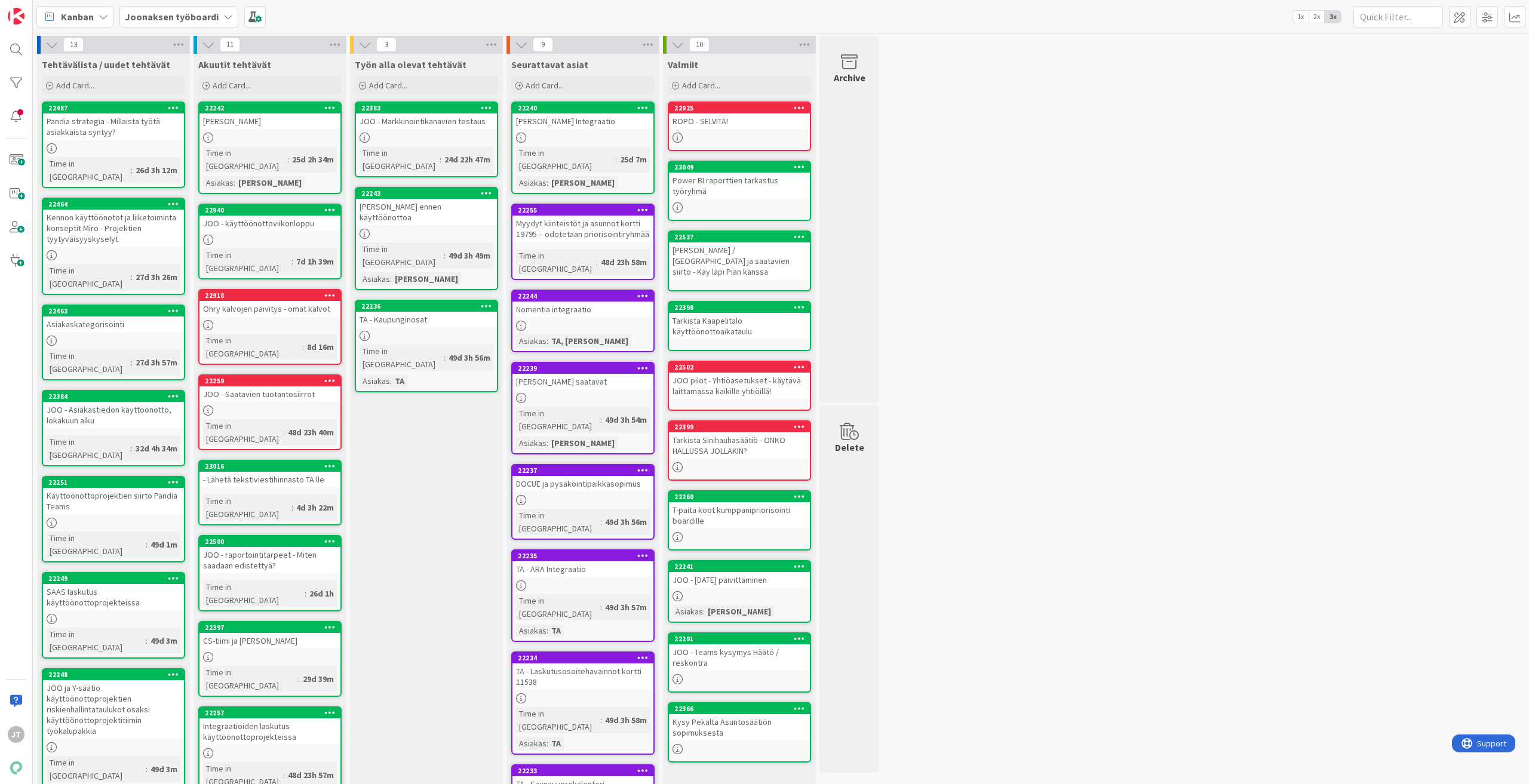
click at [431, 201] on div "JOO - Vesilaskutus ennen käyttöönottoa" at bounding box center [426, 212] width 141 height 27
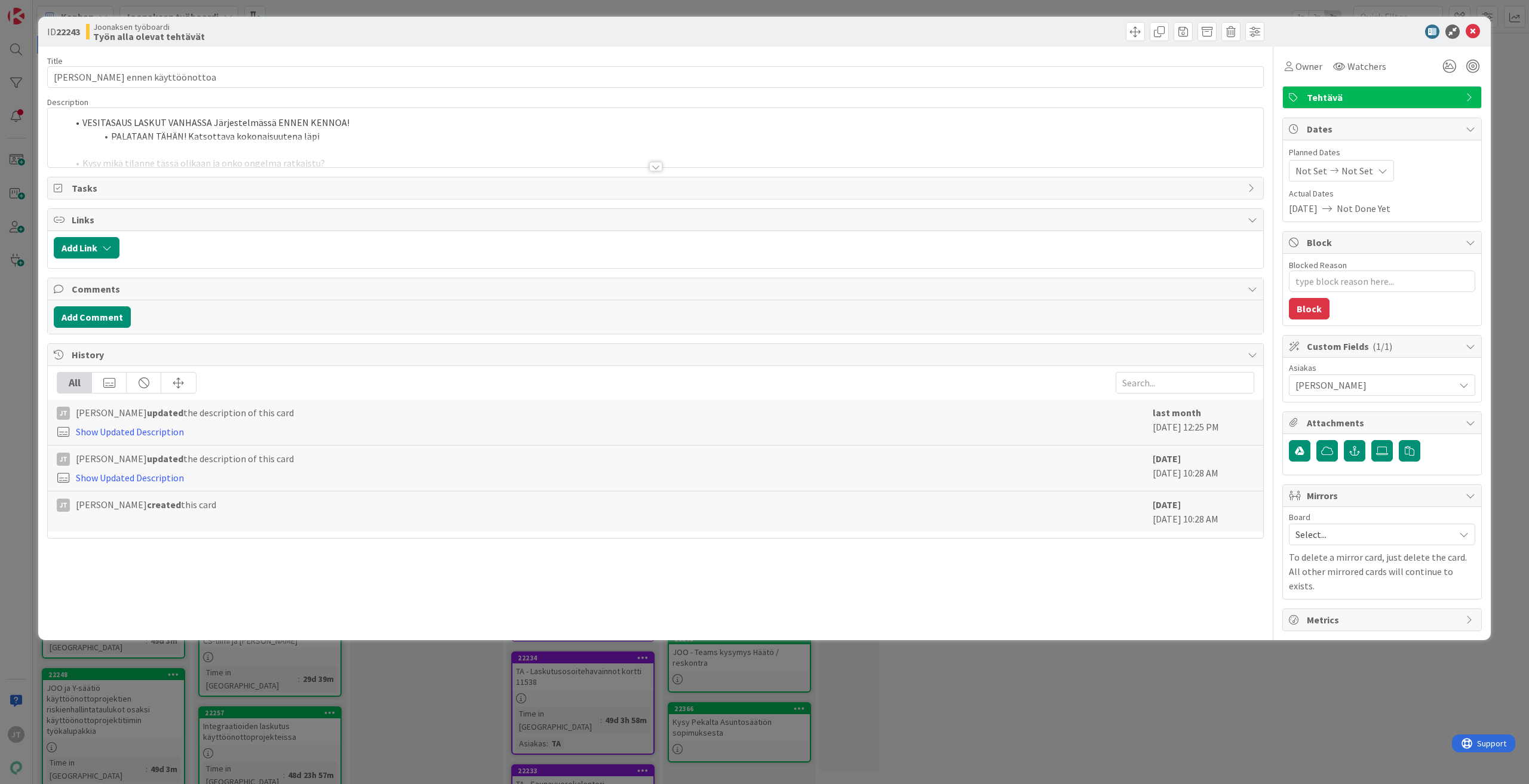
click at [656, 161] on div at bounding box center [656, 151] width 1215 height 30
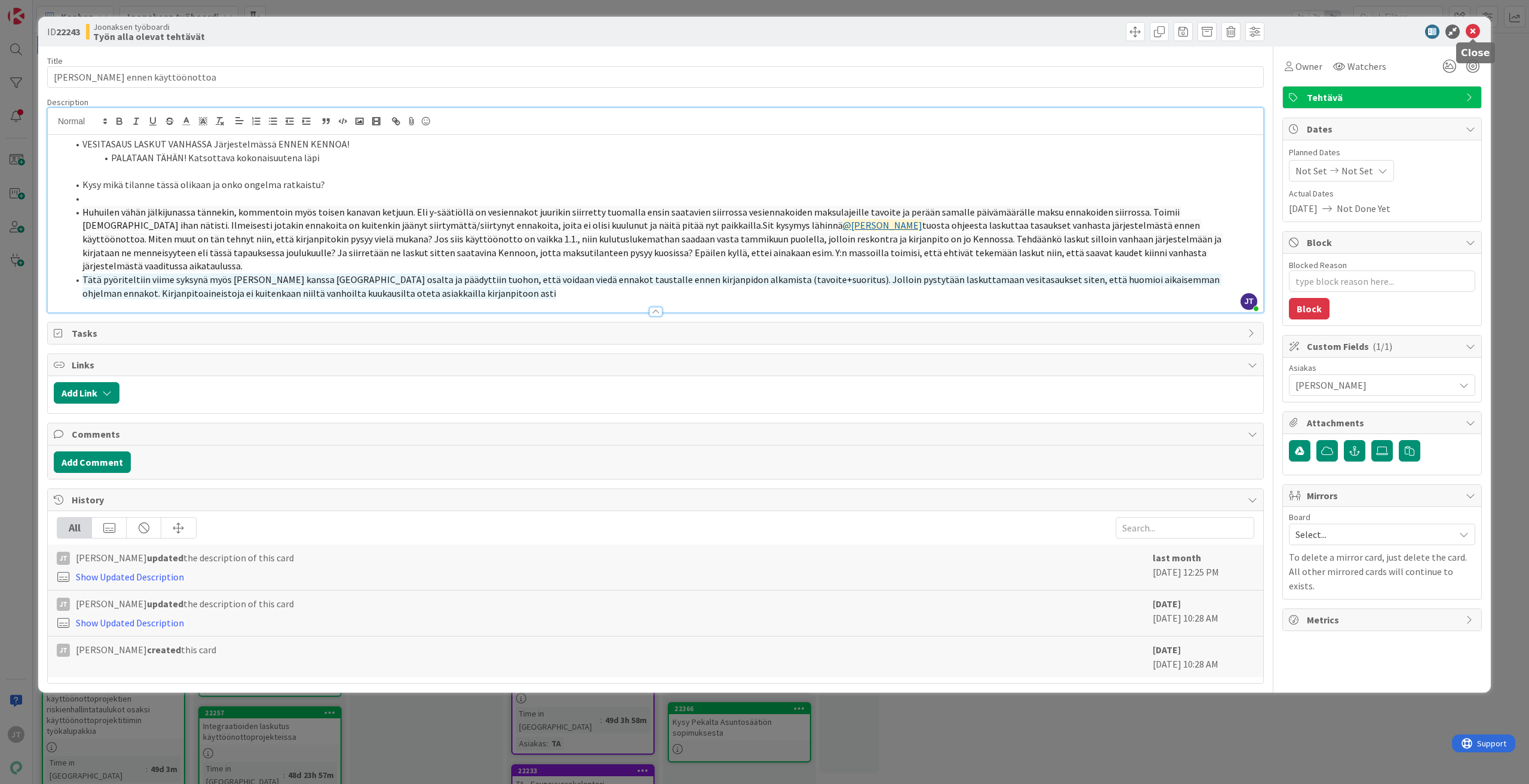
click at [1469, 31] on icon at bounding box center [1472, 32] width 14 height 14
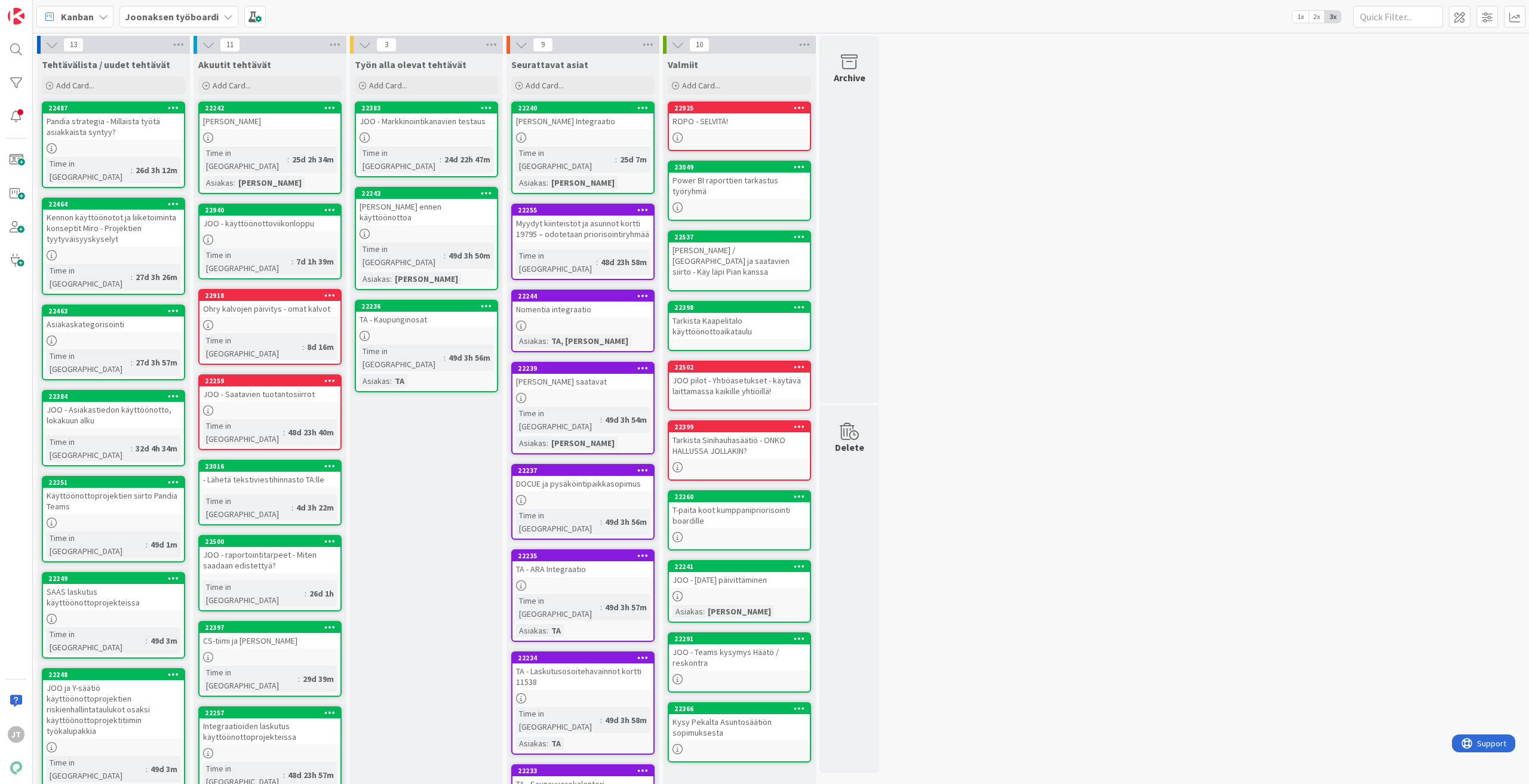
click at [285, 291] on link "22918 Ohry kalvojen päivitys - omat kalvot Time in Column : 8d 16m" at bounding box center [270, 327] width 144 height 76
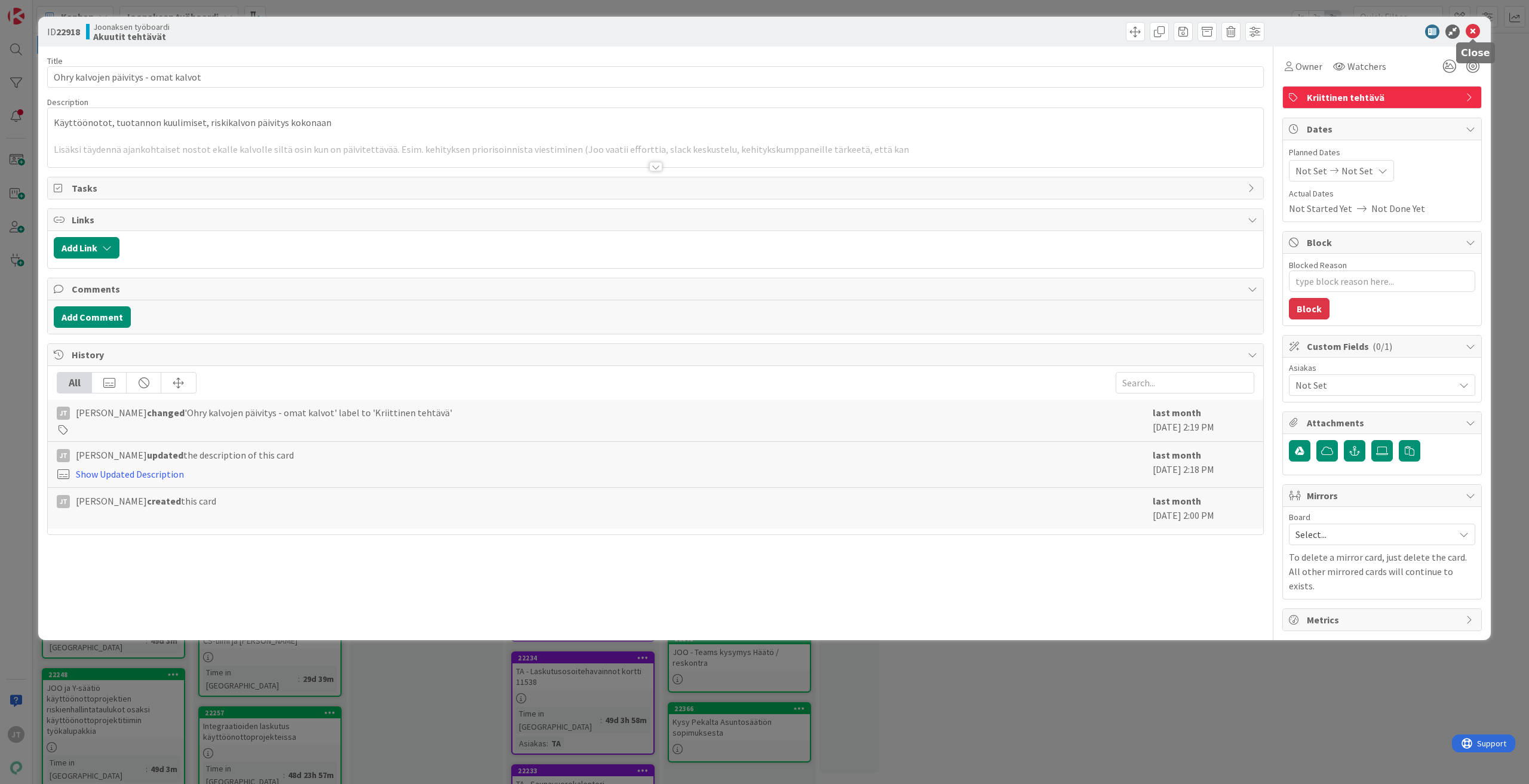
click at [1470, 37] on icon at bounding box center [1472, 32] width 14 height 14
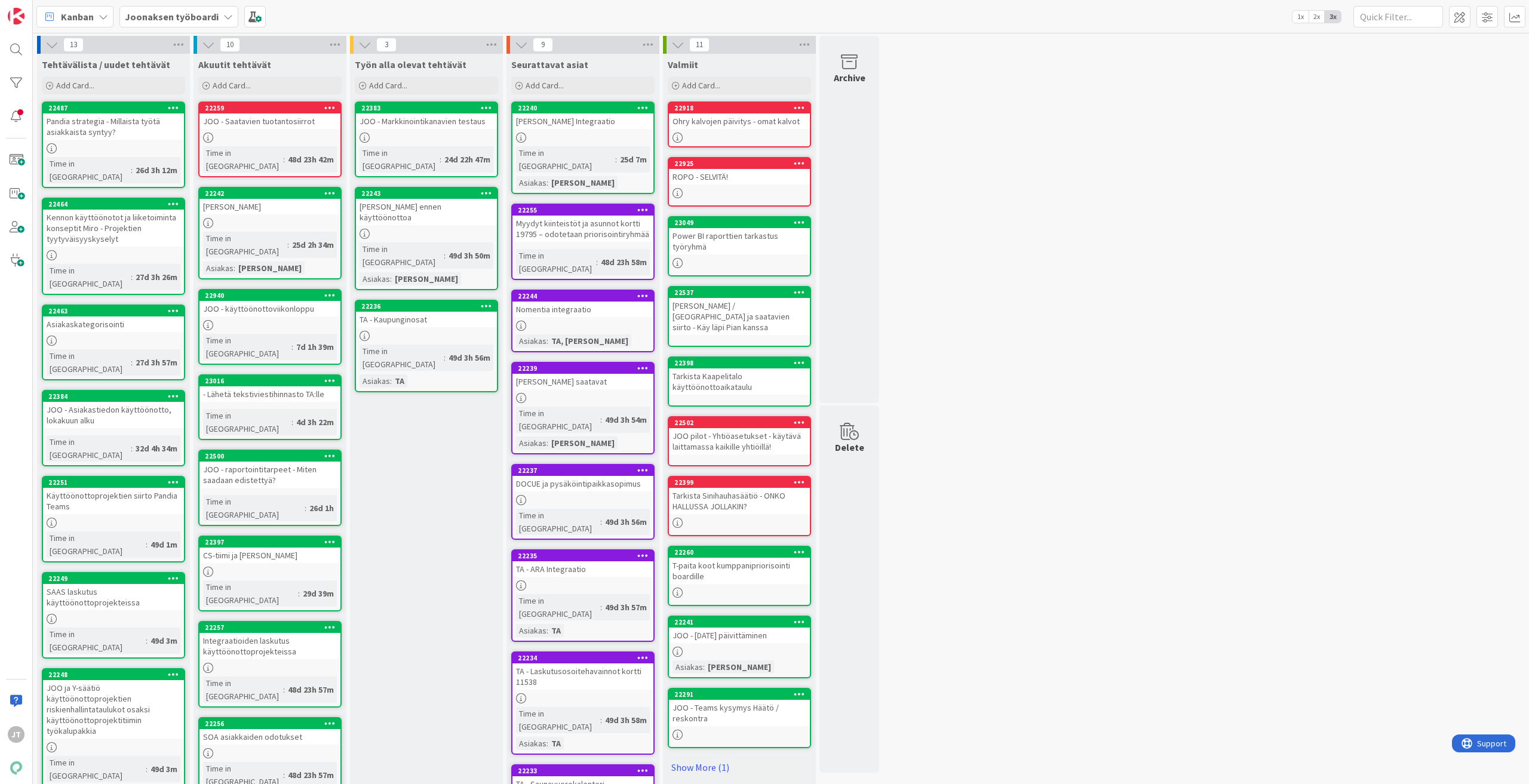
click at [288, 386] on div "- Lähetä tekstiviestihinnasto TA:lle" at bounding box center [269, 394] width 141 height 16
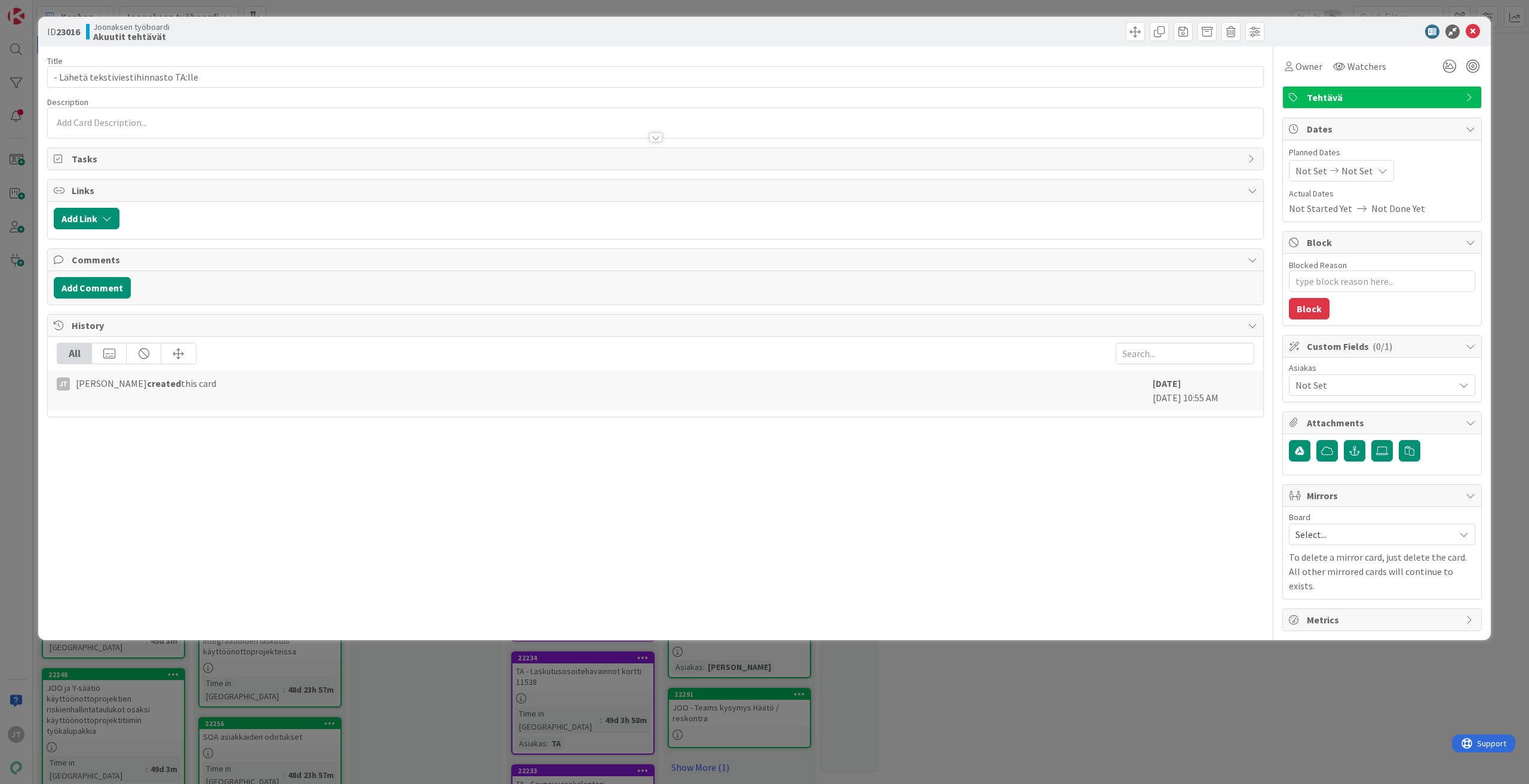
click at [650, 138] on div at bounding box center [656, 137] width 13 height 10
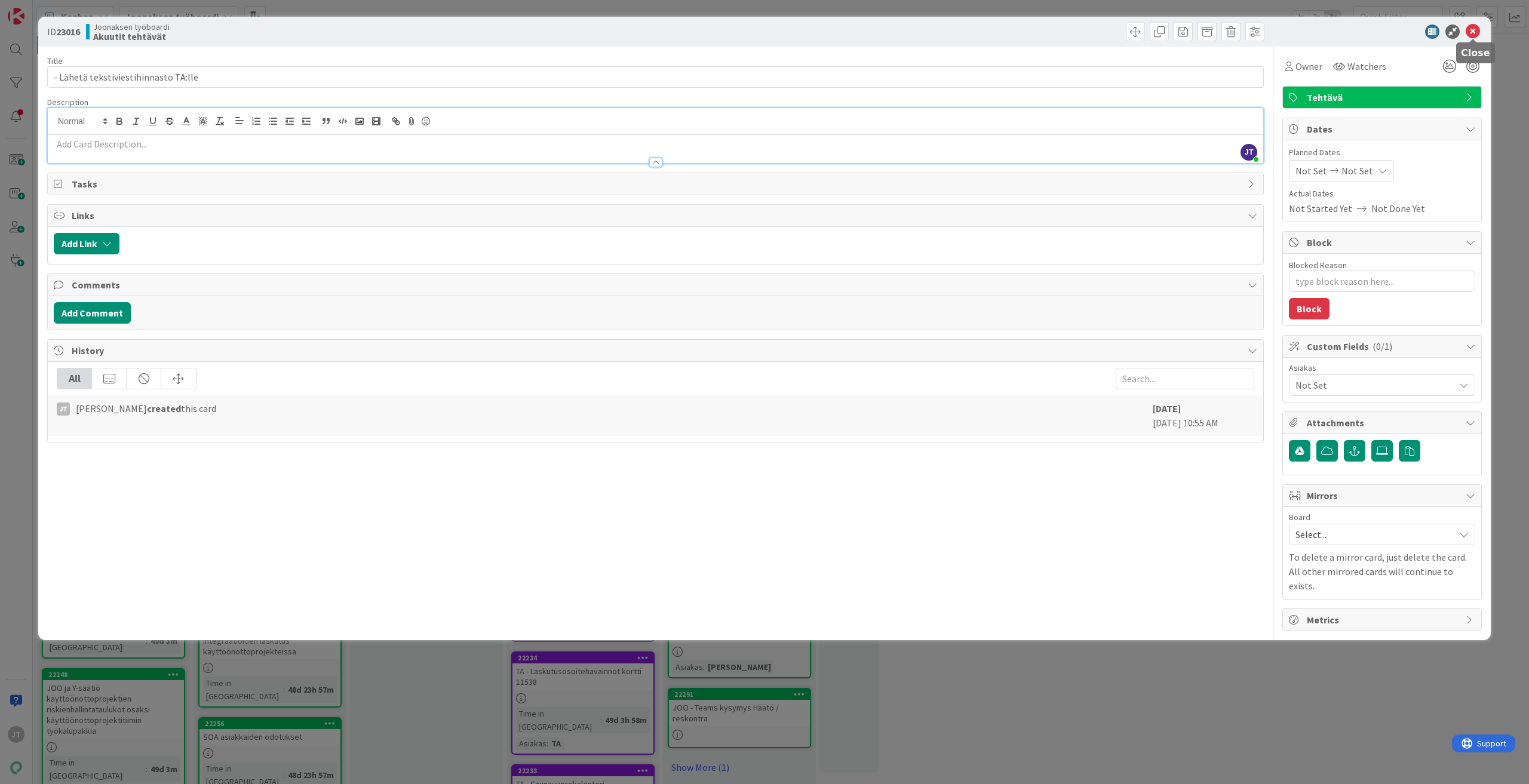
click at [1479, 30] on icon at bounding box center [1472, 32] width 14 height 14
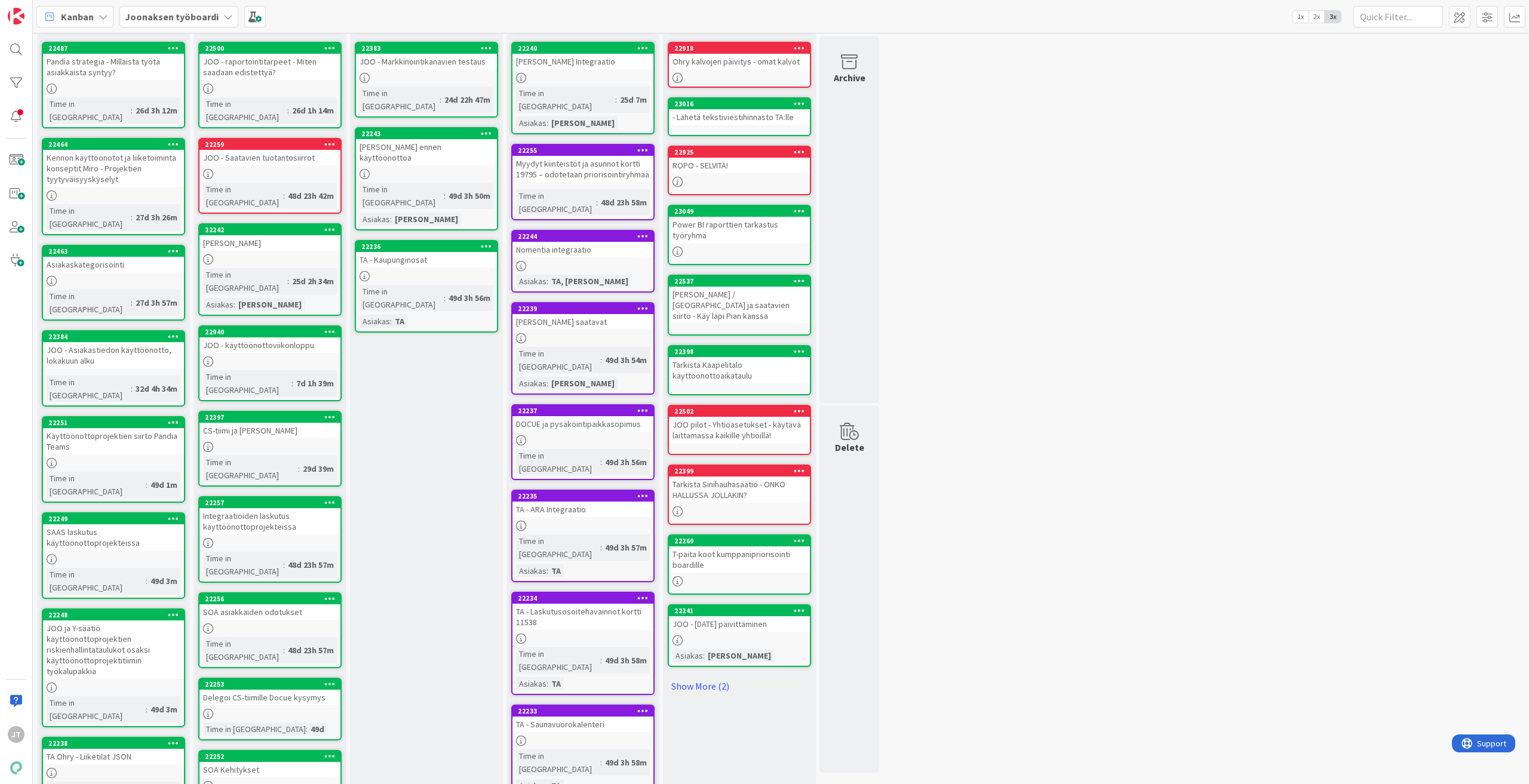
scroll to position [120, 0]
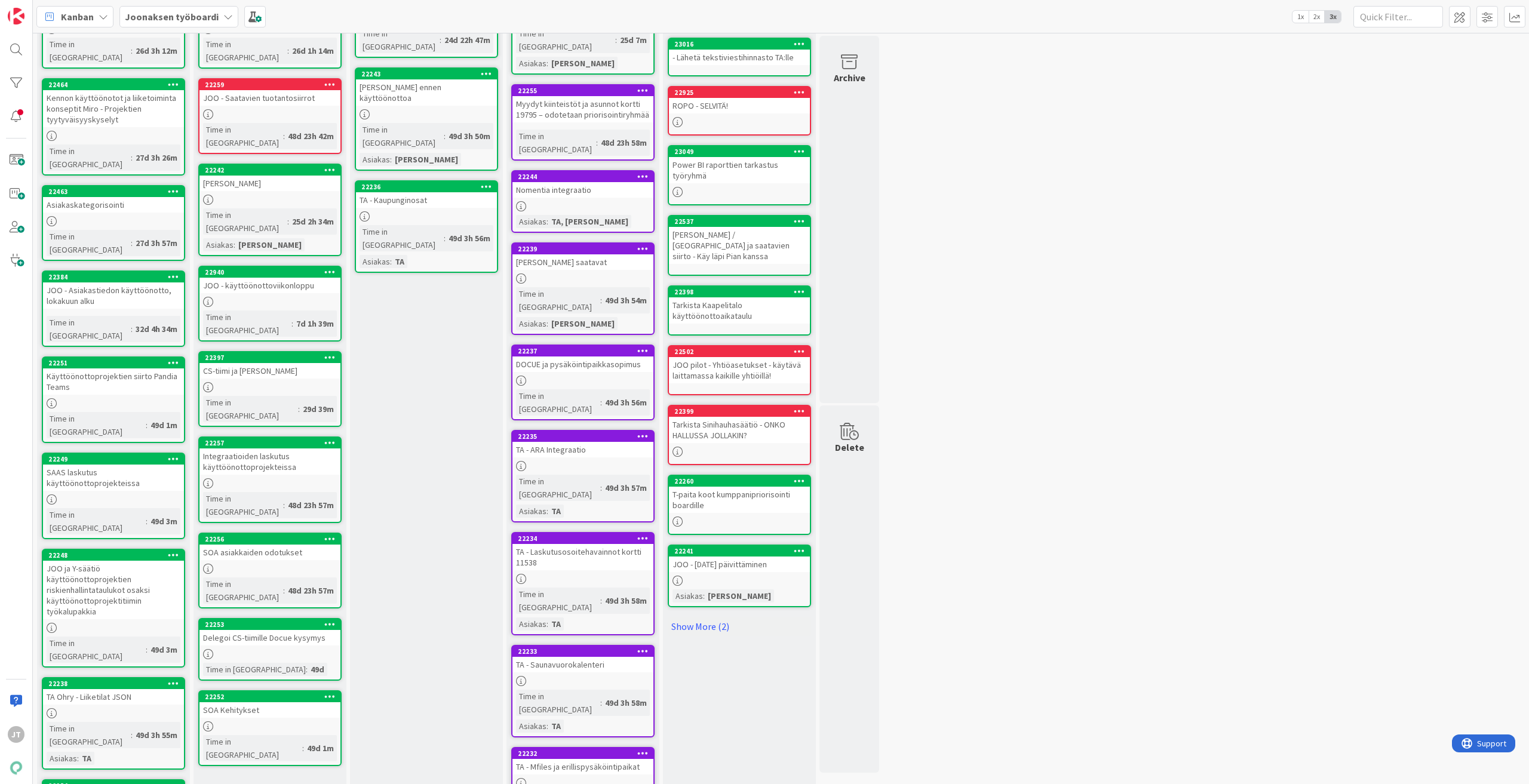
click at [252, 363] on div "CS-tiimi ja Timo - Kirjanpito" at bounding box center [269, 371] width 141 height 16
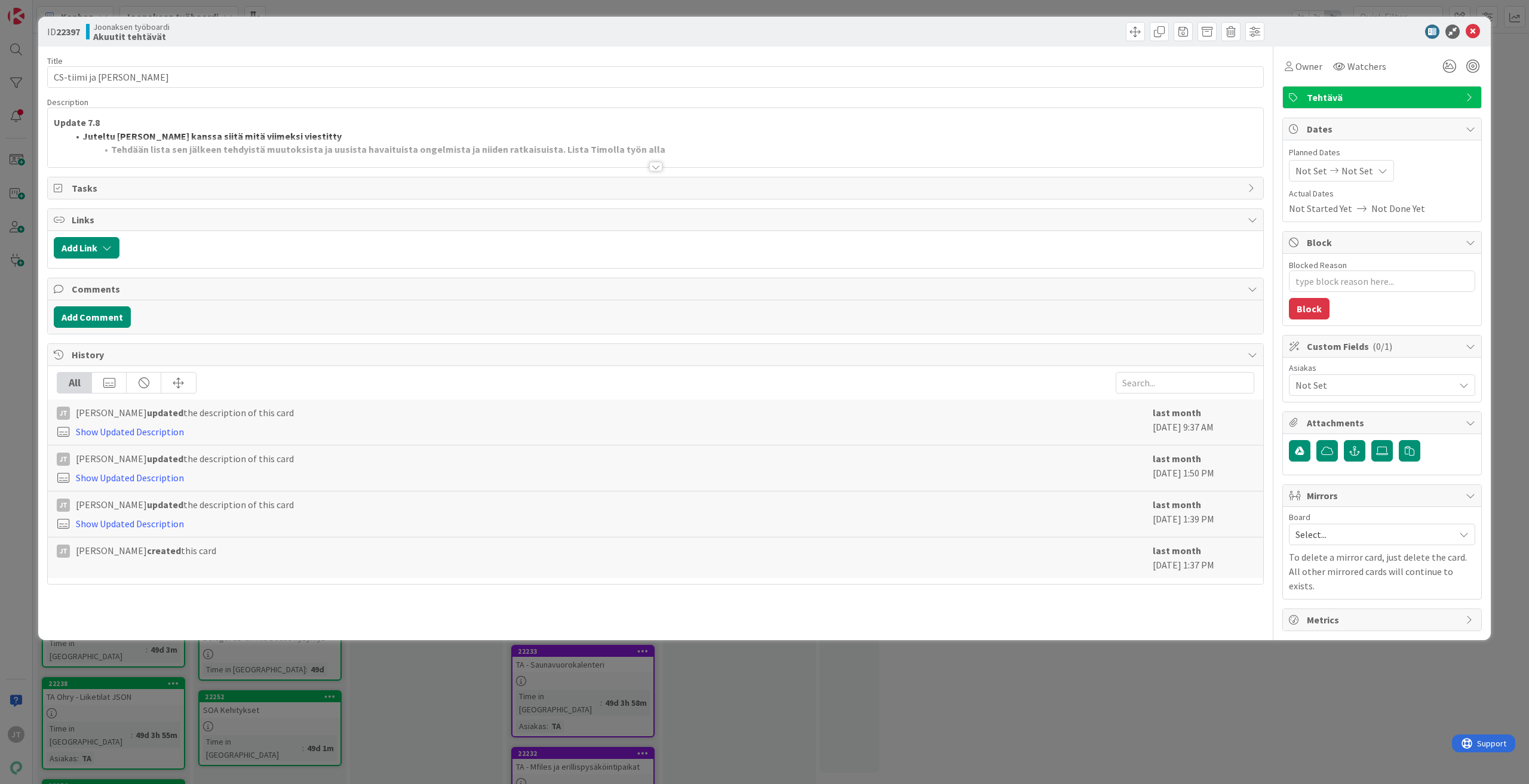
click at [659, 167] on div at bounding box center [656, 167] width 13 height 10
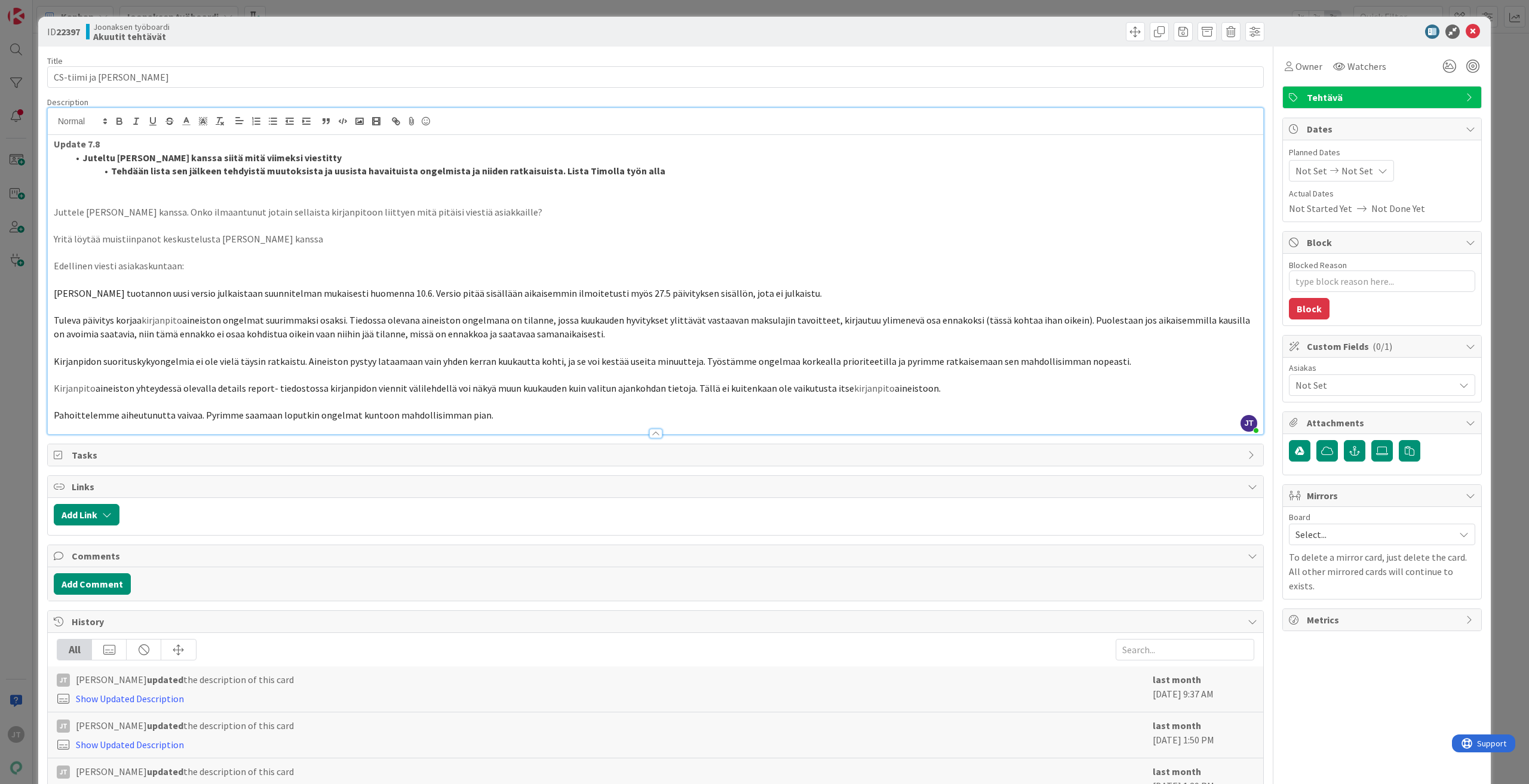
click at [52, 144] on div "Update 7.8 Juteltu Timon kanssa siitä mitä viimeksi viestitty Tehdään lista sen…" at bounding box center [656, 284] width 1215 height 299
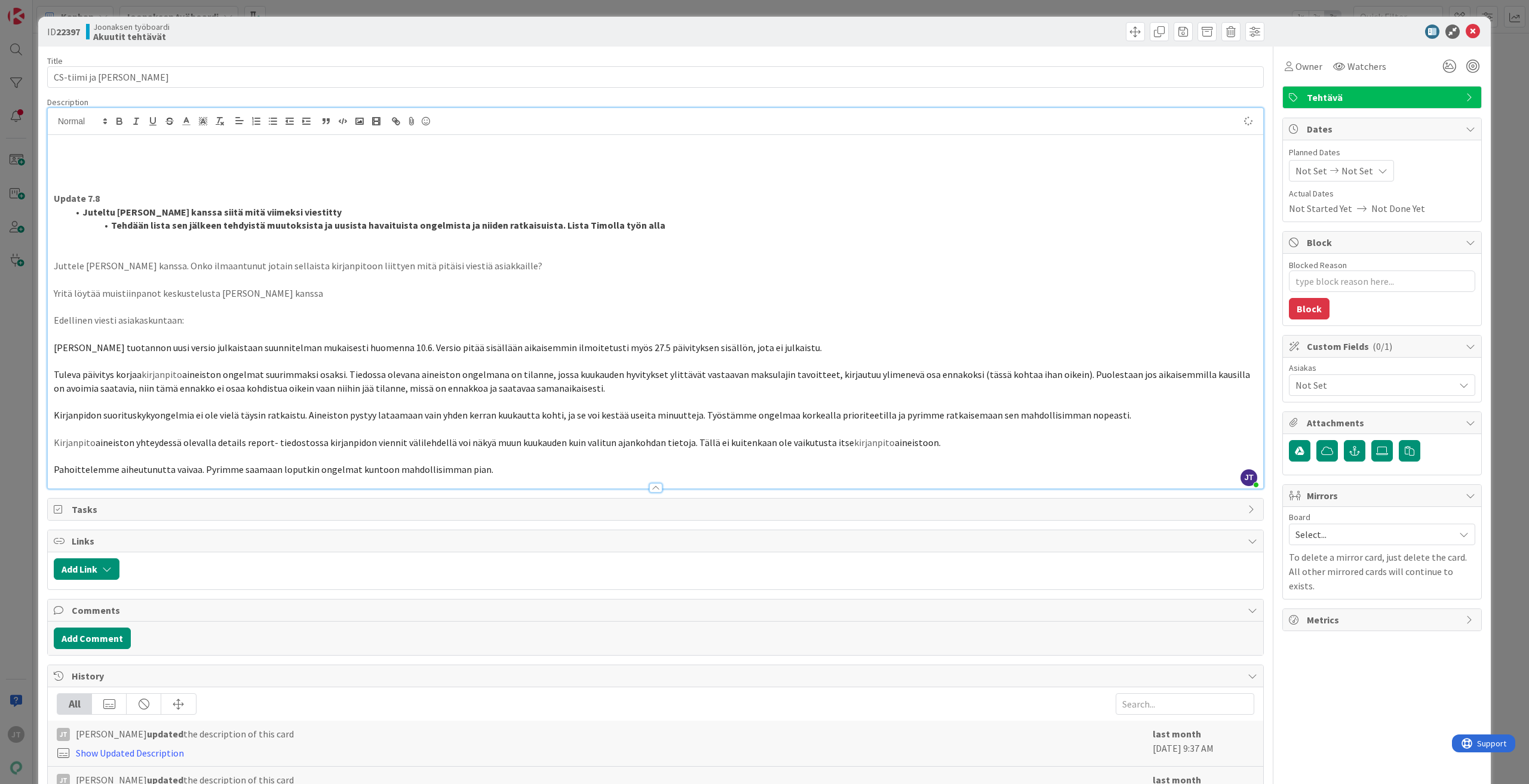
type textarea "x"
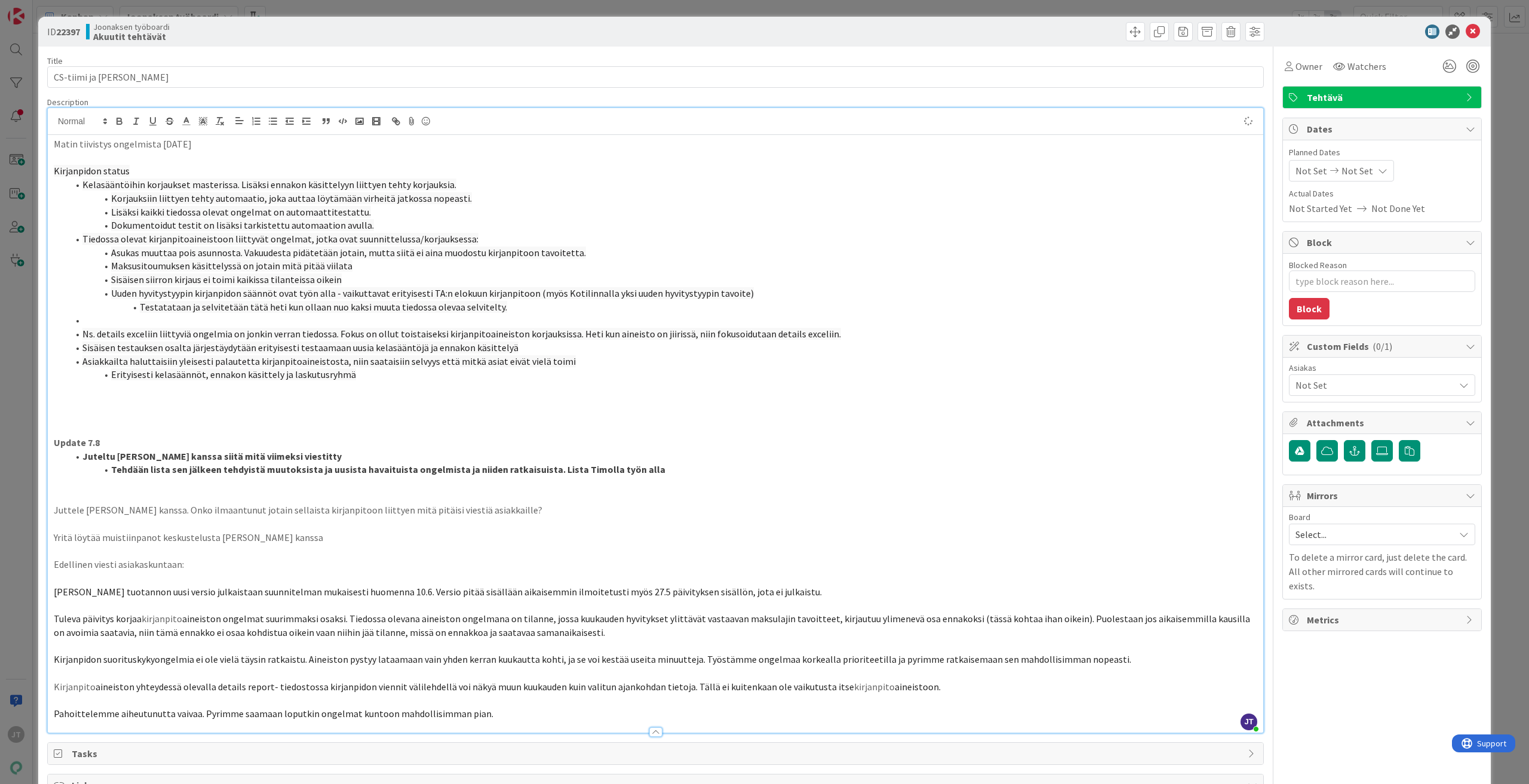
click at [110, 149] on p "Matin tiivistys ongelmista 2.9.2025" at bounding box center [656, 144] width 1203 height 14
click at [134, 175] on p "Kirjanpidon status" at bounding box center [656, 171] width 1203 height 14
click at [372, 209] on li "Lisäksi kaikki tiedossa olevat ongelmat on automaattitestattu." at bounding box center [663, 213] width 1189 height 14
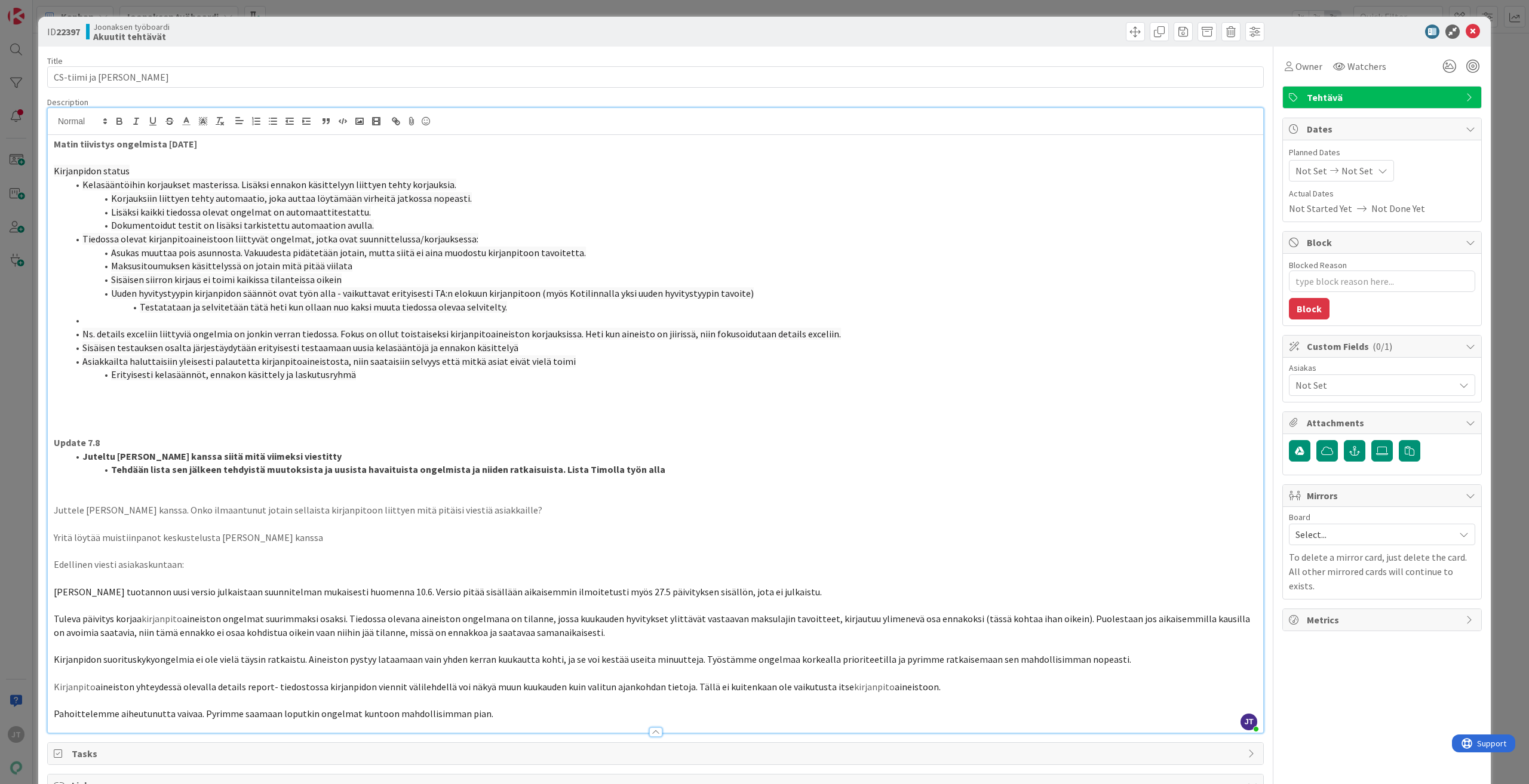
click at [237, 318] on li at bounding box center [663, 321] width 1189 height 14
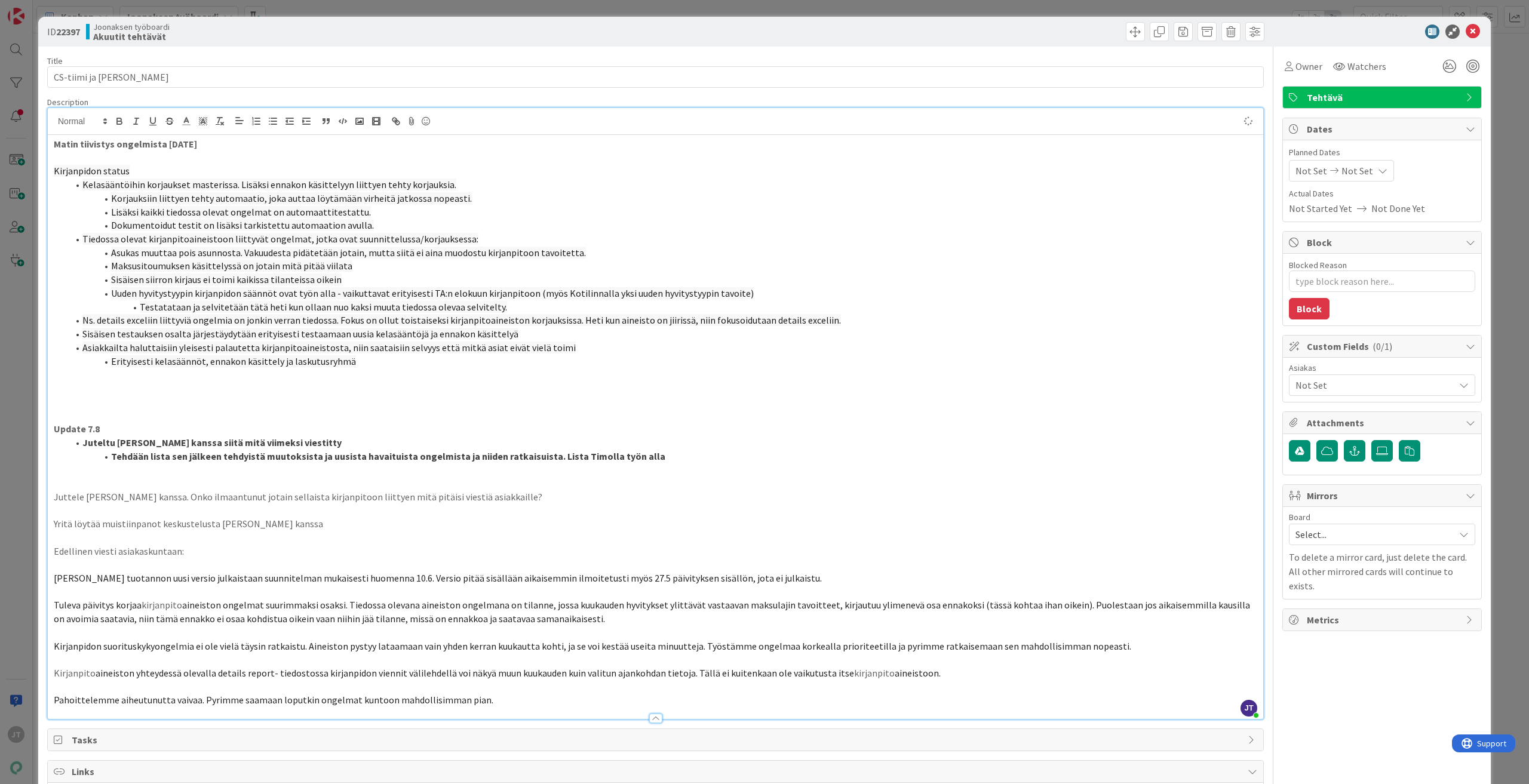
type textarea "x"
click at [330, 324] on span "Ns. details exceliin liittyviä ongelmia on jonkin verran tiedossa. Fokus on oll…" at bounding box center [462, 320] width 758 height 12
click at [316, 336] on span "Sisäisen testauksen osalta järjestäydytään erityisesti testaamaan uusia kelasää…" at bounding box center [300, 333] width 436 height 12
click at [314, 354] on ol "Kelasääntöihin korjaukset masterissa. Lisäksi ennakon käsittelyyn liittyen teht…" at bounding box center [656, 273] width 1203 height 190
click at [286, 355] on li "Erityisesti kelasäännöt, ennakon käsittely ja laskutusryhmä" at bounding box center [663, 361] width 1189 height 14
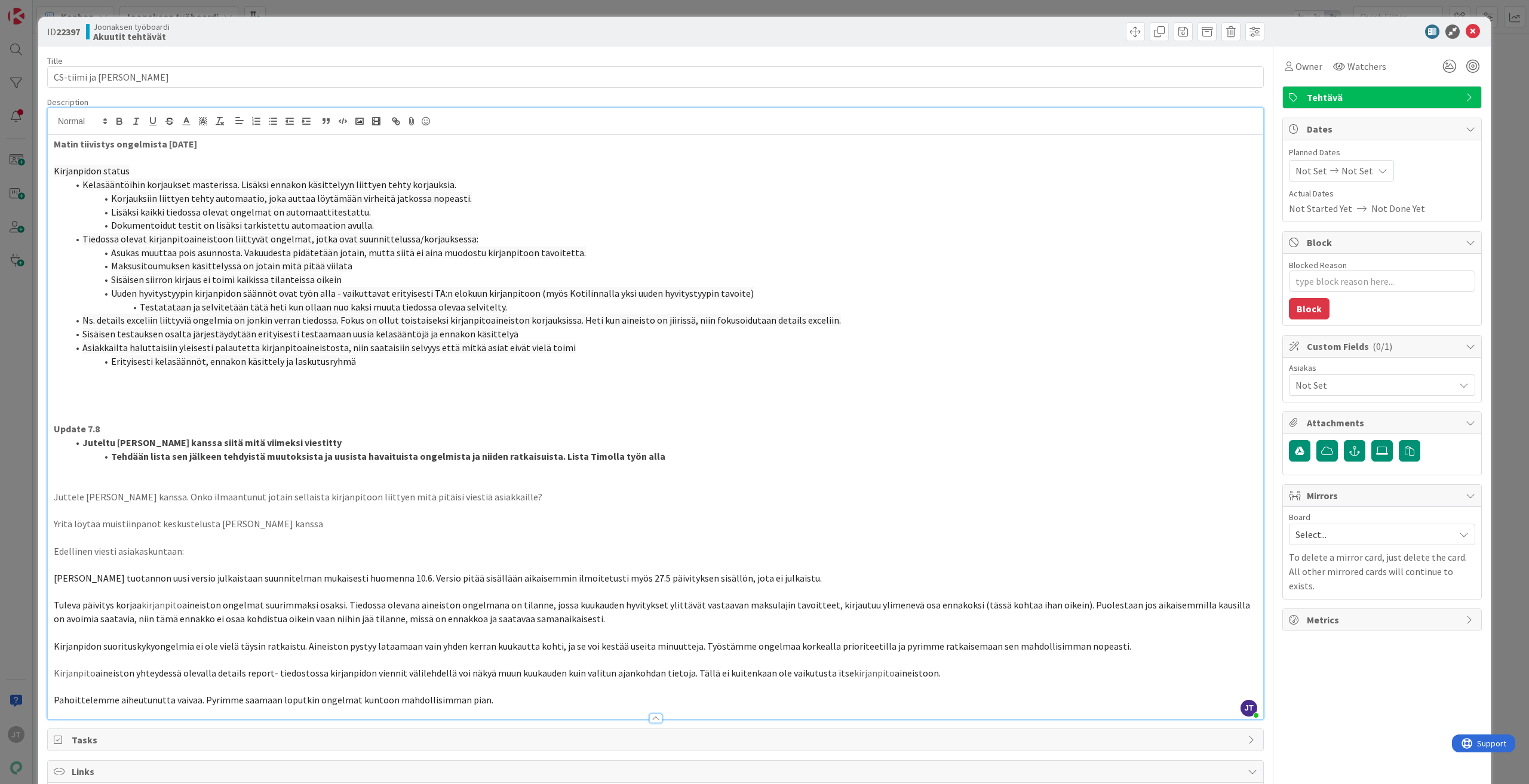
click at [285, 347] on span "Asiakkailta haluttaisiin yleisesti palautetta kirjanpitoaineistosta, niin saata…" at bounding box center [329, 347] width 493 height 12
click at [274, 338] on span "Sisäisen testauksen osalta järjestäydytään erityisesti testaamaan uusia kelasää…" at bounding box center [300, 333] width 436 height 12
click at [1465, 31] on icon at bounding box center [1472, 32] width 14 height 14
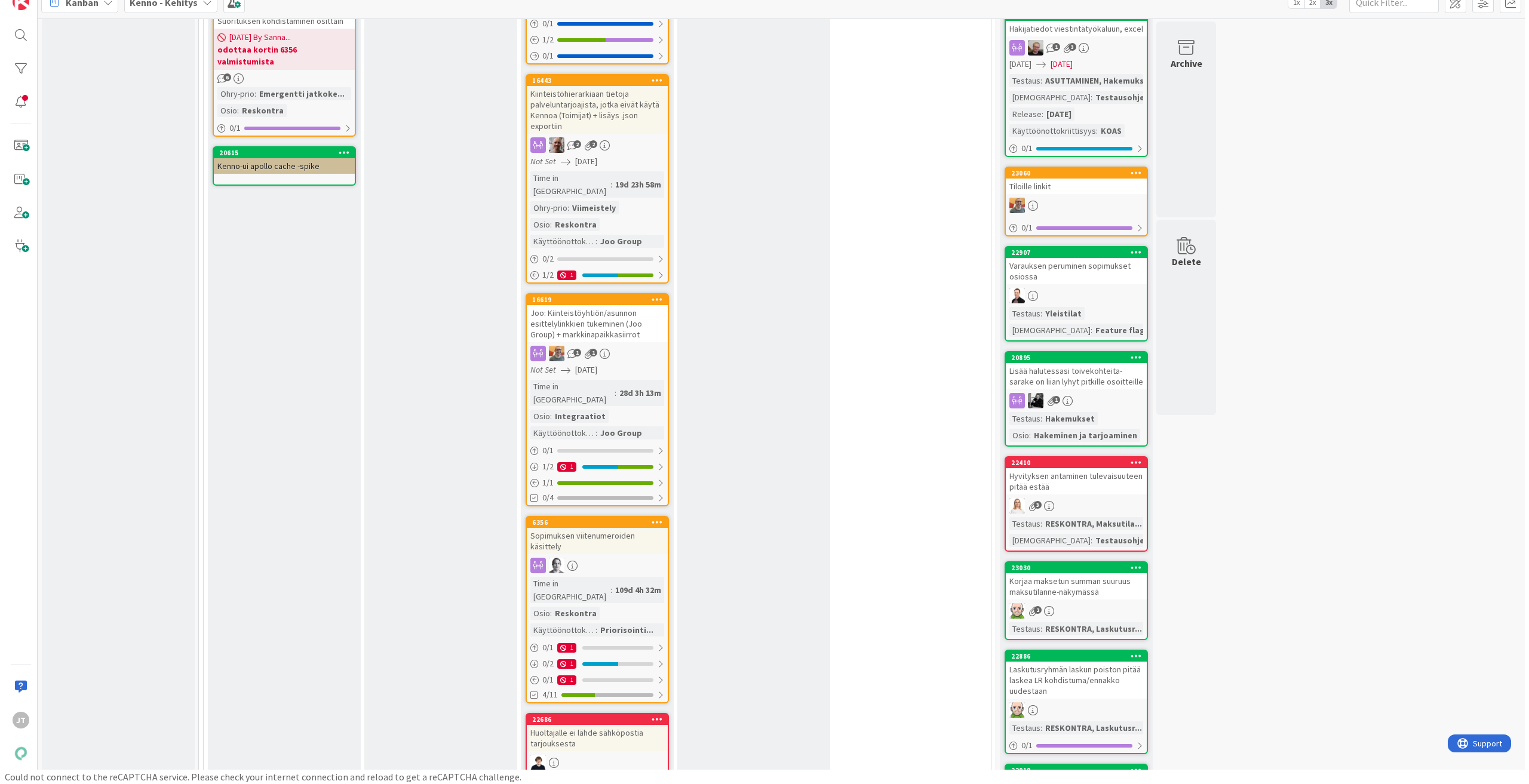
scroll to position [536, 0]
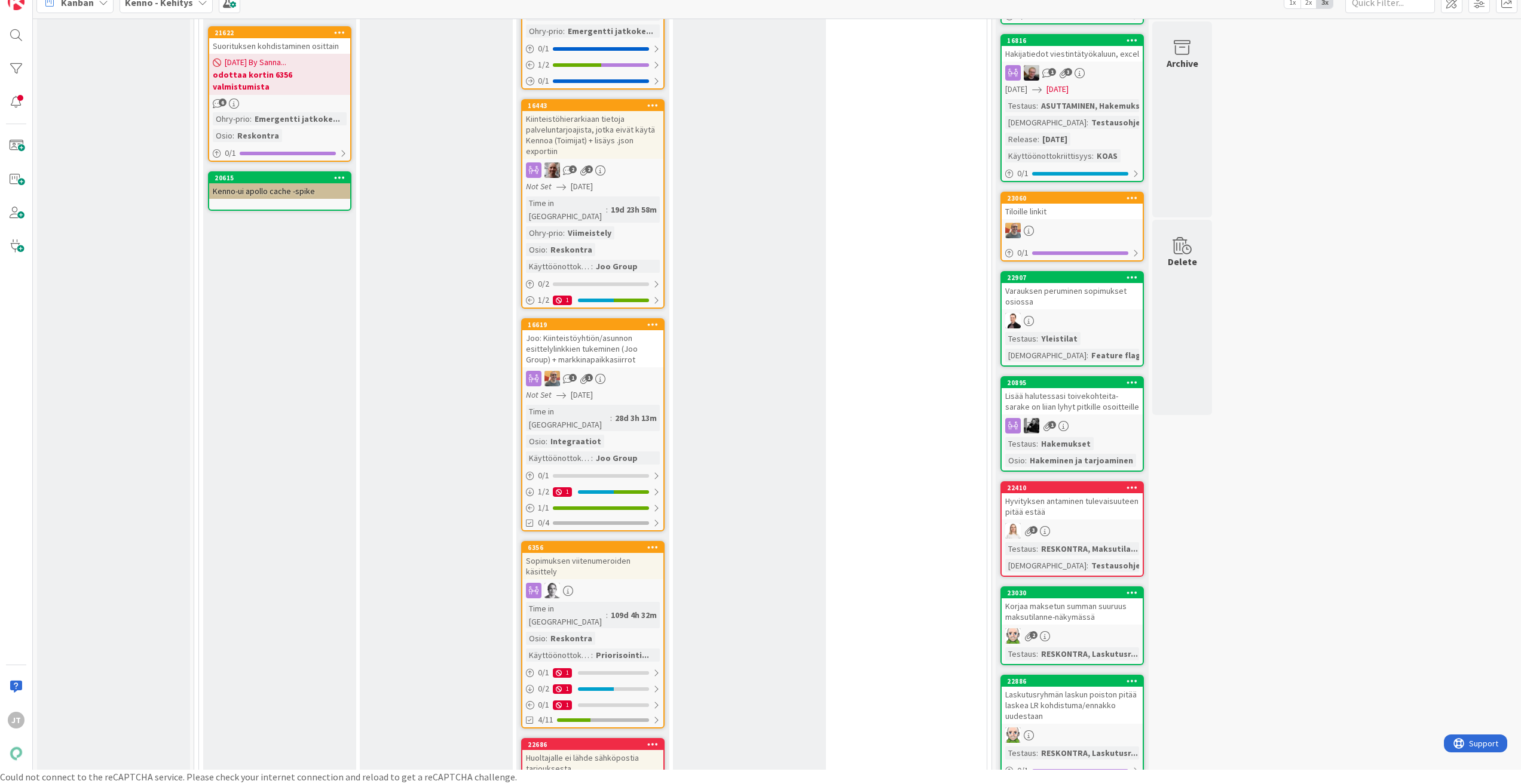
click at [555, 345] on body "JT Kanban Kenno - Kehitys 1x 2x 3x 3 Kenno on paras Add Card... 3240 Bug templa…" at bounding box center [760, 377] width 1521 height 784
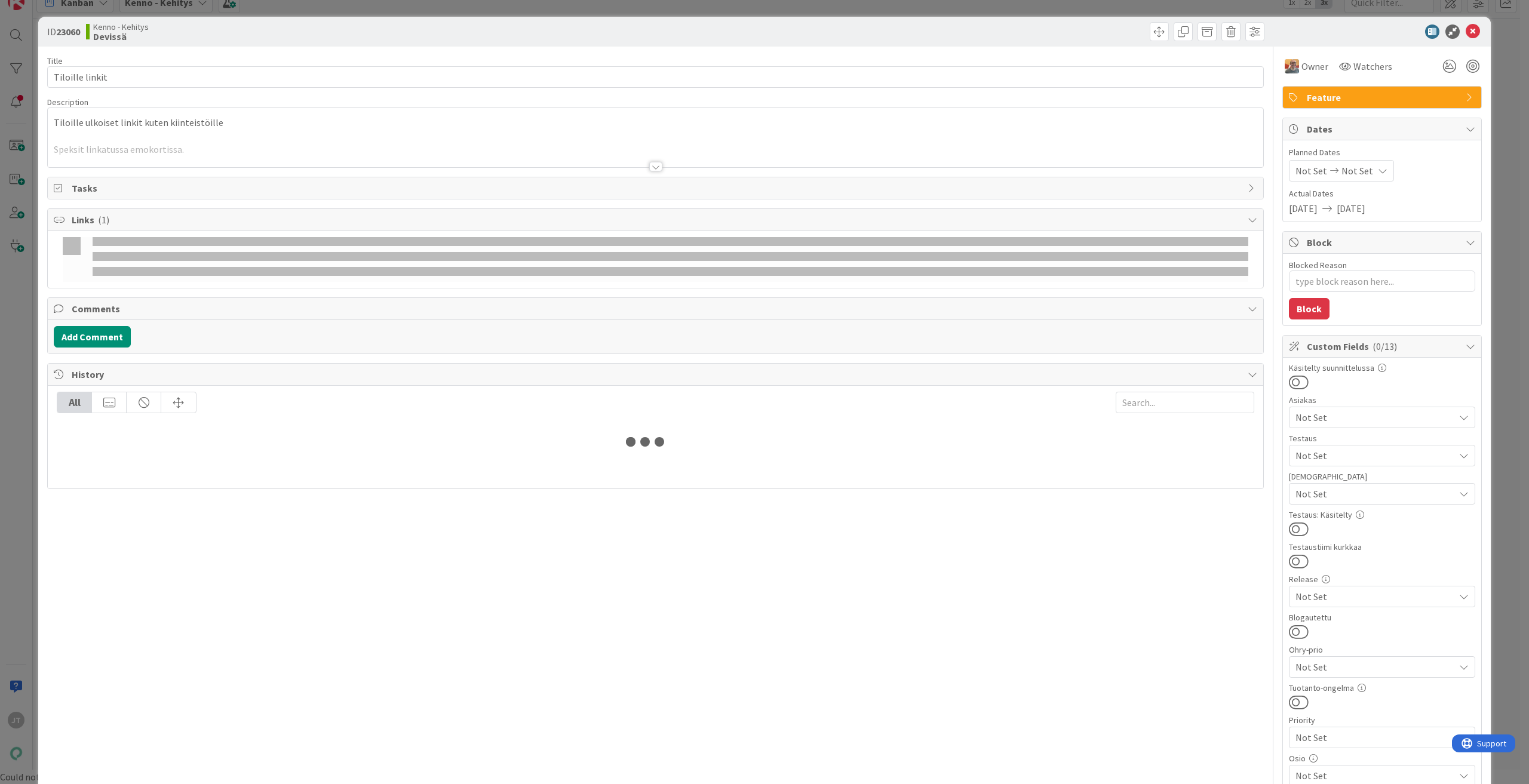
type textarea "x"
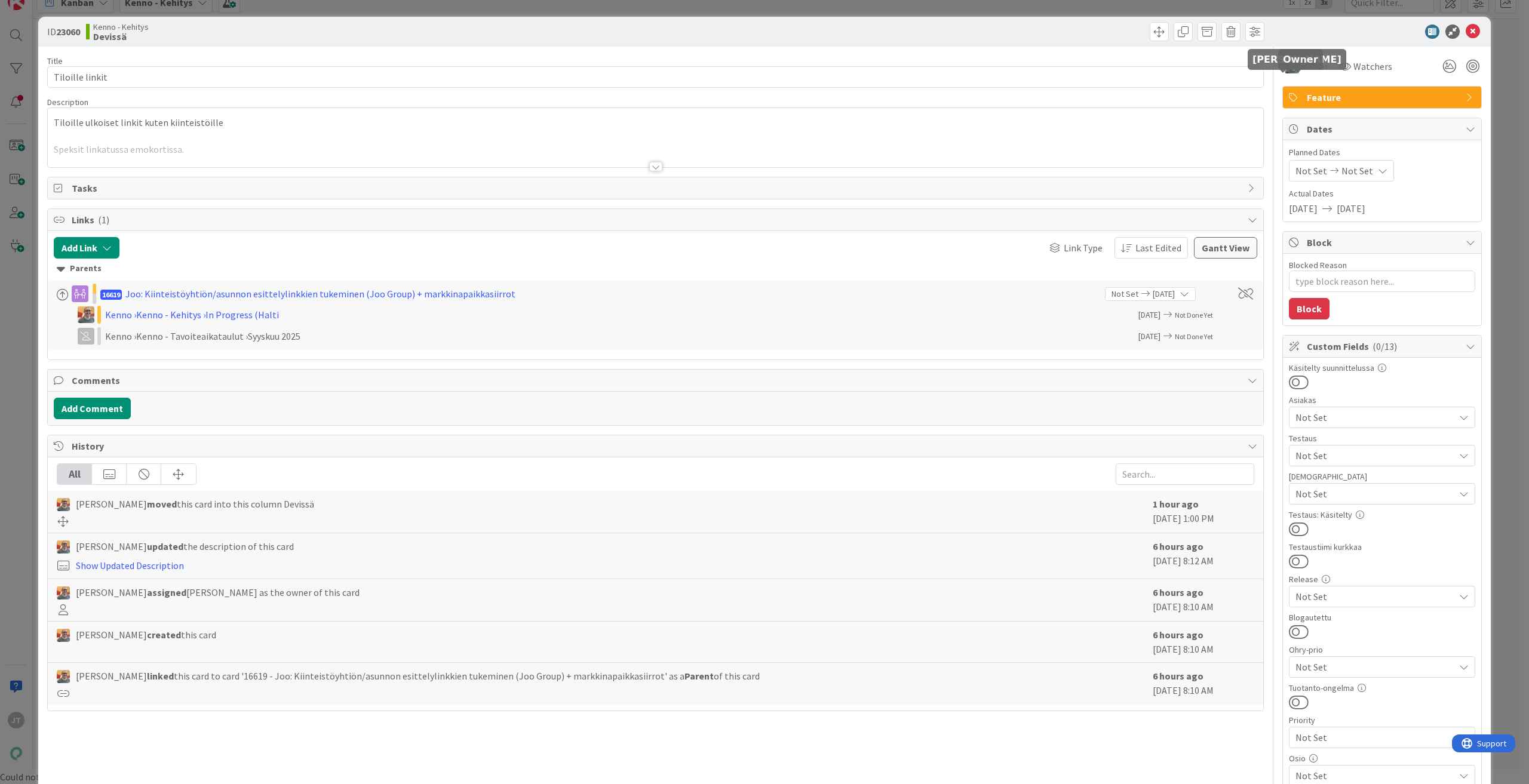
click at [1287, 64] on body "JT Kanban Kenno - Kehitys 1x 2x 3x 3 Kenno on paras Add Card... 3240 Bug templa…" at bounding box center [764, 377] width 1529 height 784
click at [1265, 56] on div "Title 15 / 128 Tiloille linkit Description Tiloille ulkoiset linkit kuten kiint…" at bounding box center [764, 554] width 1434 height 1013
click at [1471, 30] on icon at bounding box center [1472, 32] width 14 height 14
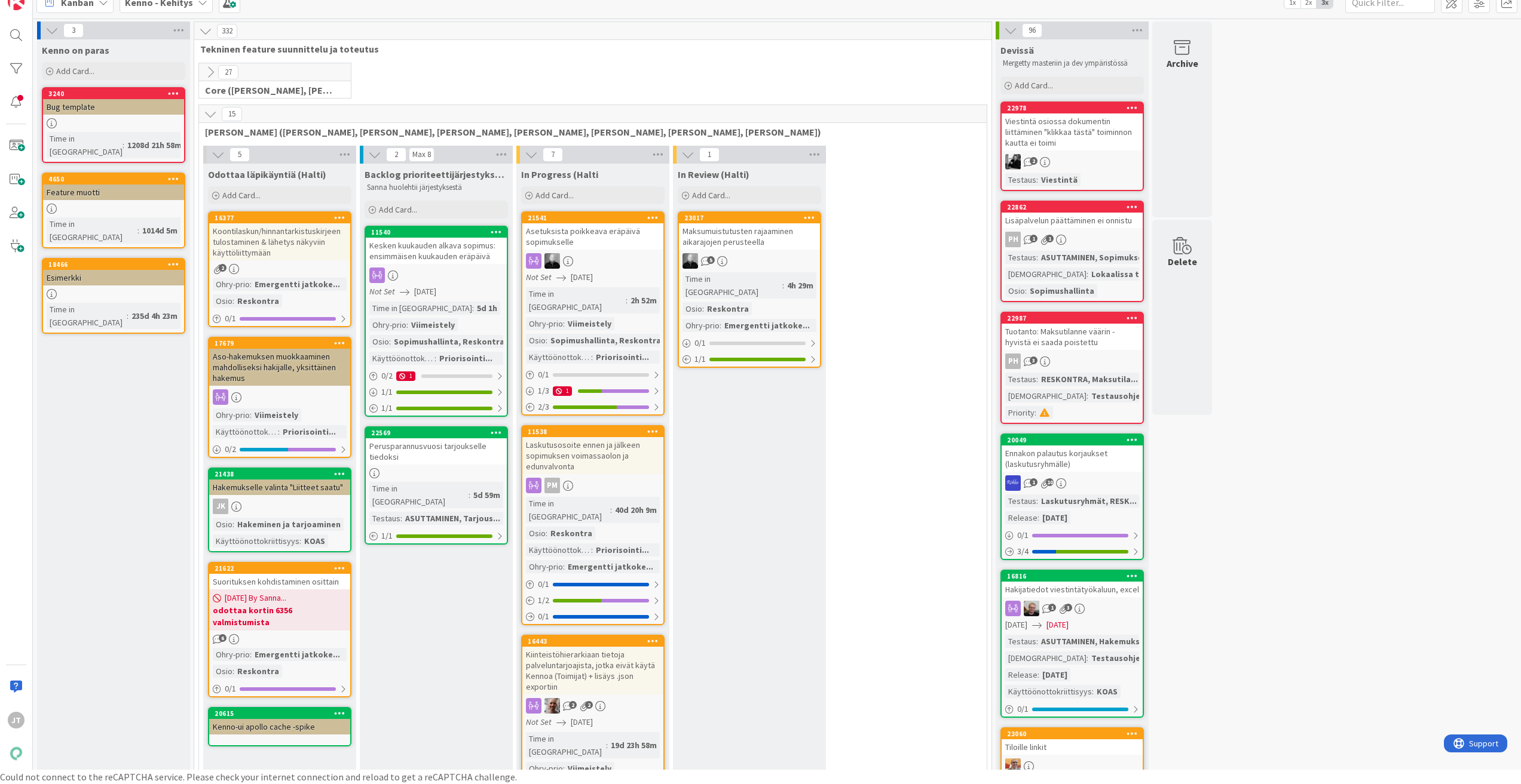
click at [208, 71] on icon at bounding box center [210, 72] width 13 height 13
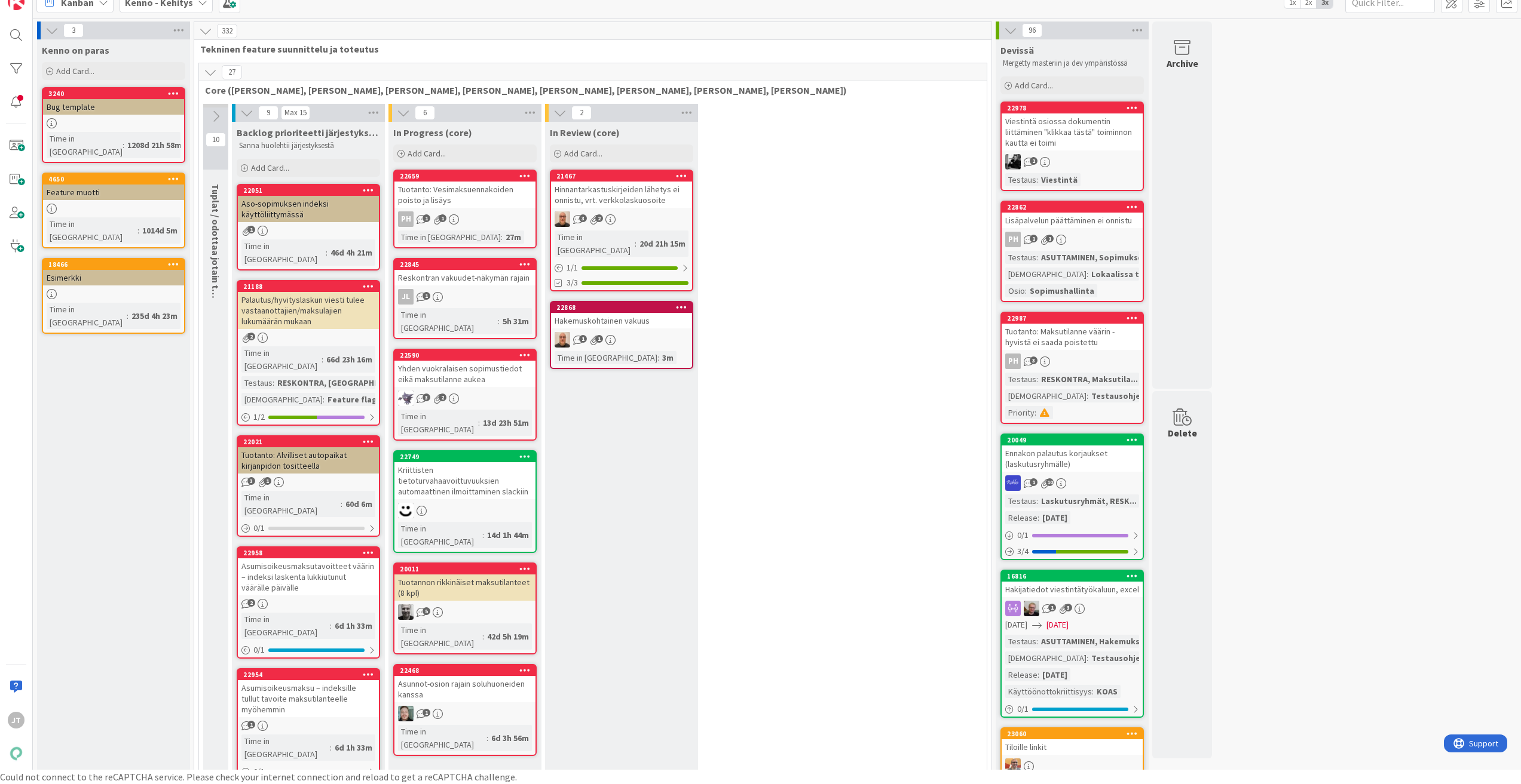
click at [203, 32] on icon at bounding box center [205, 31] width 13 height 13
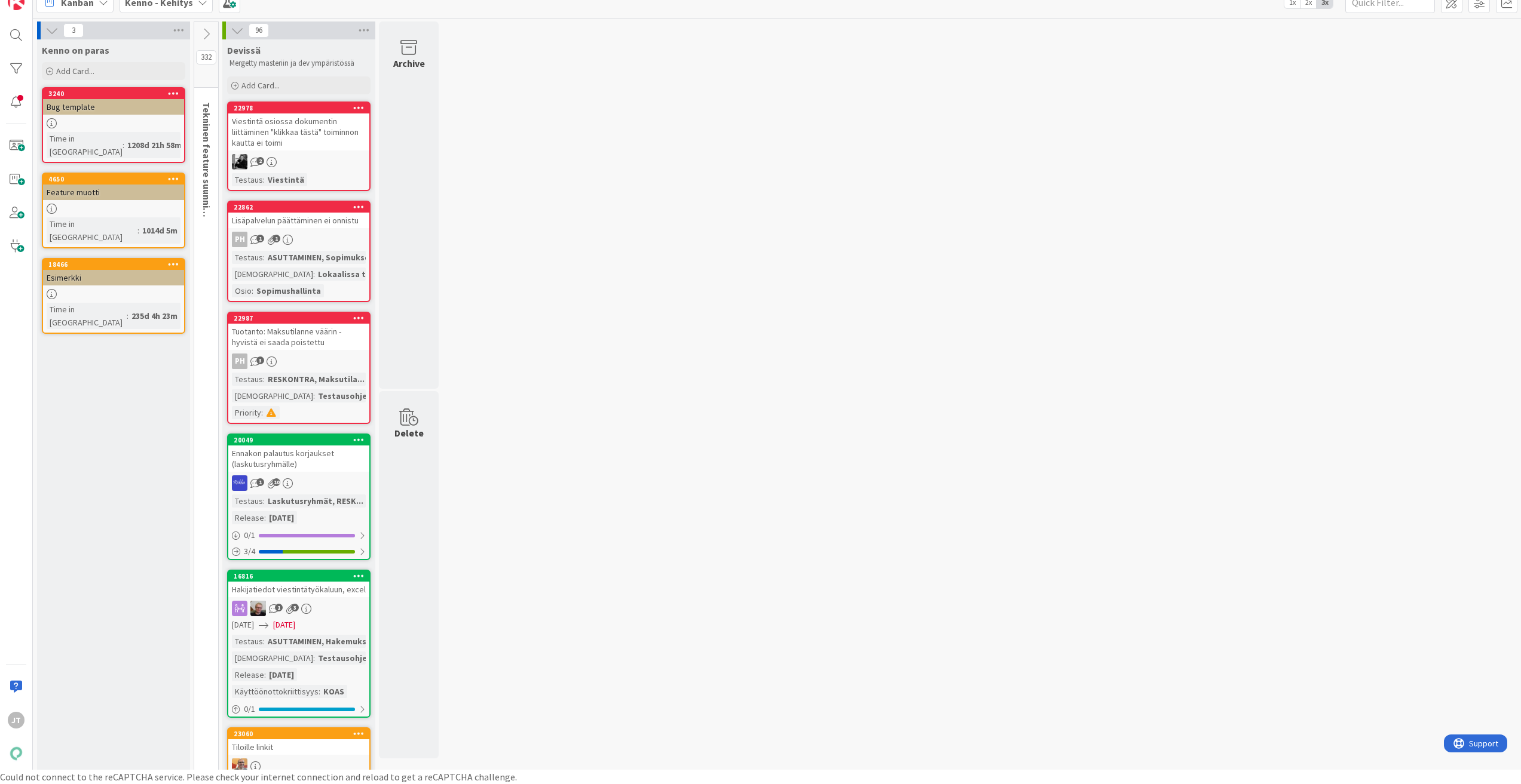
click at [201, 35] on icon at bounding box center [206, 34] width 13 height 13
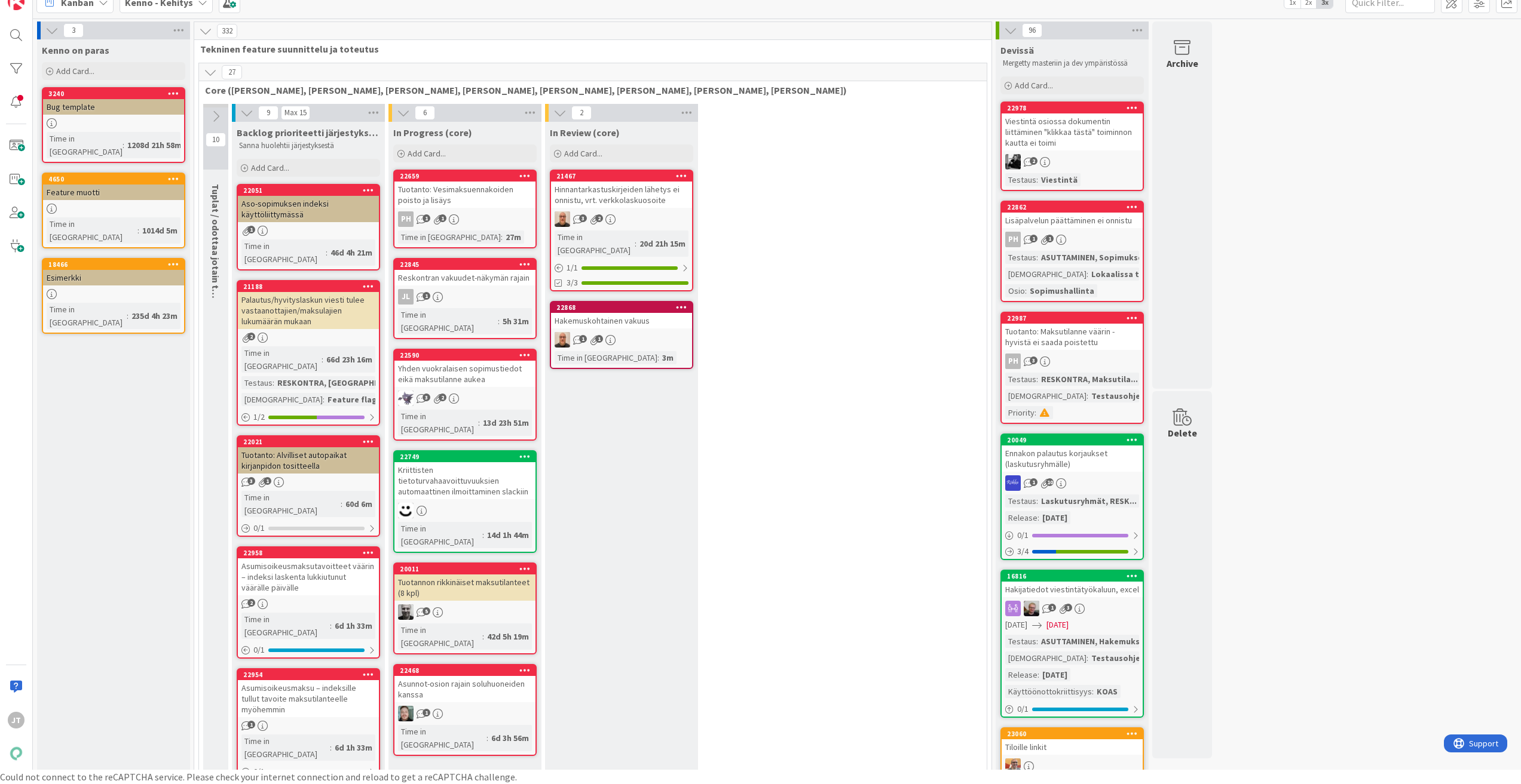
click at [208, 73] on icon at bounding box center [210, 72] width 13 height 13
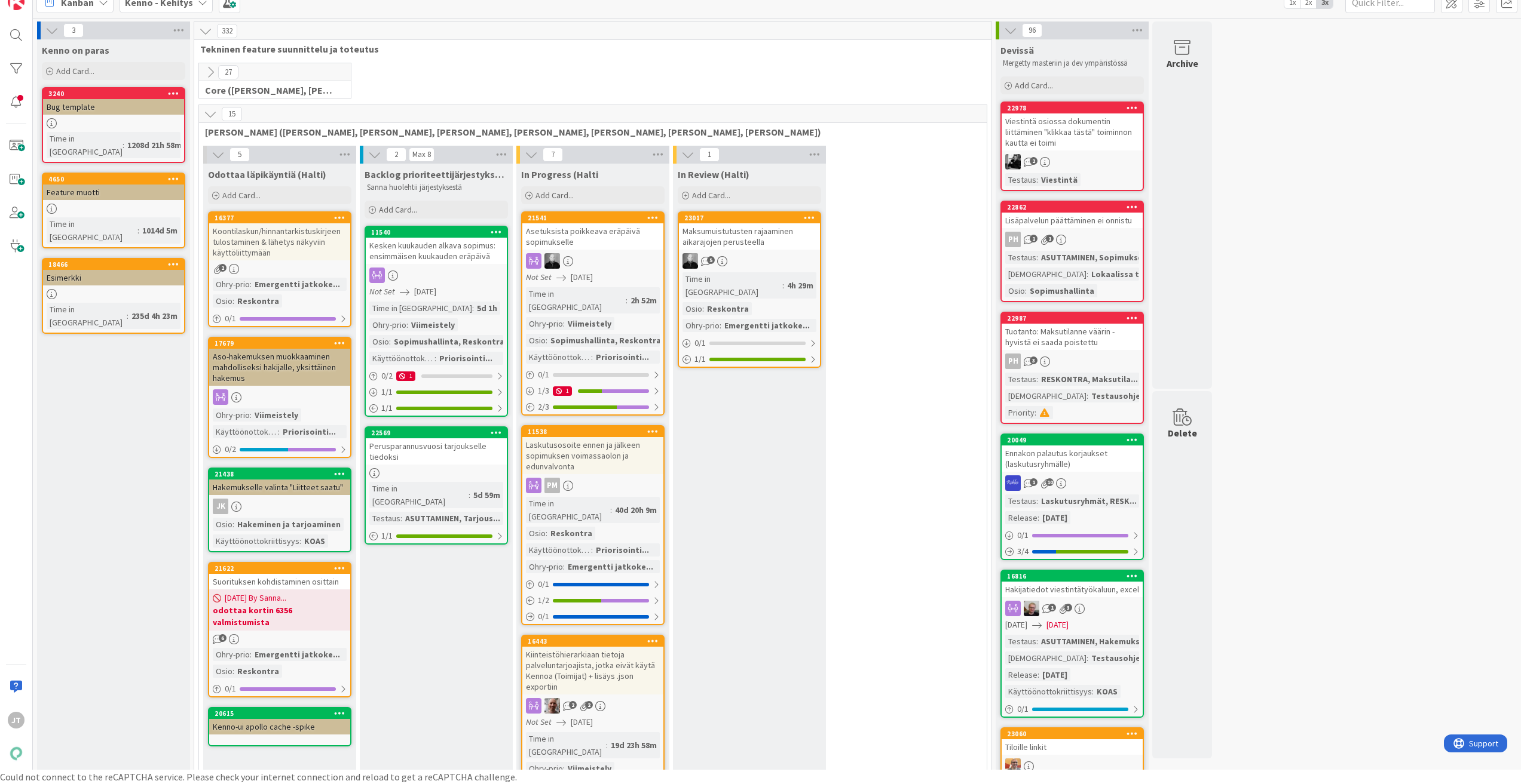
click at [212, 116] on icon at bounding box center [210, 113] width 13 height 13
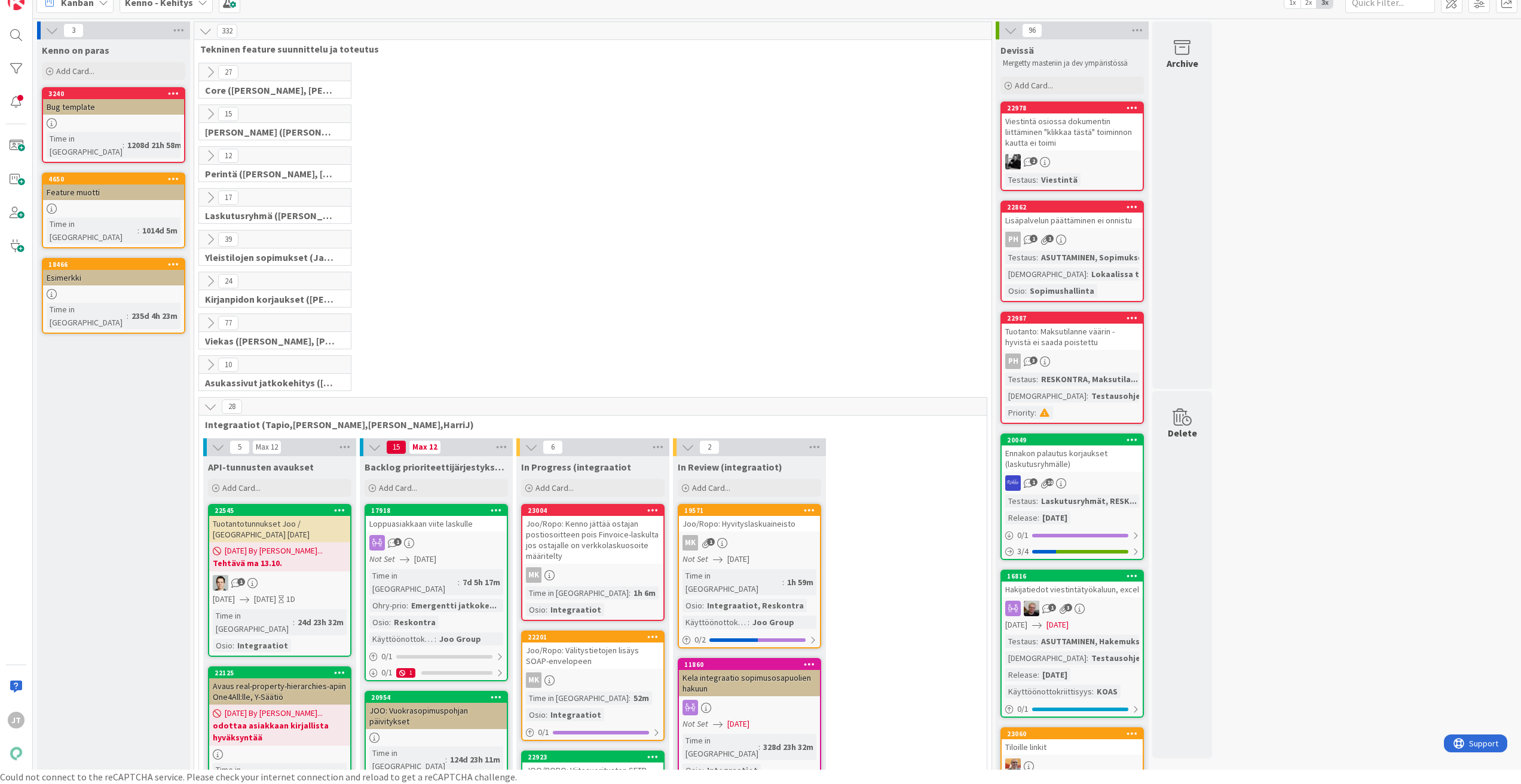
click at [205, 160] on icon at bounding box center [210, 156] width 13 height 13
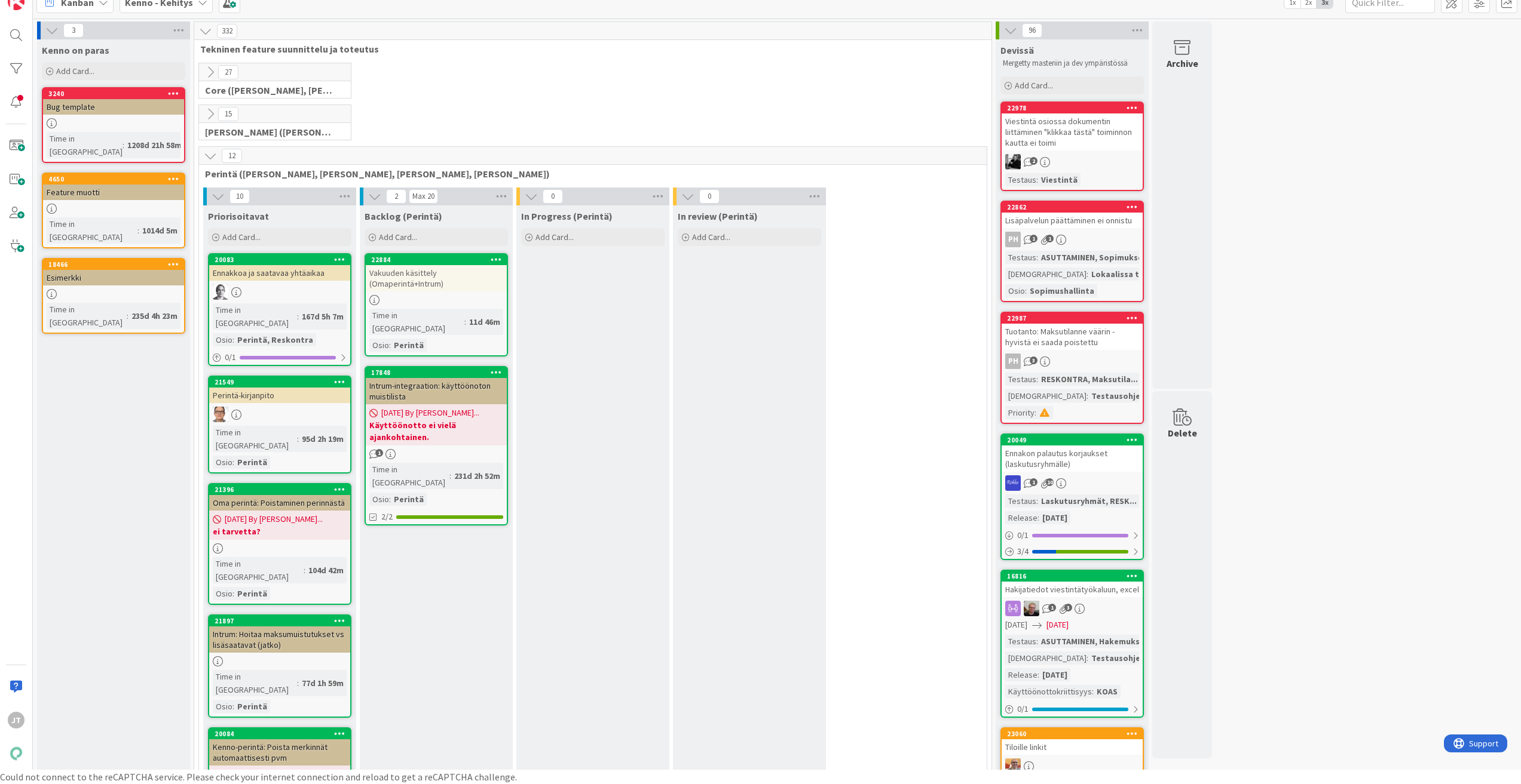
click at [205, 159] on icon at bounding box center [210, 156] width 13 height 13
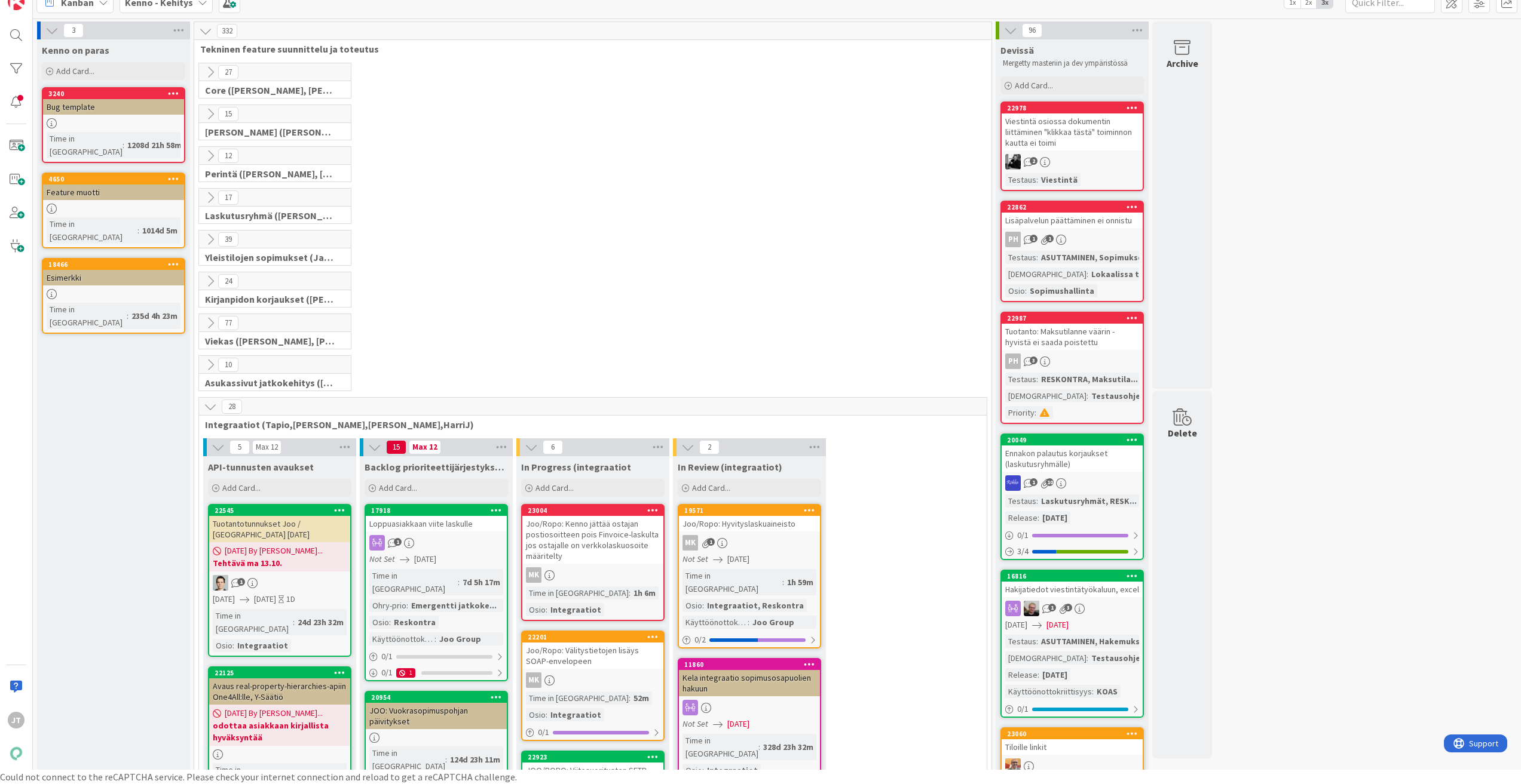
click at [207, 194] on icon at bounding box center [210, 198] width 13 height 13
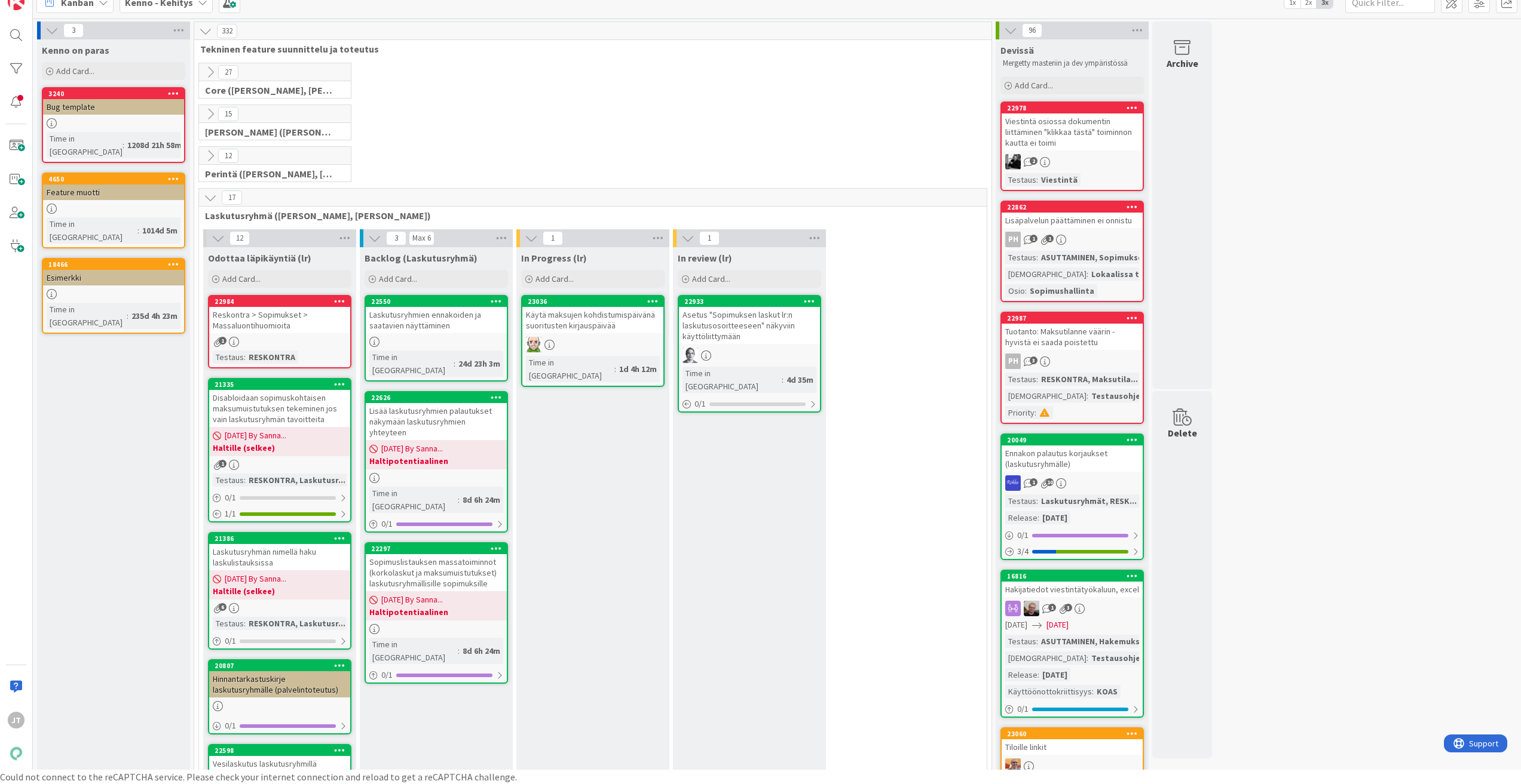
click at [207, 194] on icon at bounding box center [210, 198] width 13 height 13
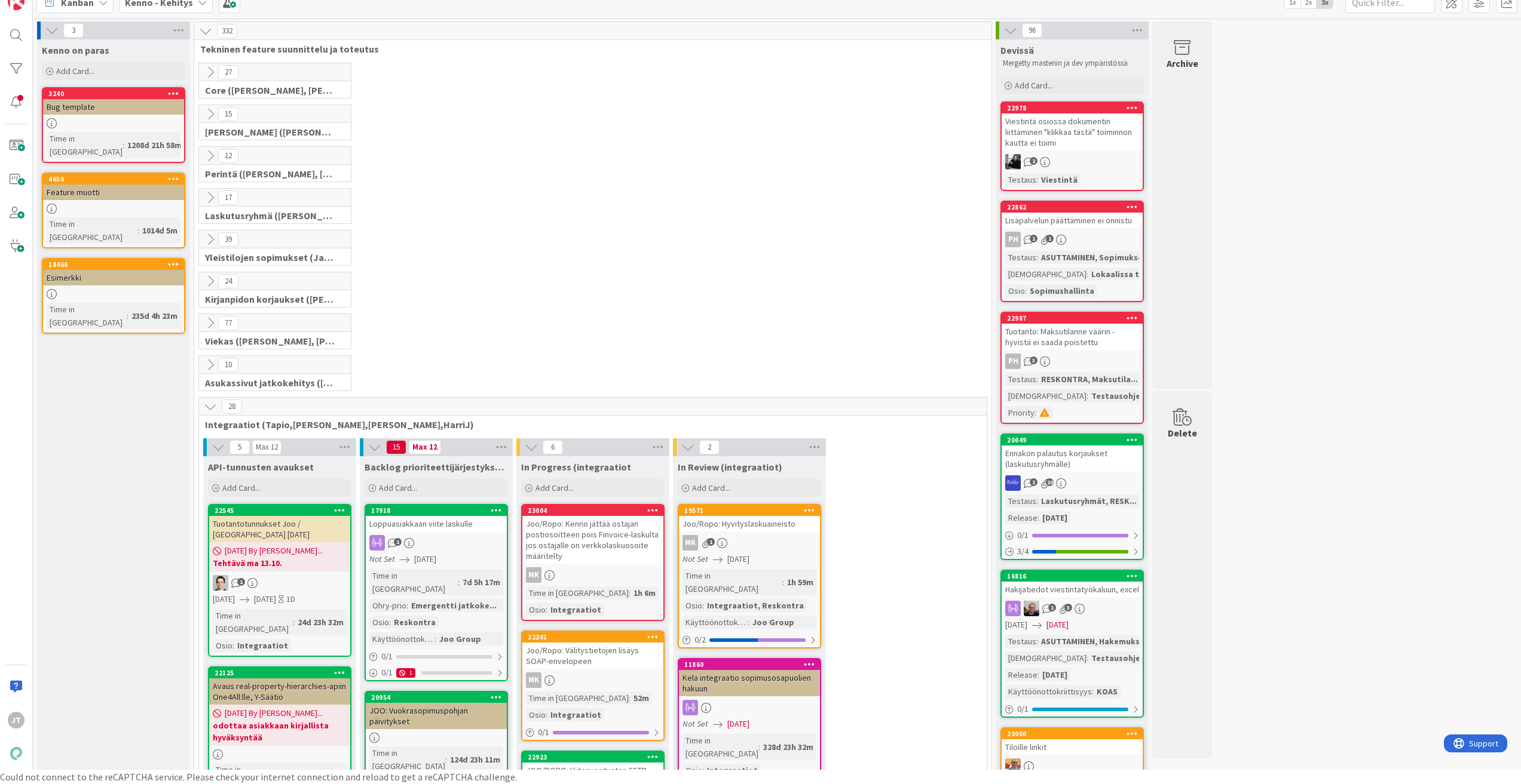
click at [207, 232] on button at bounding box center [211, 240] width 16 height 16
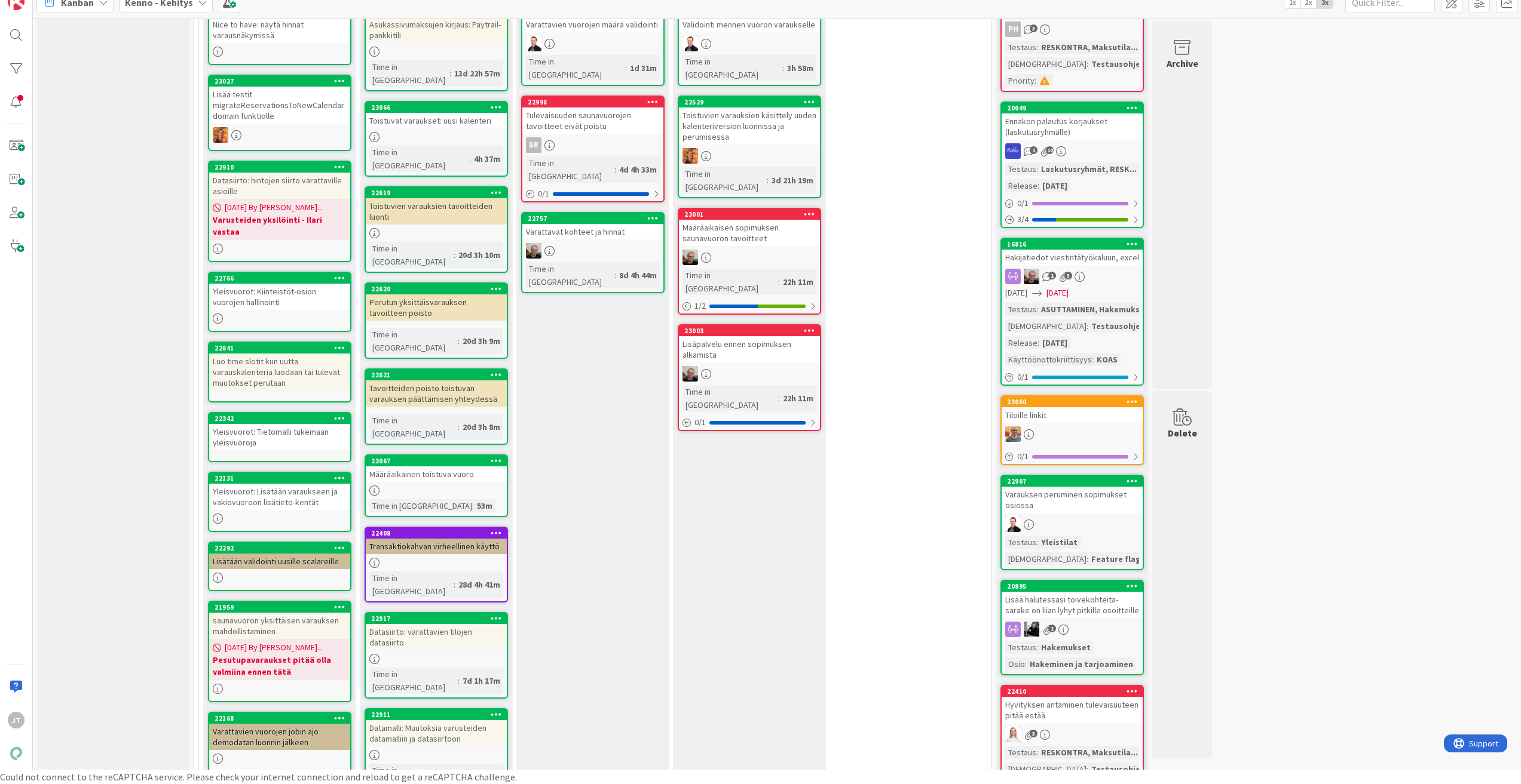
scroll to position [120, 0]
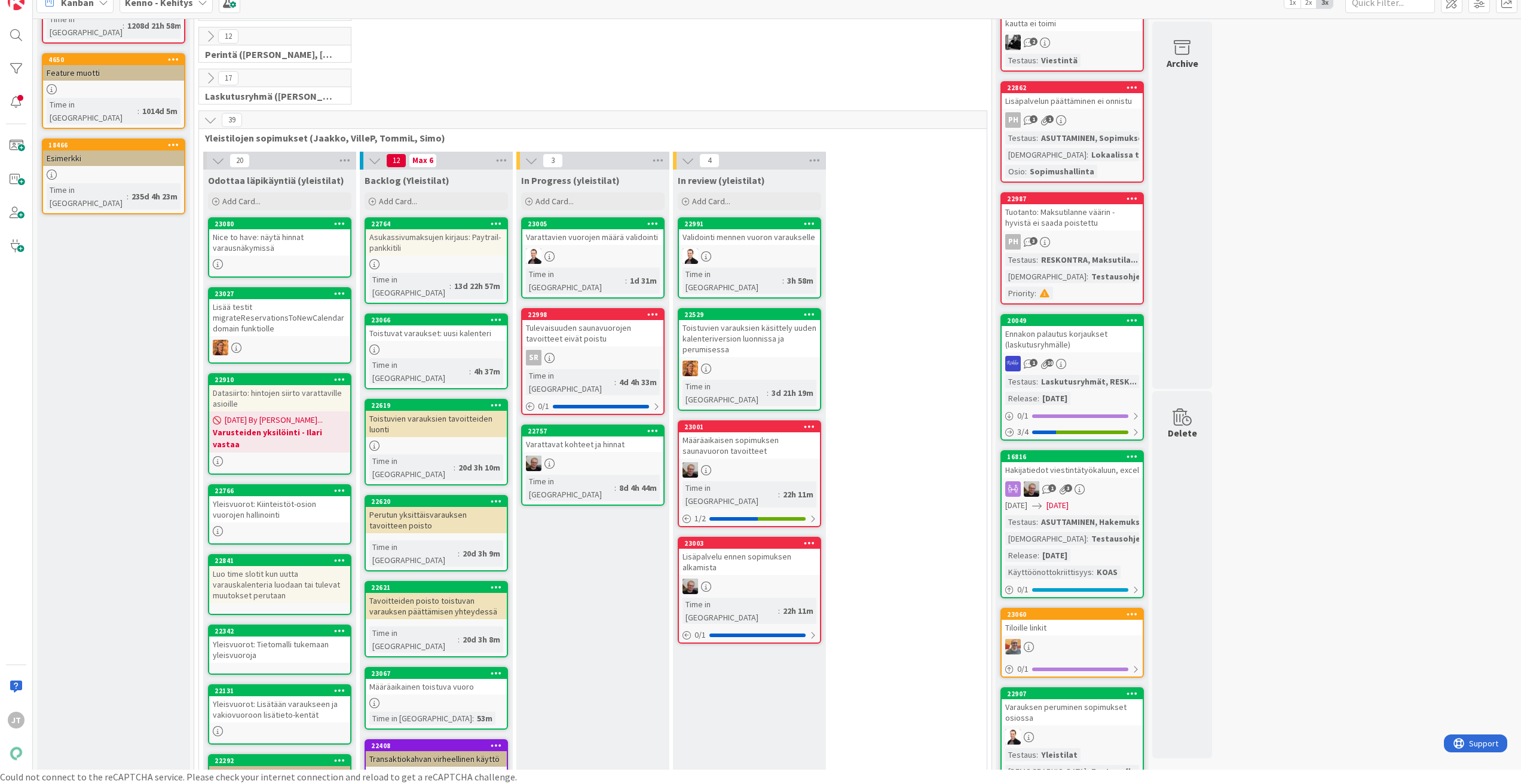
click at [214, 163] on icon at bounding box center [218, 160] width 13 height 13
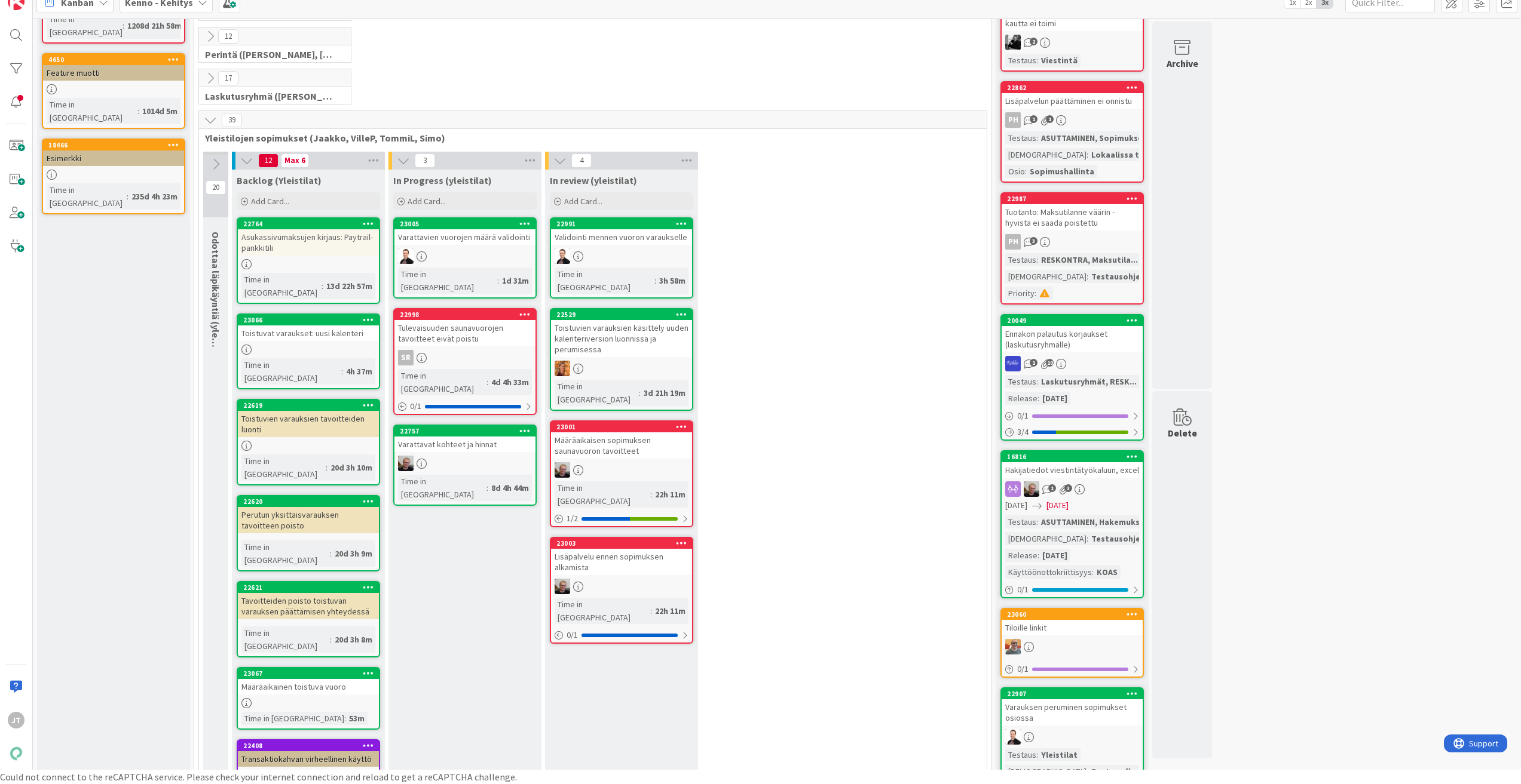
click at [214, 163] on icon at bounding box center [215, 164] width 13 height 13
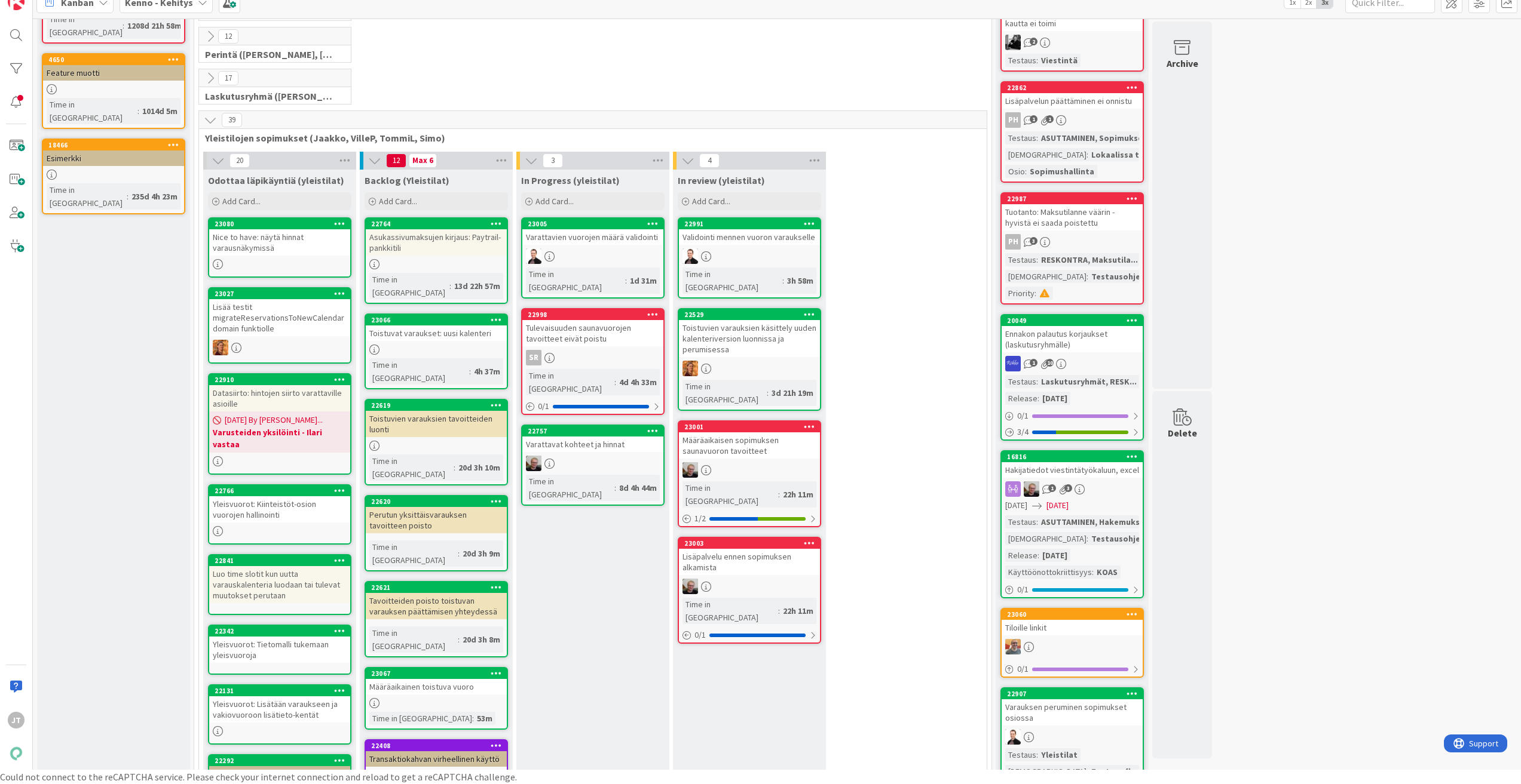
click at [214, 128] on button at bounding box center [211, 120] width 16 height 16
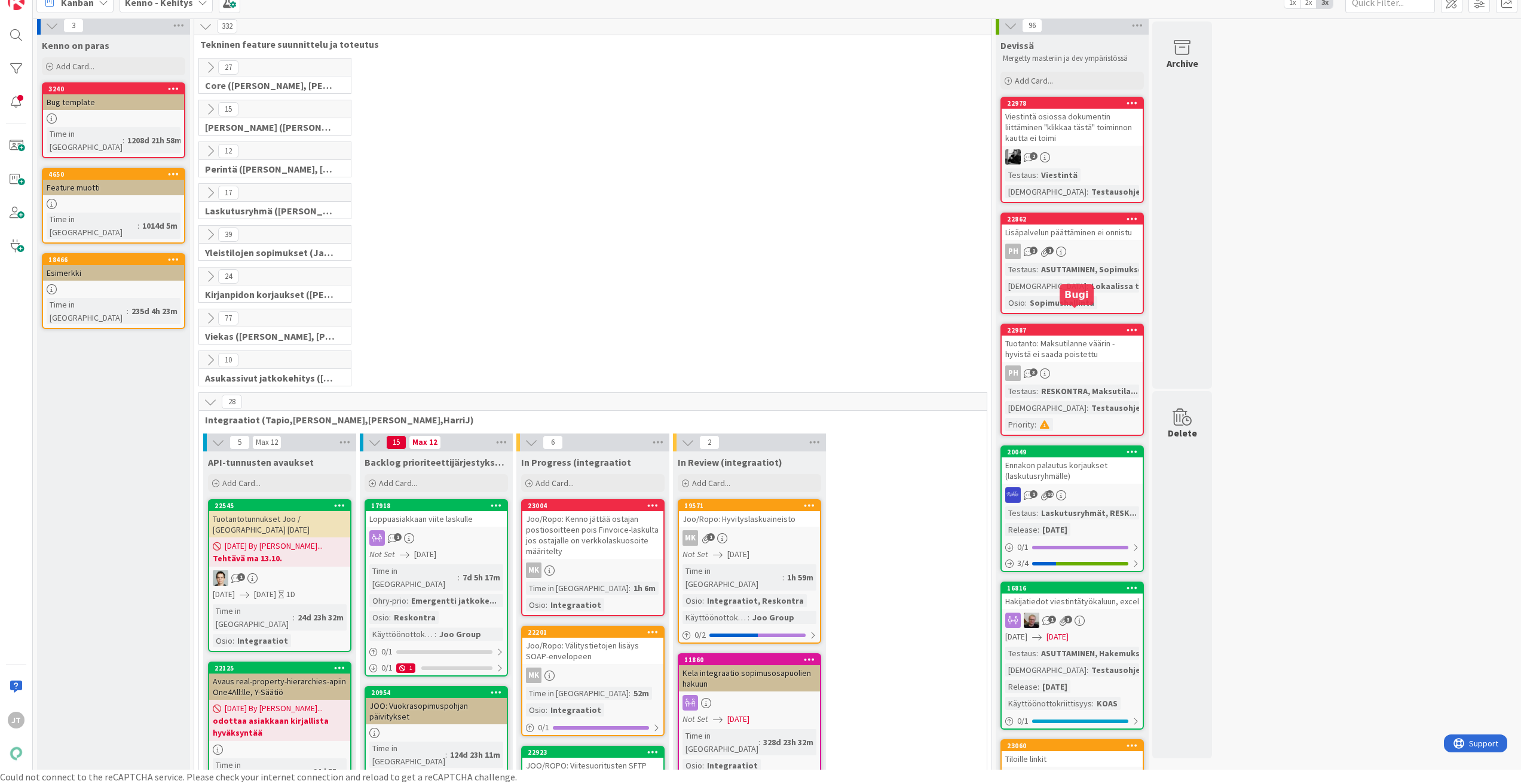
scroll to position [0, 0]
